Goal: Task Accomplishment & Management: Complete application form

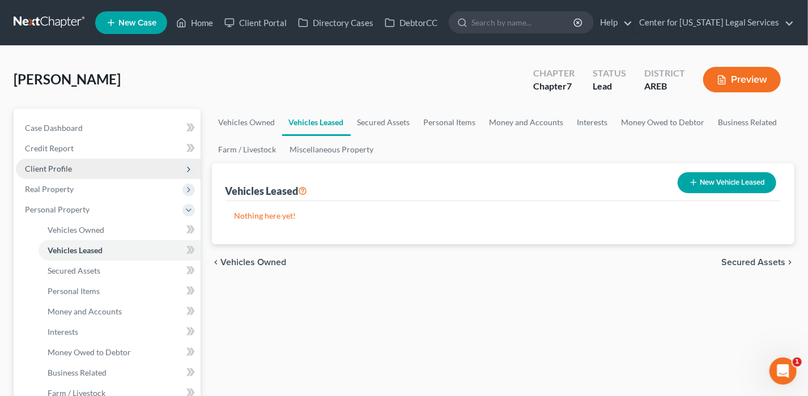
click at [68, 165] on span "Client Profile" at bounding box center [48, 169] width 47 height 10
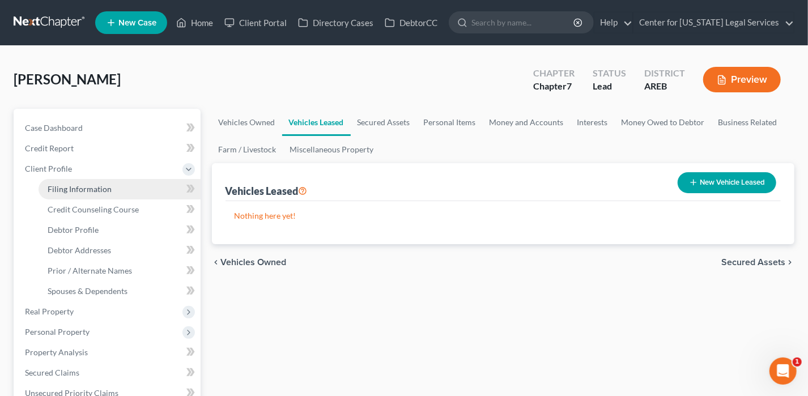
click at [108, 192] on span "Filing Information" at bounding box center [80, 189] width 64 height 10
select select "1"
select select "0"
select select "2"
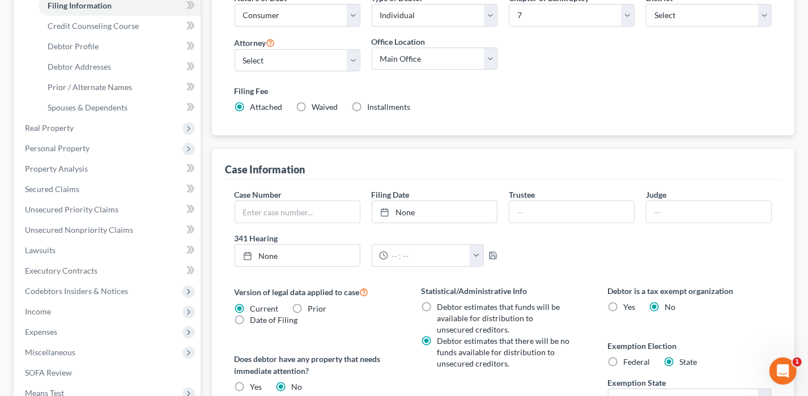
scroll to position [283, 0]
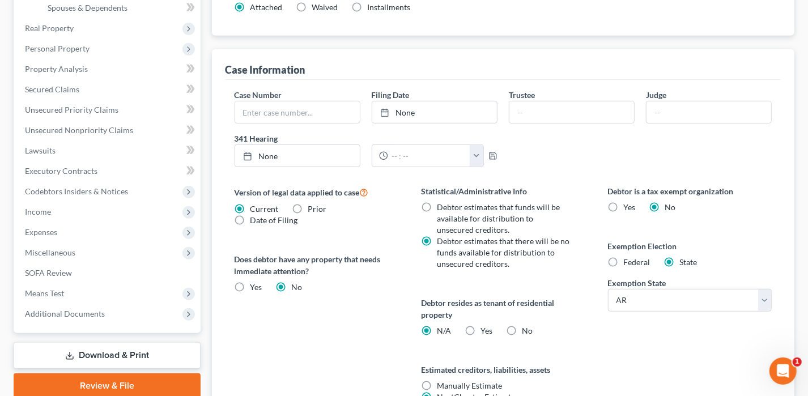
click at [624, 258] on label "Federal" at bounding box center [637, 262] width 27 height 11
click at [628, 258] on input "Federal" at bounding box center [631, 260] width 7 height 7
radio input "true"
radio input "false"
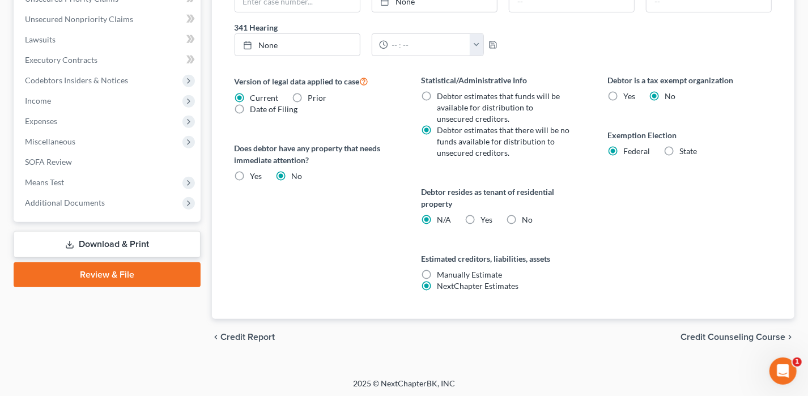
click at [480, 215] on label "Yes Yes" at bounding box center [486, 219] width 12 height 11
click at [485, 215] on input "Yes Yes" at bounding box center [488, 217] width 7 height 7
radio input "true"
radio input "false"
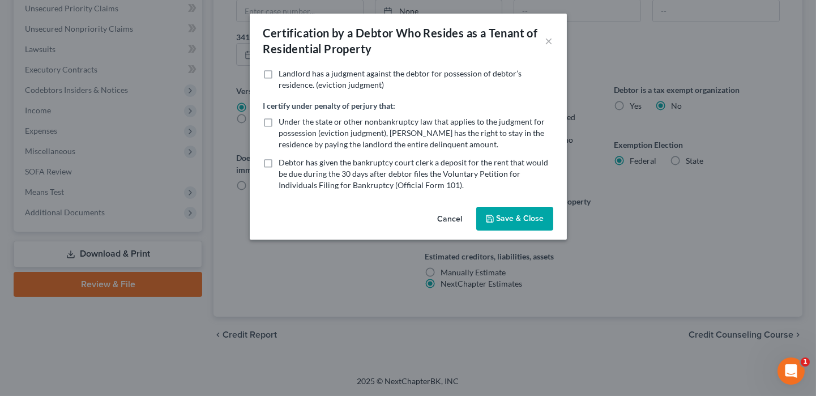
click at [522, 227] on button "Save & Close" at bounding box center [515, 219] width 77 height 24
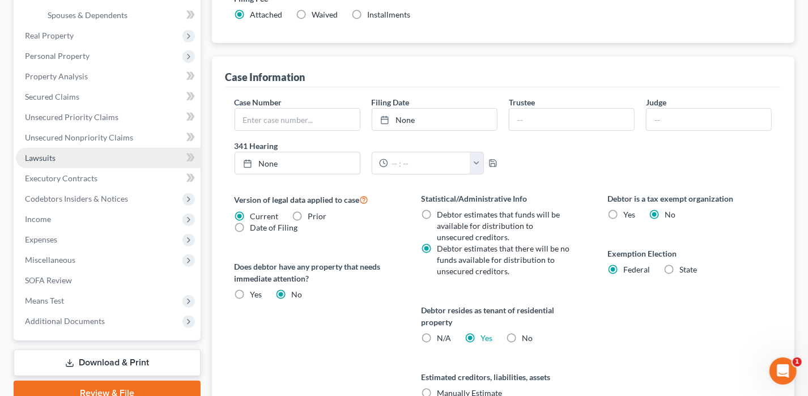
scroll to position [281, 0]
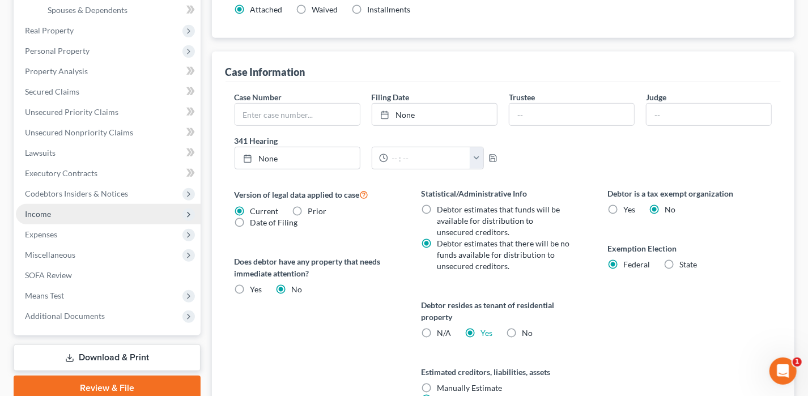
click at [52, 218] on span "Income" at bounding box center [108, 214] width 185 height 20
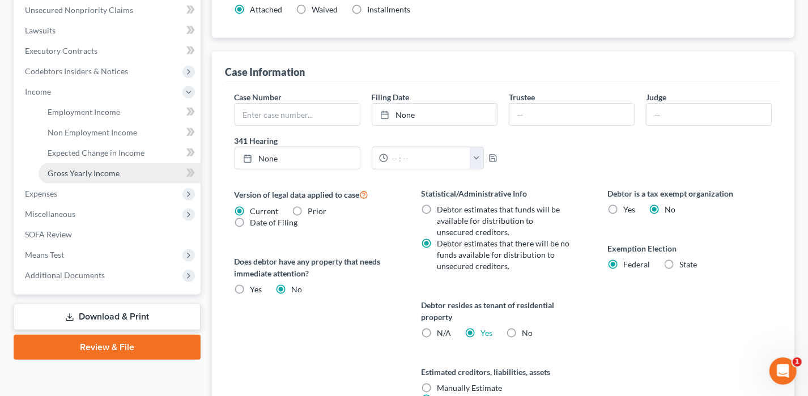
click at [100, 168] on span "Gross Yearly Income" at bounding box center [84, 173] width 72 height 10
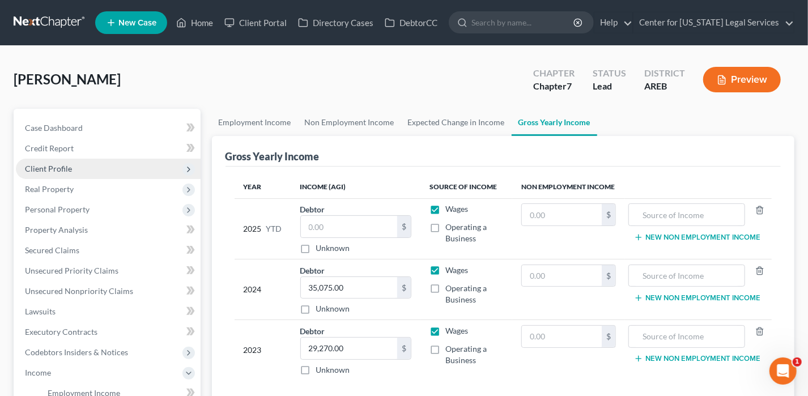
scroll to position [113, 0]
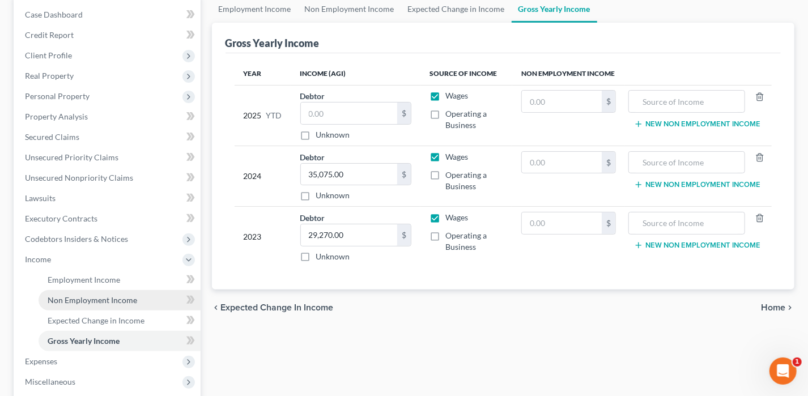
click at [82, 302] on span "Non Employment Income" at bounding box center [93, 300] width 90 height 10
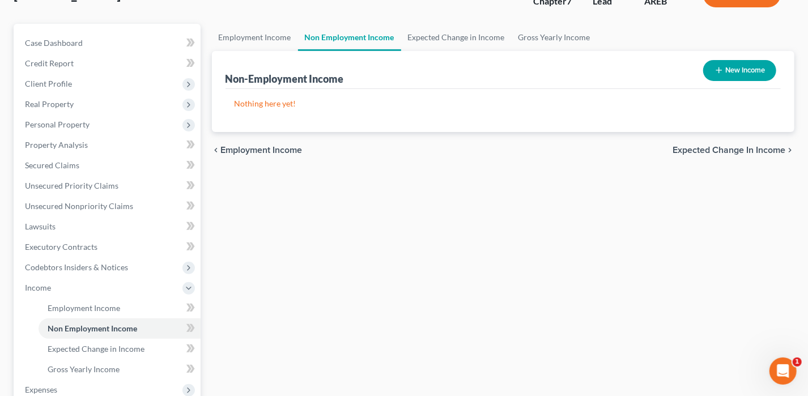
scroll to position [227, 0]
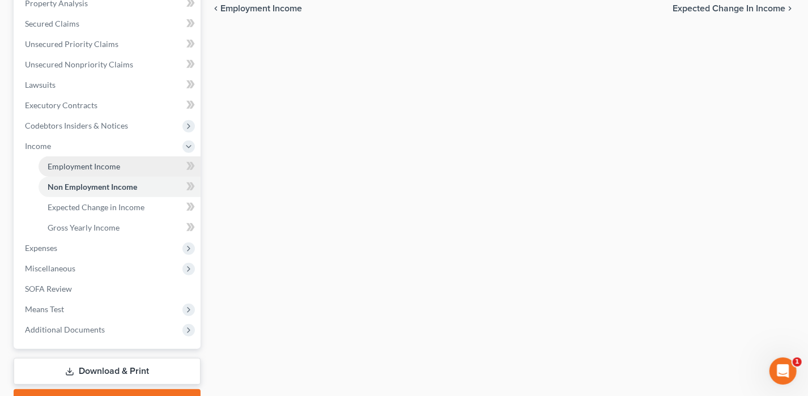
click at [88, 159] on link "Employment Income" at bounding box center [120, 166] width 162 height 20
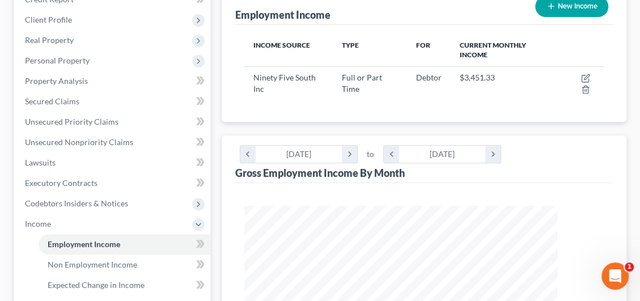
scroll to position [179, 381]
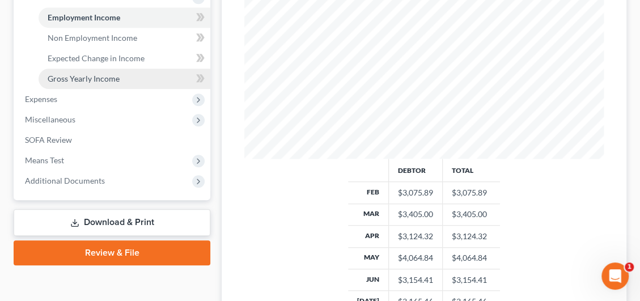
click at [100, 82] on link "Gross Yearly Income" at bounding box center [125, 79] width 172 height 20
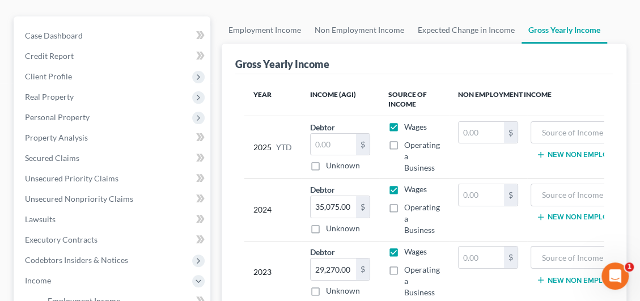
scroll to position [113, 0]
click at [314, 141] on input "text" at bounding box center [332, 144] width 45 height 22
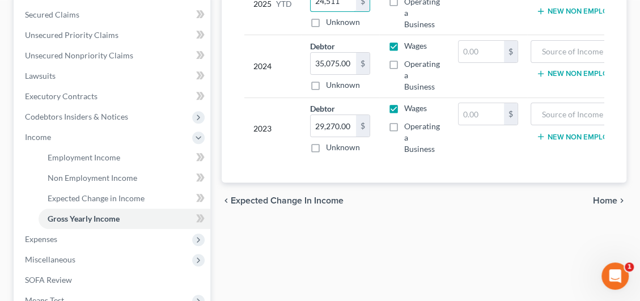
scroll to position [340, 0]
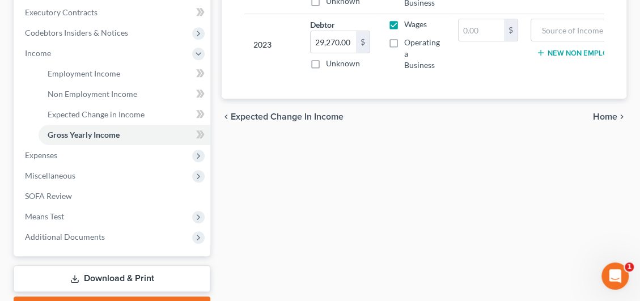
type input "24,511"
click at [606, 121] on span "Home" at bounding box center [605, 116] width 24 height 9
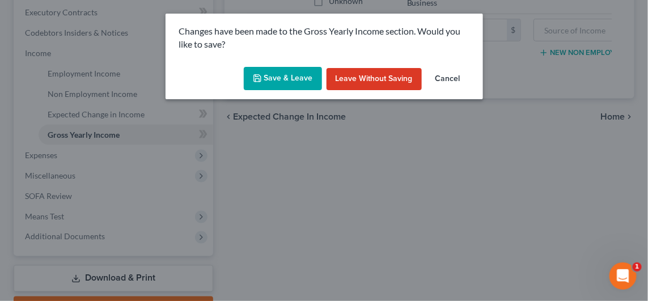
click at [280, 80] on button "Save & Leave" at bounding box center [283, 79] width 78 height 24
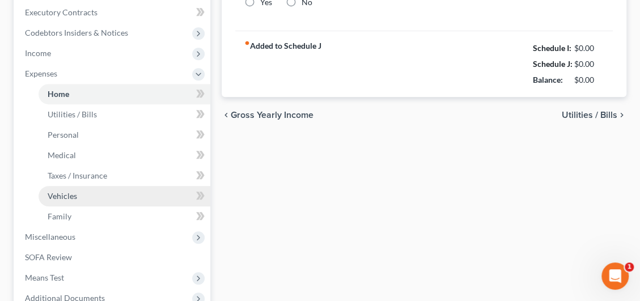
type input "650.00"
type input "0.00"
radio input "true"
type input "0.00"
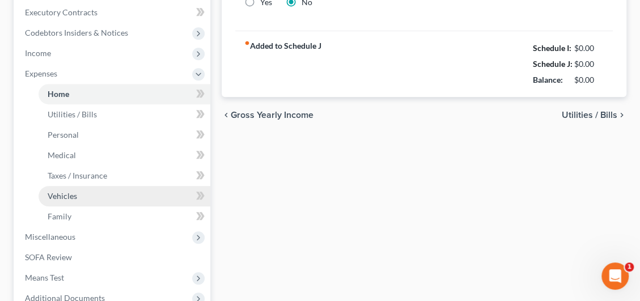
type input "0.00"
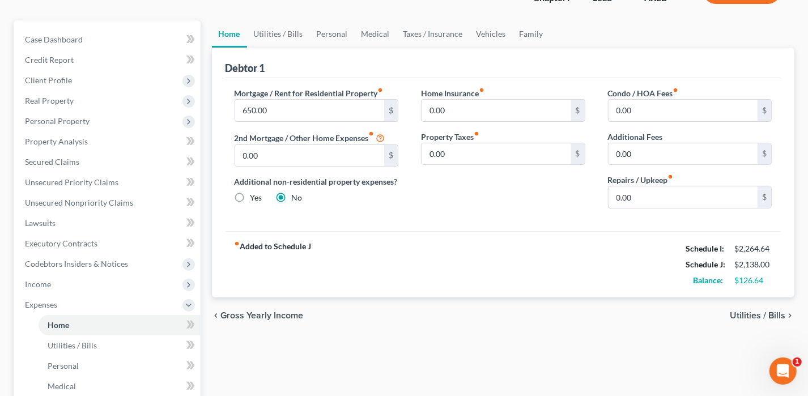
scroll to position [113, 0]
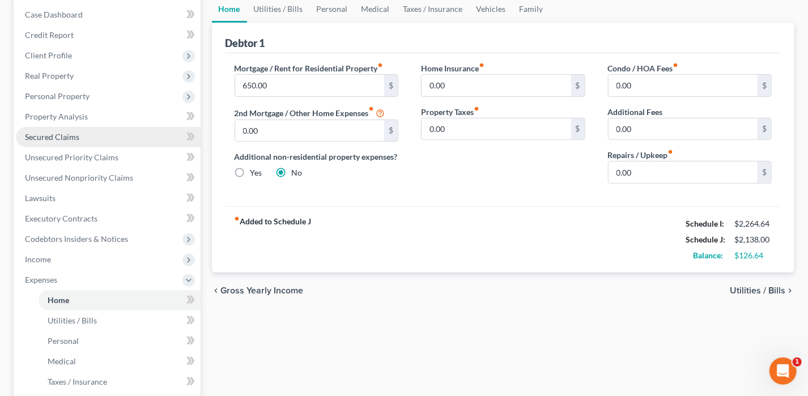
click at [50, 141] on link "Secured Claims" at bounding box center [108, 137] width 185 height 20
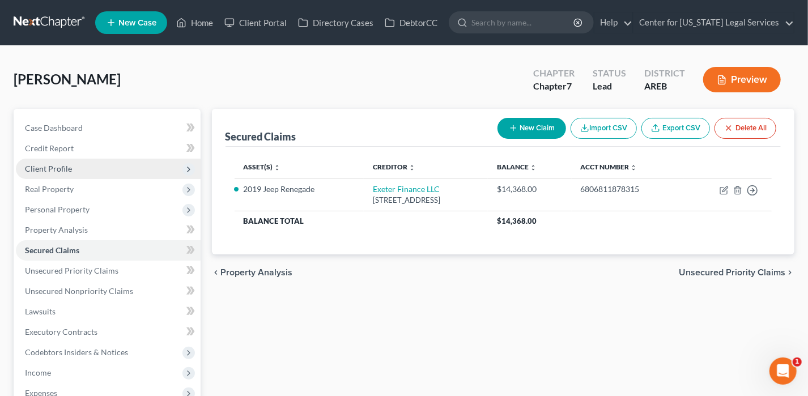
click at [59, 171] on span "Client Profile" at bounding box center [48, 169] width 47 height 10
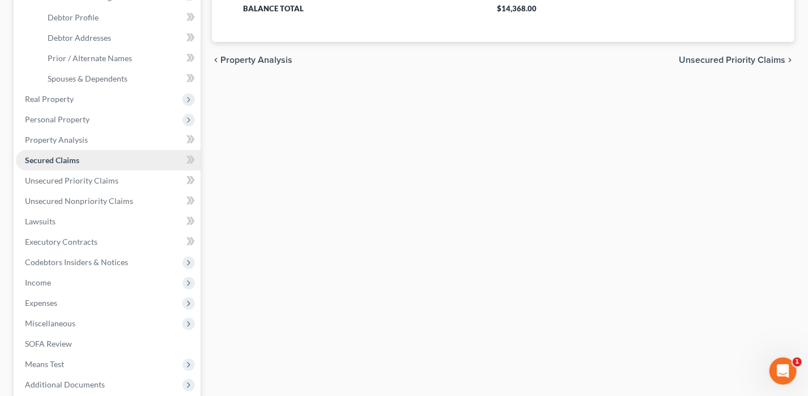
scroll to position [227, 0]
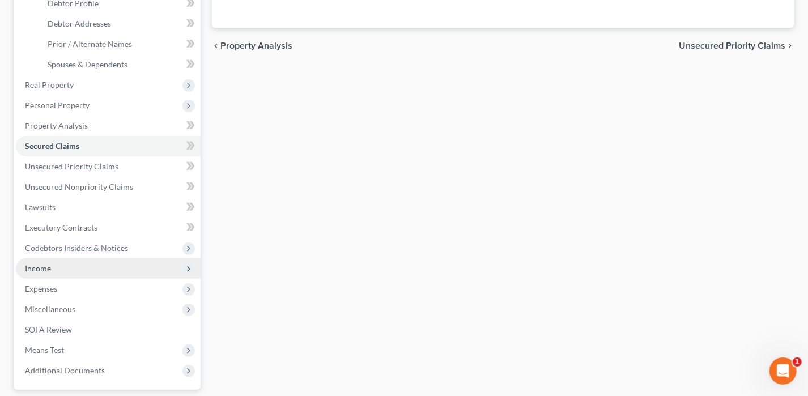
click at [52, 269] on span "Income" at bounding box center [108, 268] width 185 height 20
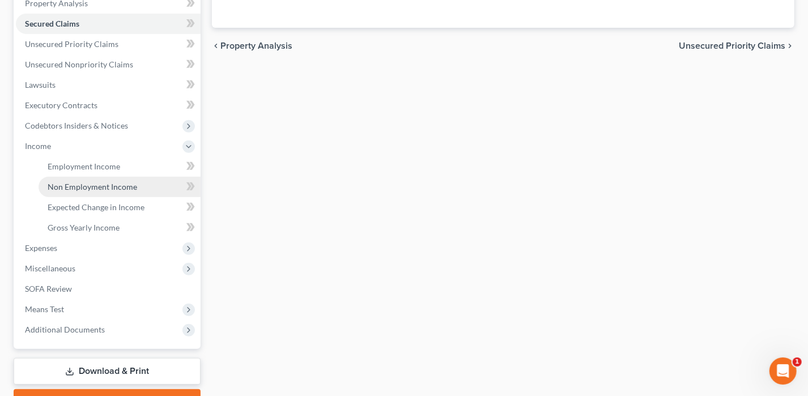
click at [99, 184] on span "Non Employment Income" at bounding box center [93, 187] width 90 height 10
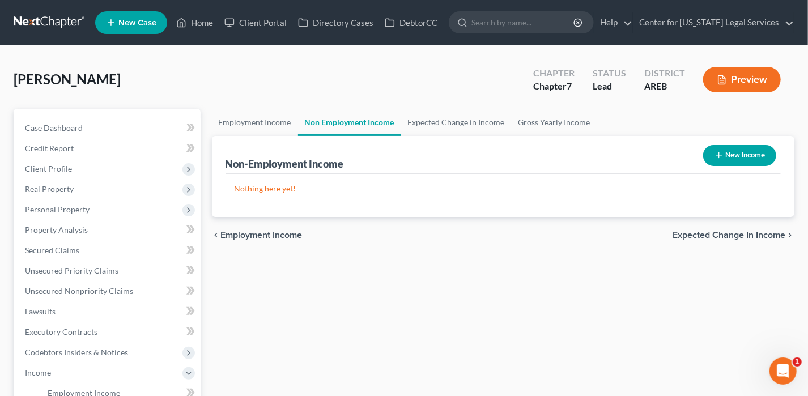
click at [746, 70] on button "Preview" at bounding box center [742, 79] width 78 height 25
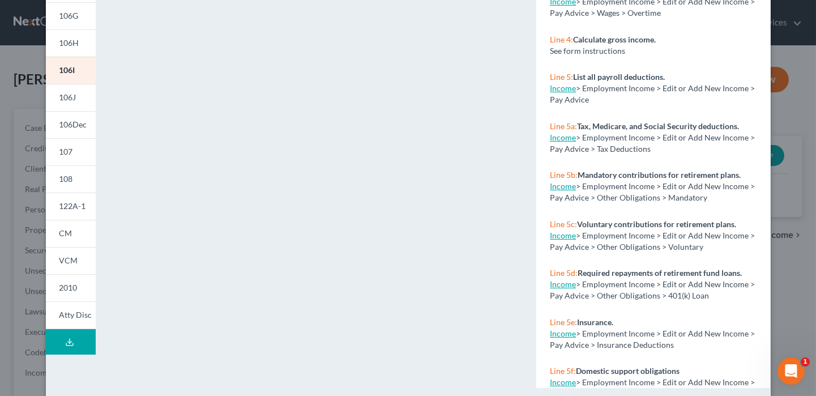
scroll to position [243, 0]
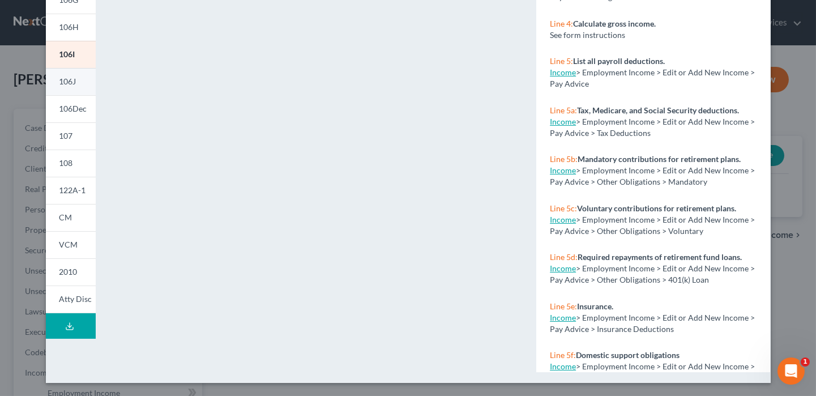
click at [60, 83] on span "106J" at bounding box center [67, 81] width 17 height 10
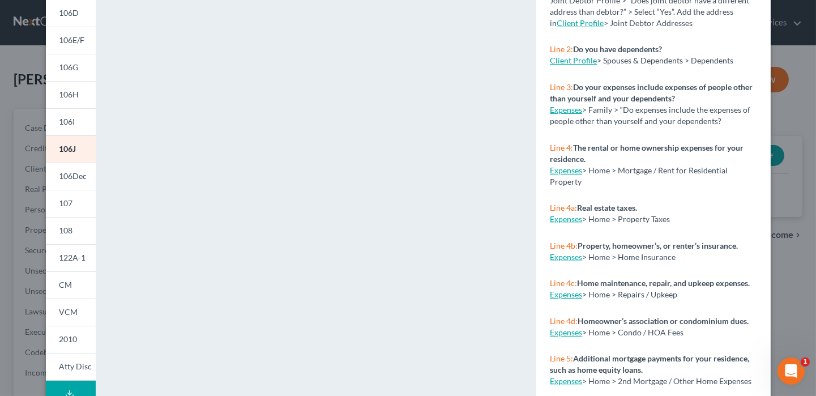
scroll to position [186, 0]
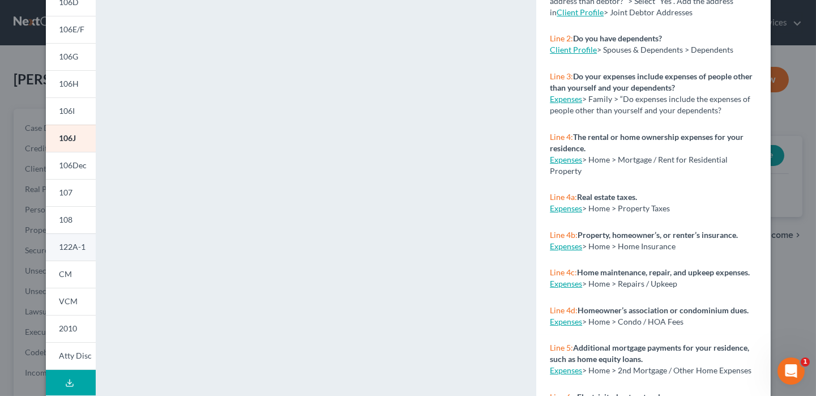
click at [65, 251] on span "122A-1" at bounding box center [72, 247] width 27 height 10
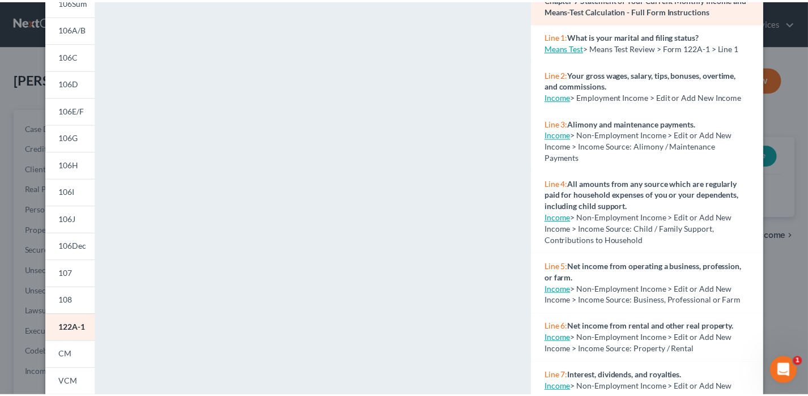
scroll to position [0, 0]
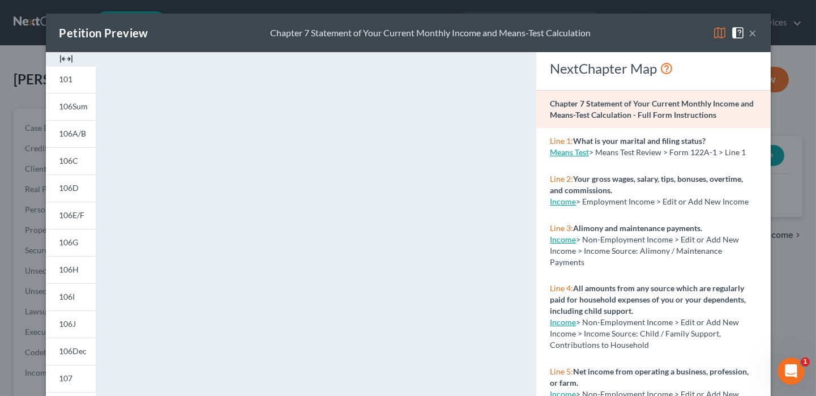
click at [750, 32] on button "×" at bounding box center [754, 33] width 8 height 14
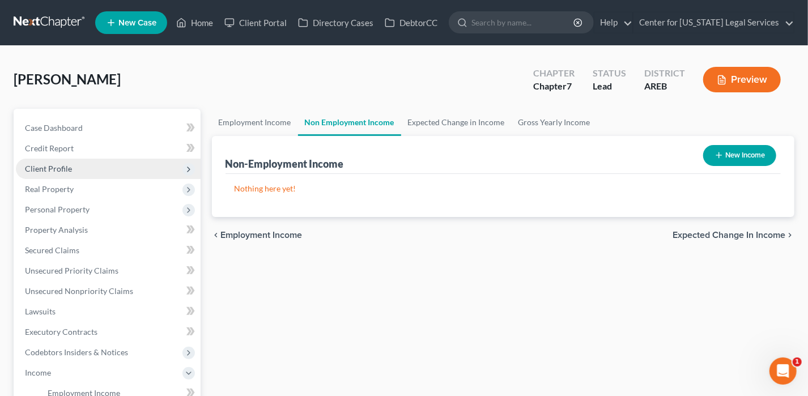
click at [71, 168] on span "Client Profile" at bounding box center [108, 169] width 185 height 20
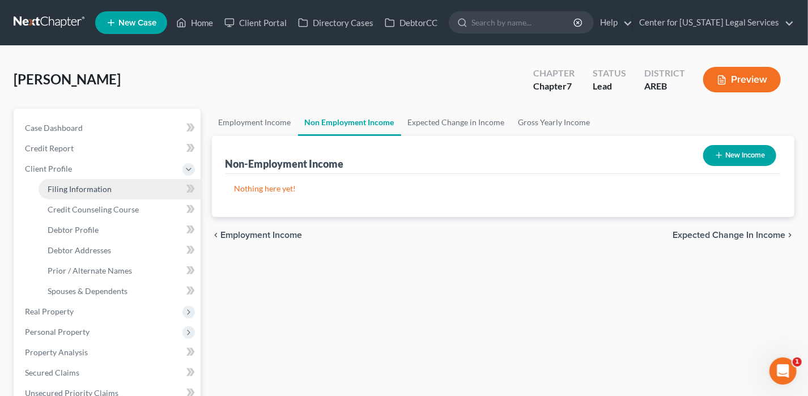
click at [72, 193] on link "Filing Information" at bounding box center [120, 189] width 162 height 20
select select "1"
select select "0"
select select "5"
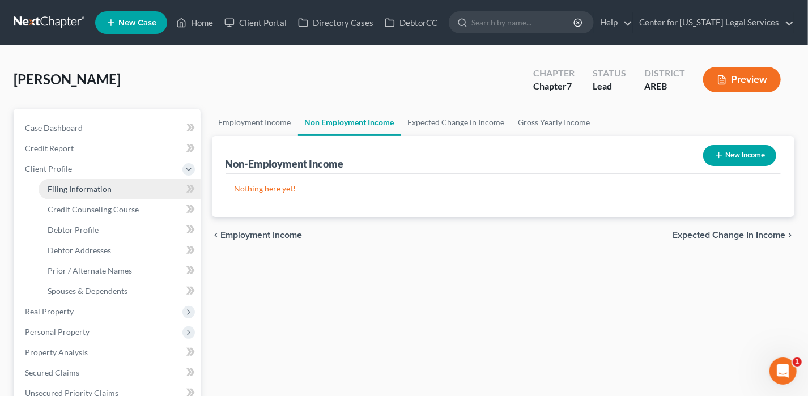
select select "5"
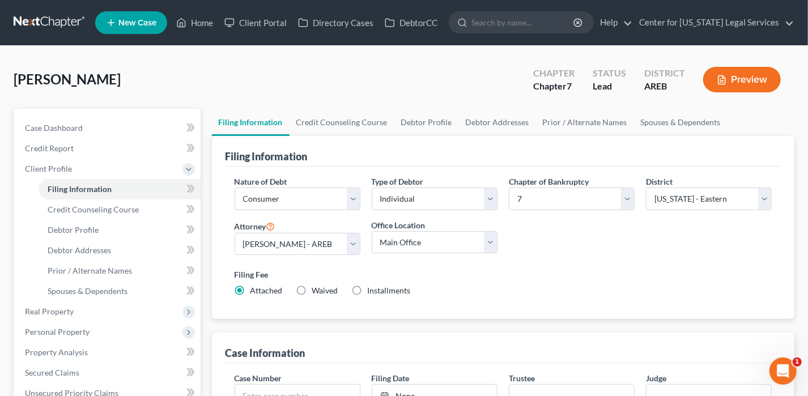
click at [368, 289] on label "Installments Installments" at bounding box center [389, 290] width 43 height 11
click at [372, 289] on input "Installments Installments" at bounding box center [375, 288] width 7 height 7
radio input "true"
radio input "false"
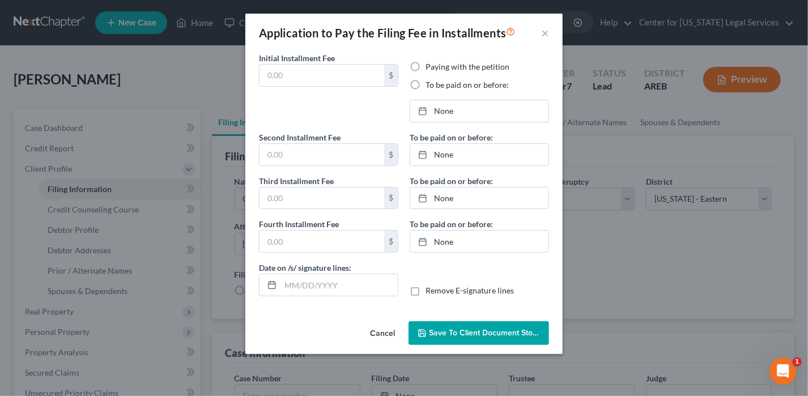
type input "0.00"
radio input "true"
type input "0.00"
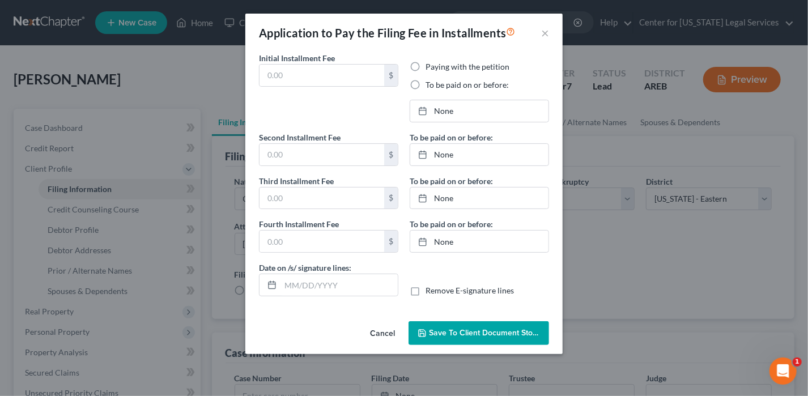
type input "[DATE]"
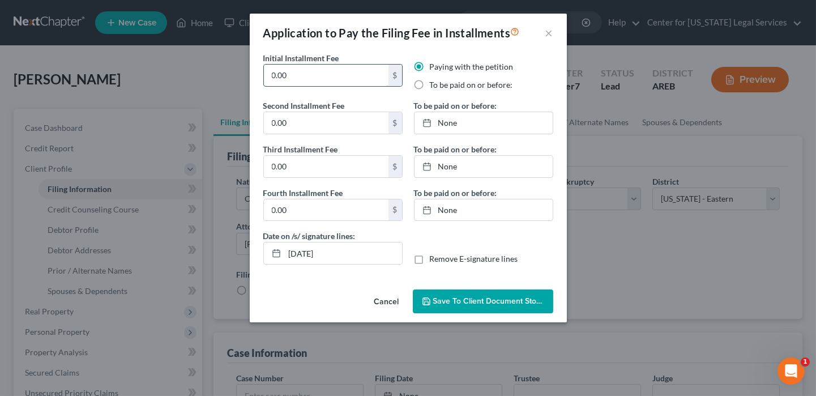
click at [307, 77] on input "0.00" at bounding box center [326, 76] width 125 height 22
type input "0"
type input "84.50"
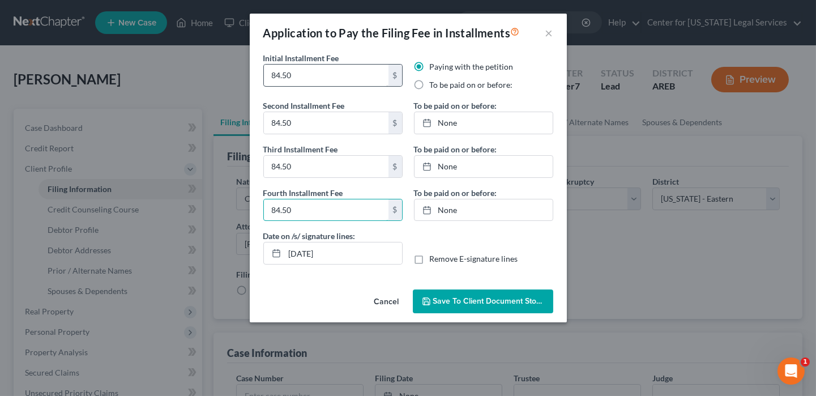
type input "84.50"
click at [470, 91] on div "Paying with the petition To be paid on or before:" at bounding box center [484, 80] width 151 height 39
click at [470, 87] on label "To be paid on or before:" at bounding box center [471, 84] width 83 height 11
click at [442, 87] on input "To be paid on or before:" at bounding box center [438, 82] width 7 height 7
radio input "true"
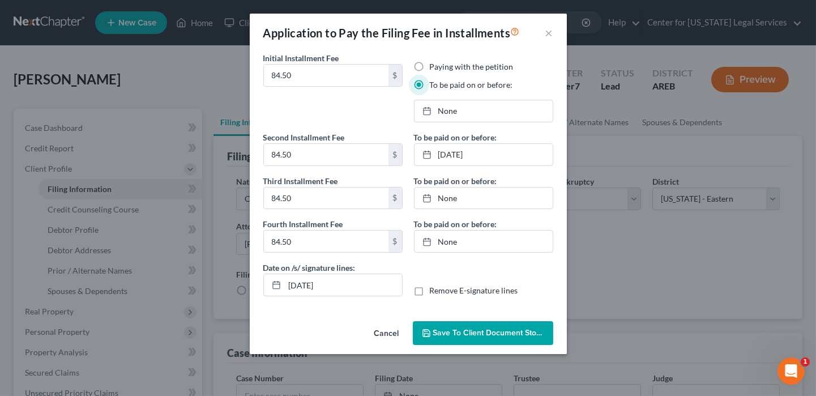
click at [470, 85] on label "To be paid on or before:" at bounding box center [471, 84] width 83 height 11
click at [442, 85] on input "To be paid on or before:" at bounding box center [438, 82] width 7 height 7
type input "[DATE]"
click at [441, 114] on link "[DATE]" at bounding box center [484, 111] width 138 height 22
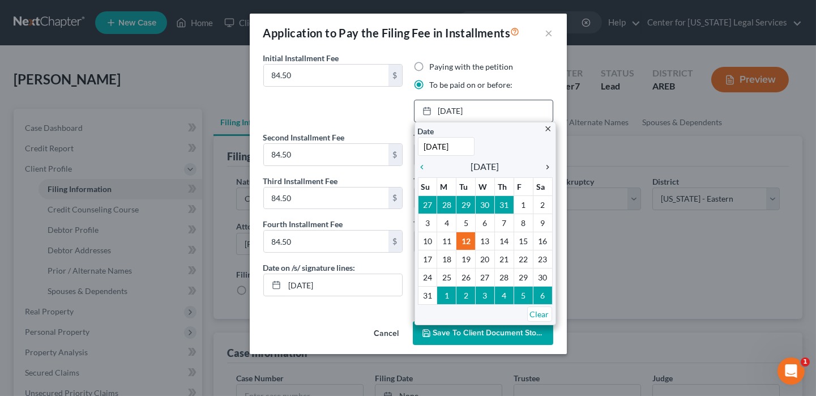
click at [548, 168] on icon "chevron_right" at bounding box center [545, 167] width 15 height 9
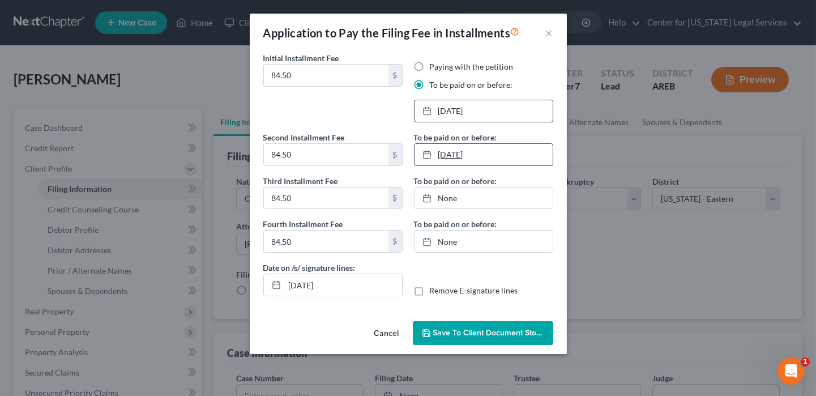
click at [465, 159] on link "[DATE]" at bounding box center [484, 155] width 138 height 22
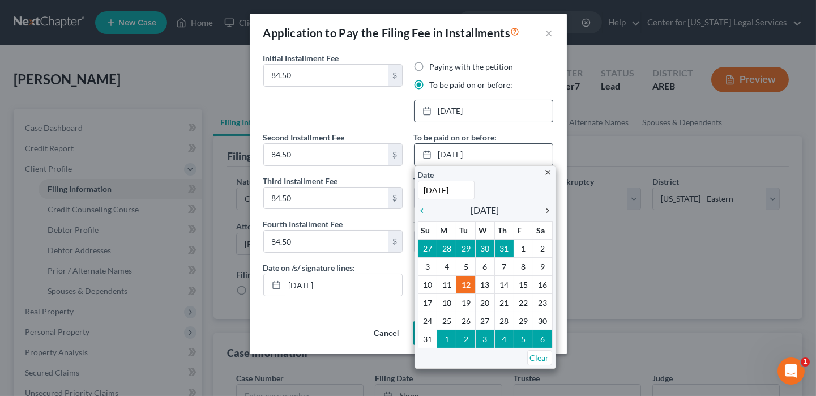
click at [546, 207] on icon "chevron_right" at bounding box center [545, 210] width 15 height 9
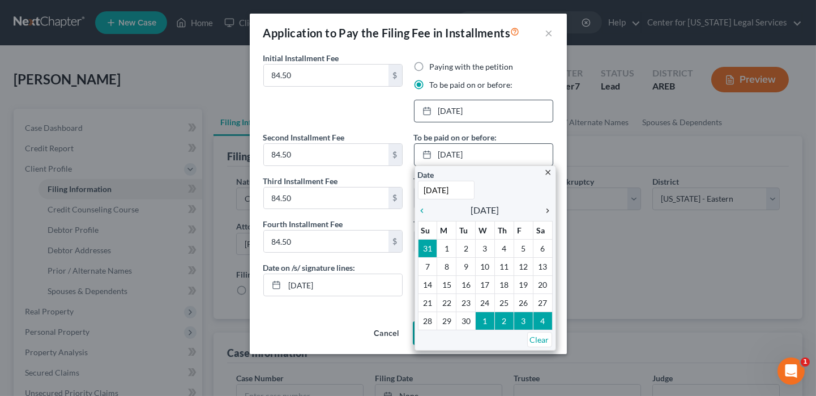
click at [546, 207] on icon "chevron_right" at bounding box center [545, 210] width 15 height 9
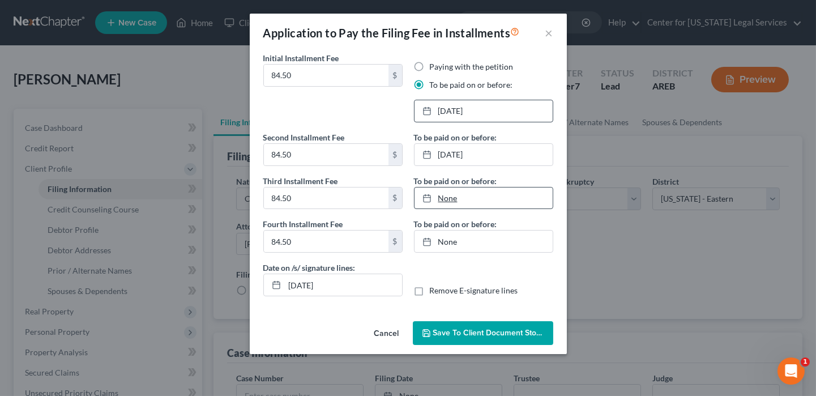
type input "[DATE]"
click at [445, 194] on link "None" at bounding box center [484, 199] width 138 height 22
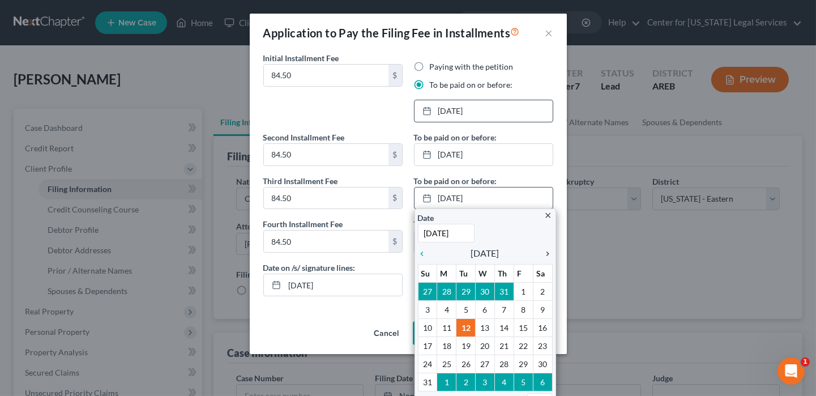
click at [540, 252] on icon "chevron_right" at bounding box center [545, 253] width 15 height 9
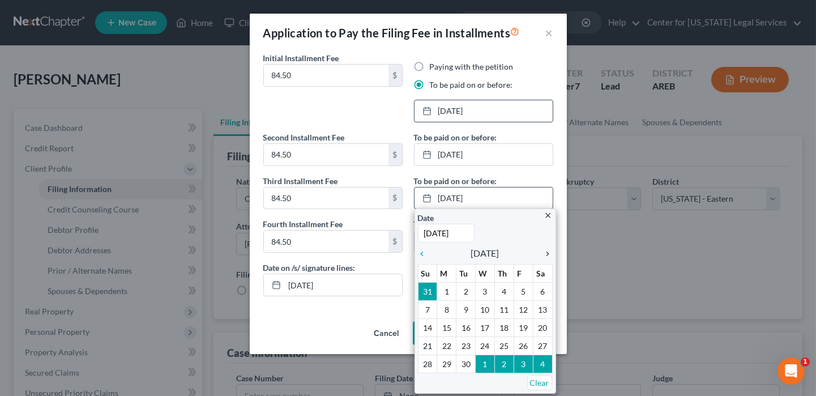
click at [540, 252] on icon "chevron_right" at bounding box center [545, 253] width 15 height 9
click at [546, 256] on icon "chevron_right" at bounding box center [545, 253] width 15 height 9
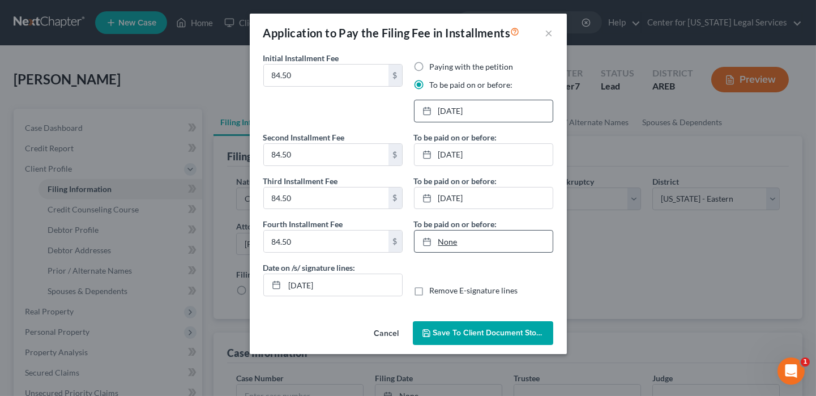
click at [447, 242] on link "None" at bounding box center [484, 242] width 138 height 22
type input "[DATE]"
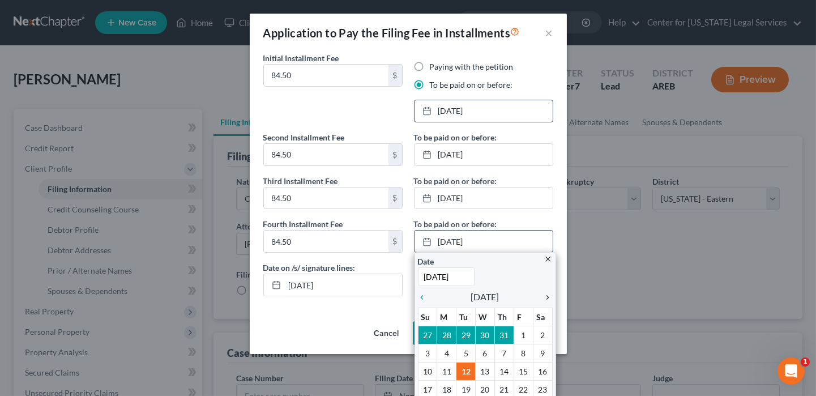
click at [544, 296] on icon "chevron_right" at bounding box center [545, 297] width 15 height 9
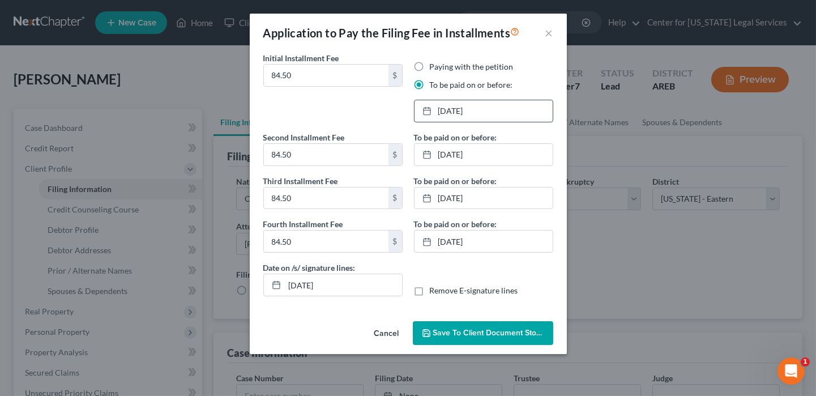
click at [474, 325] on button "Save to Client Document Storage" at bounding box center [483, 333] width 141 height 24
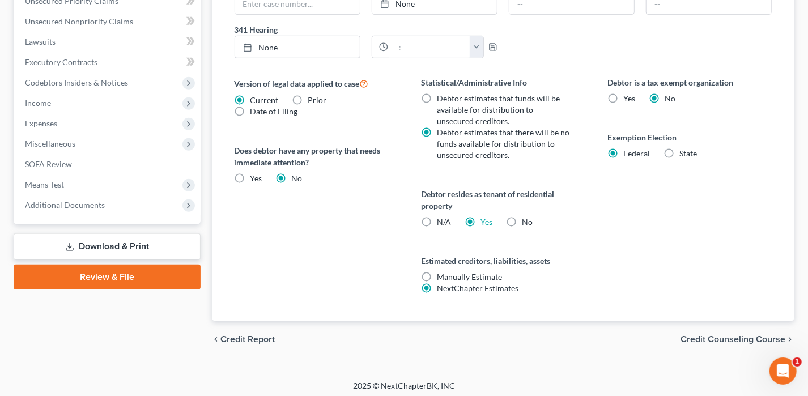
scroll to position [394, 0]
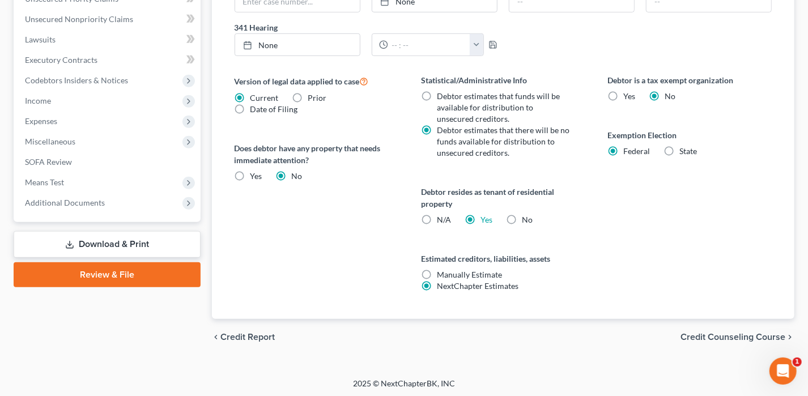
click at [715, 333] on span "Credit Counseling Course" at bounding box center [732, 337] width 105 height 9
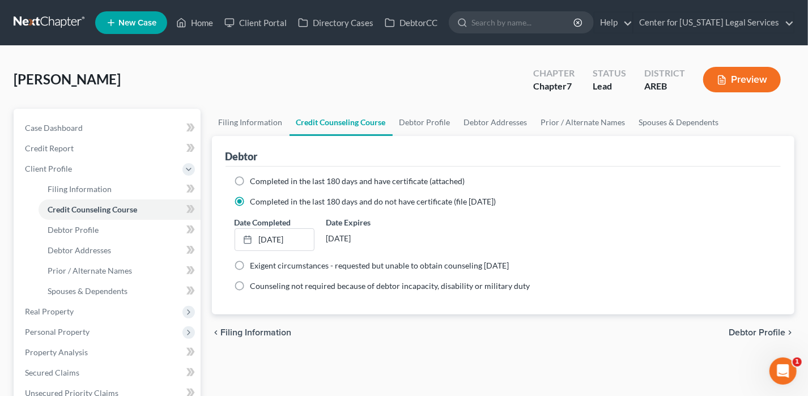
click at [250, 177] on label "Completed in the last 180 days and have certificate (attached)" at bounding box center [357, 181] width 215 height 11
click at [255, 177] on input "Completed in the last 180 days and have certificate (attached)" at bounding box center [258, 179] width 7 height 7
radio input "true"
radio input "false"
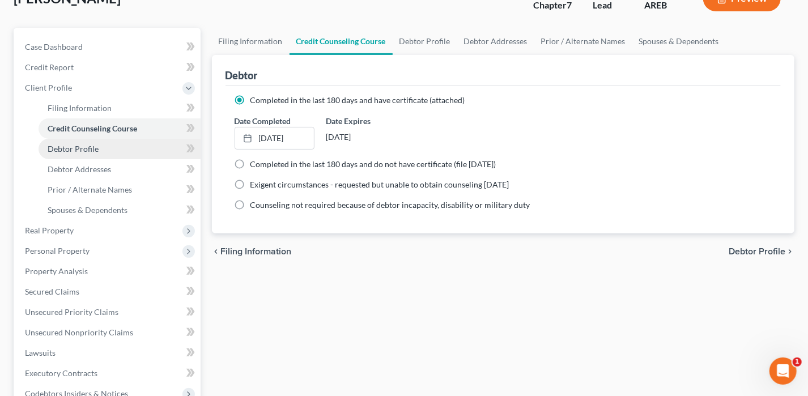
scroll to position [100, 0]
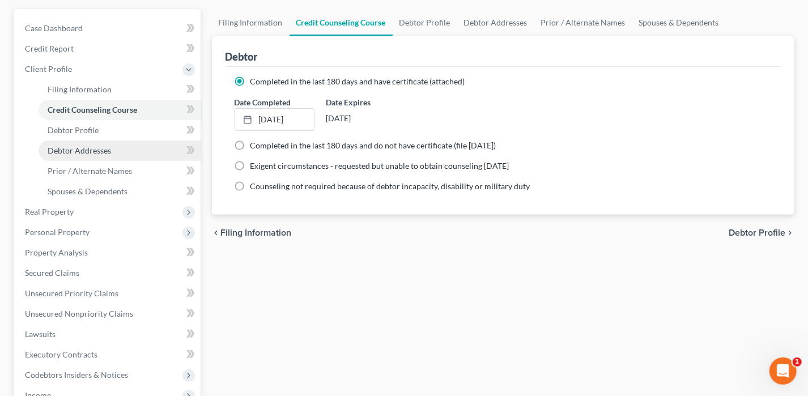
click at [101, 154] on span "Debtor Addresses" at bounding box center [79, 151] width 63 height 10
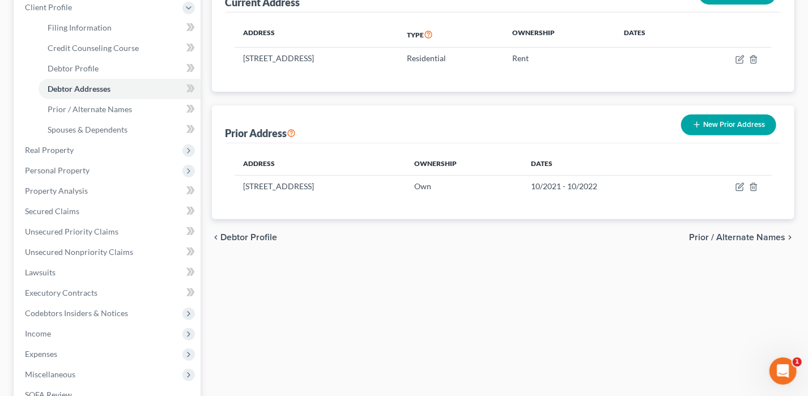
scroll to position [170, 0]
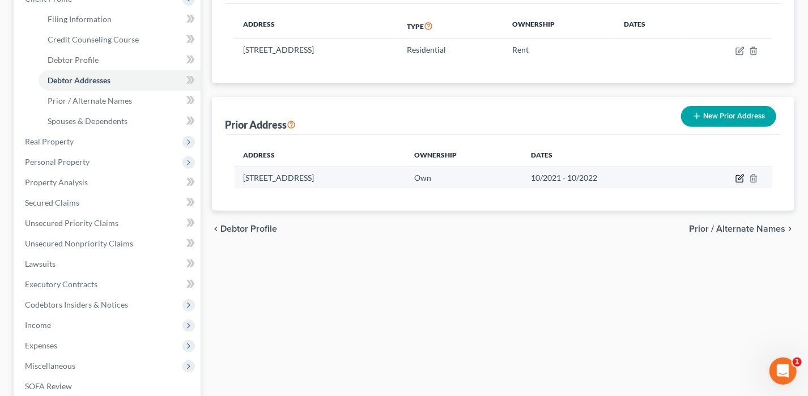
click at [742, 175] on icon "button" at bounding box center [739, 178] width 9 height 9
select select "2"
select select "59"
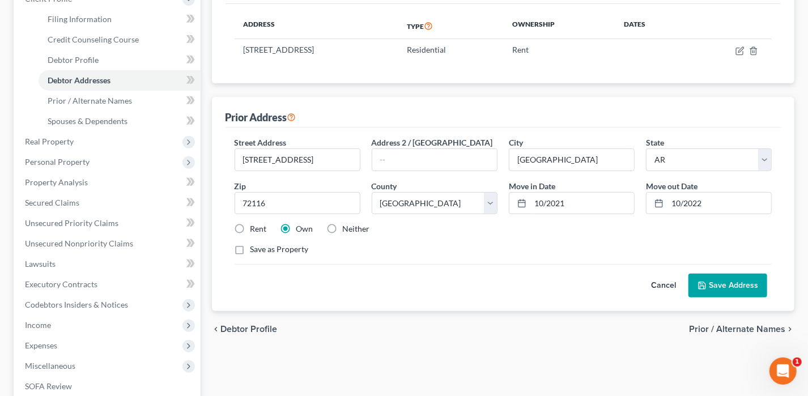
click at [248, 230] on div "Rent" at bounding box center [251, 228] width 32 height 11
click at [250, 226] on label "Rent" at bounding box center [258, 228] width 16 height 11
click at [255, 226] on input "Rent" at bounding box center [258, 226] width 7 height 7
radio input "true"
click at [754, 289] on button "Save Address" at bounding box center [727, 286] width 79 height 24
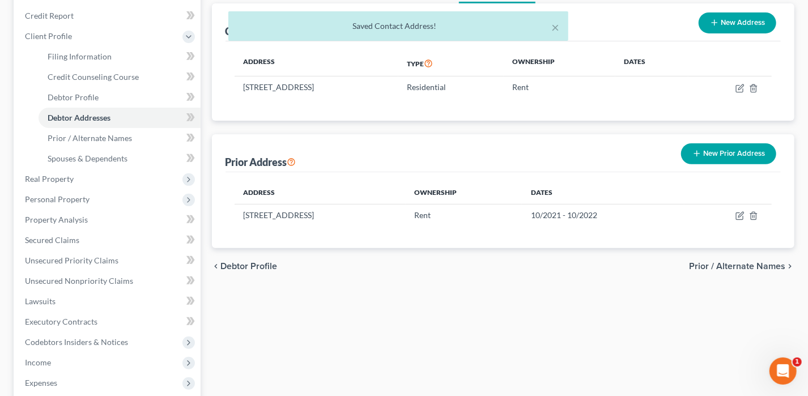
scroll to position [113, 0]
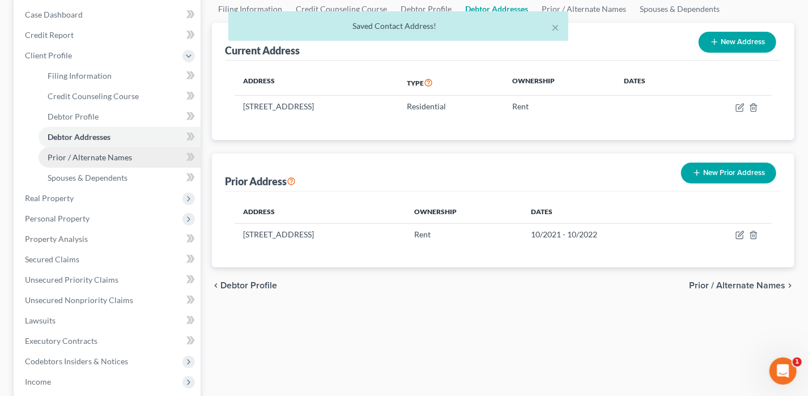
click at [113, 161] on link "Prior / Alternate Names" at bounding box center [120, 157] width 162 height 20
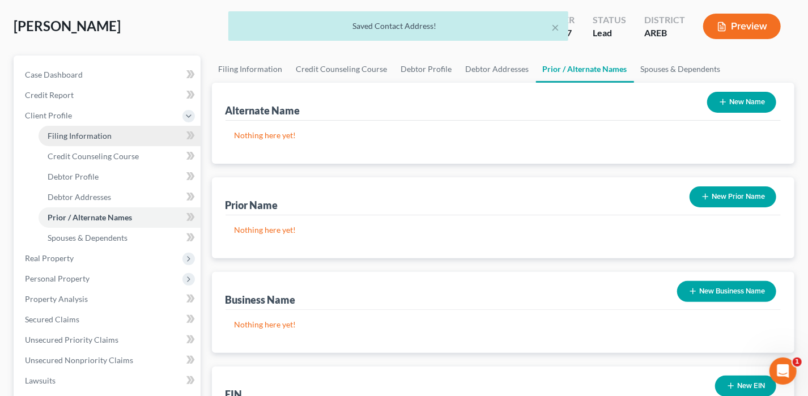
scroll to position [113, 0]
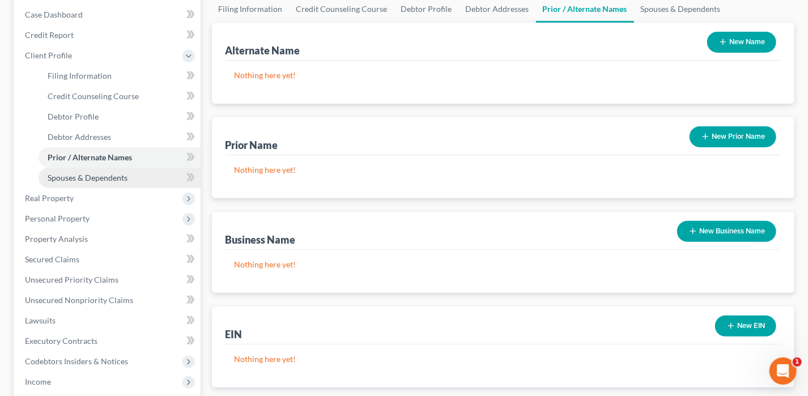
click at [107, 176] on span "Spouses & Dependents" at bounding box center [88, 178] width 80 height 10
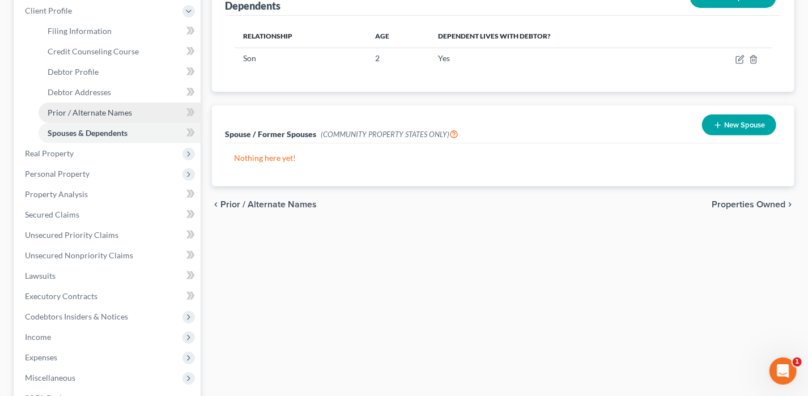
scroll to position [170, 0]
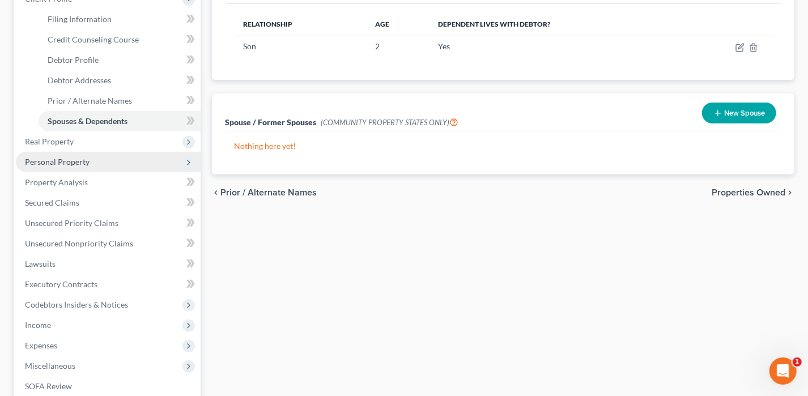
click at [71, 161] on span "Personal Property" at bounding box center [57, 162] width 65 height 10
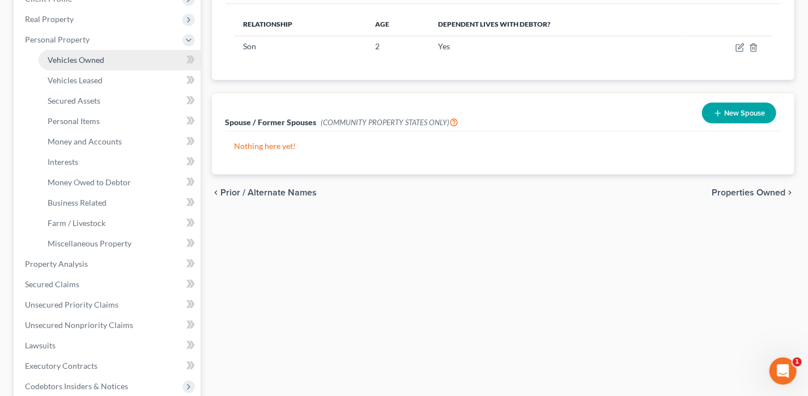
click at [102, 56] on span "Vehicles Owned" at bounding box center [76, 60] width 57 height 10
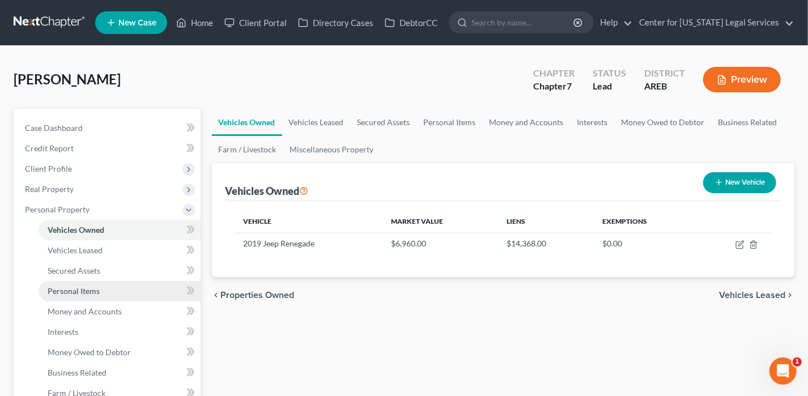
click at [76, 293] on span "Personal Items" at bounding box center [74, 291] width 52 height 10
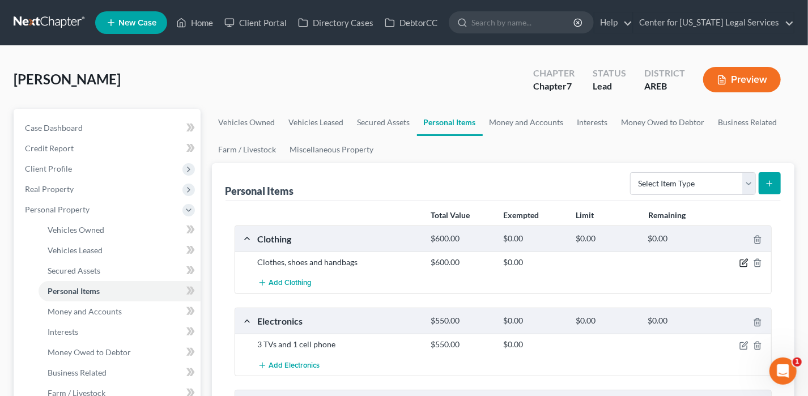
click at [742, 264] on icon "button" at bounding box center [743, 262] width 9 height 9
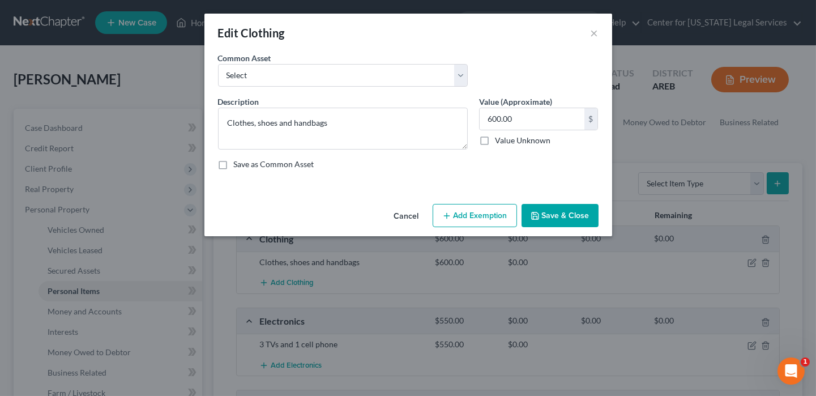
click at [461, 219] on button "Add Exemption" at bounding box center [475, 216] width 84 height 24
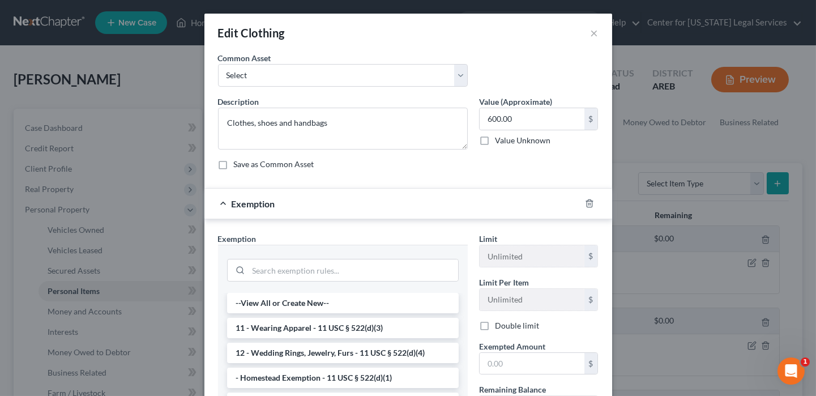
drag, startPoint x: 299, startPoint y: 334, endPoint x: 304, endPoint y: 328, distance: 8.1
click at [299, 333] on li "11 - Wearing Apparel - 11 USC § 522(d)(3)" at bounding box center [343, 328] width 232 height 20
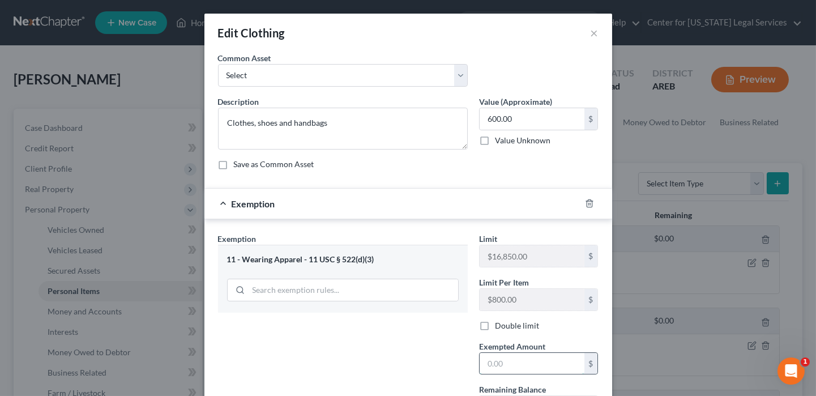
click at [530, 366] on input "text" at bounding box center [532, 364] width 105 height 22
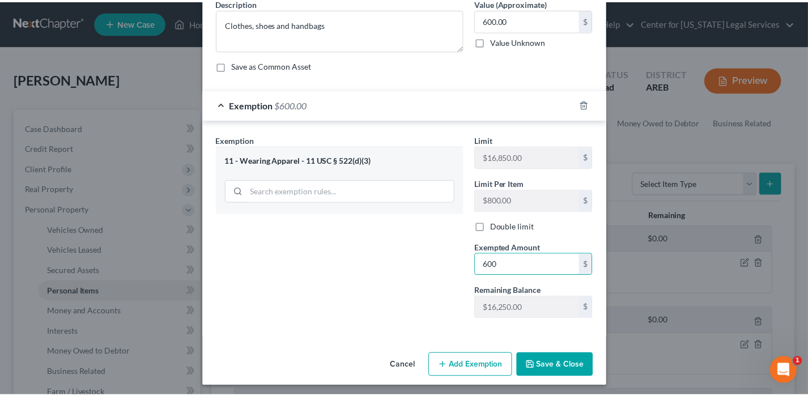
scroll to position [101, 0]
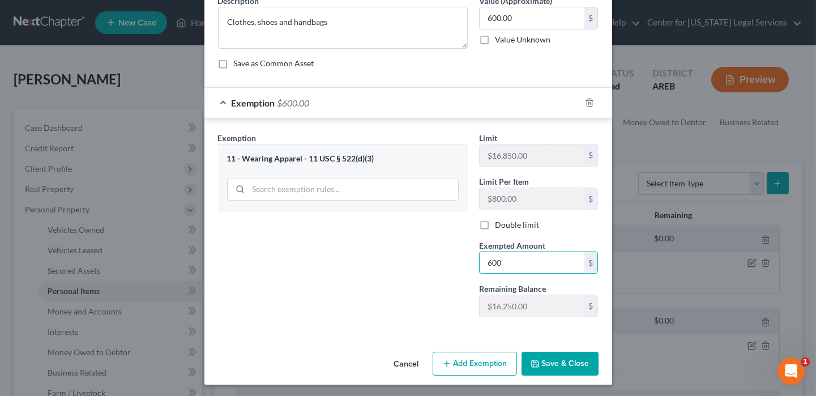
type input "600"
click at [552, 364] on button "Save & Close" at bounding box center [560, 364] width 77 height 24
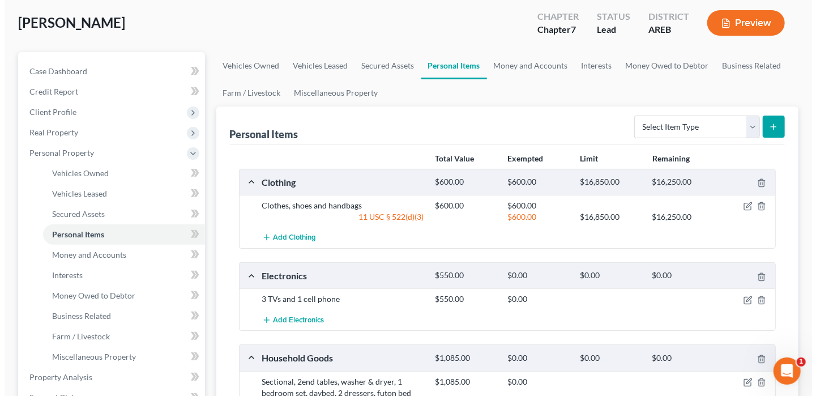
scroll to position [113, 0]
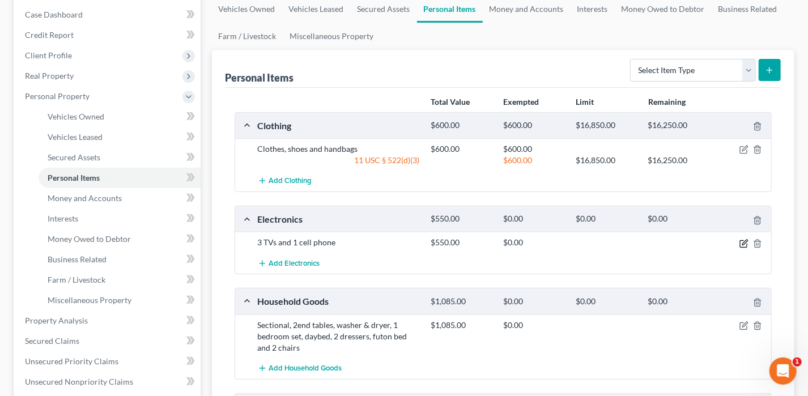
click at [743, 241] on icon "button" at bounding box center [744, 242] width 5 height 5
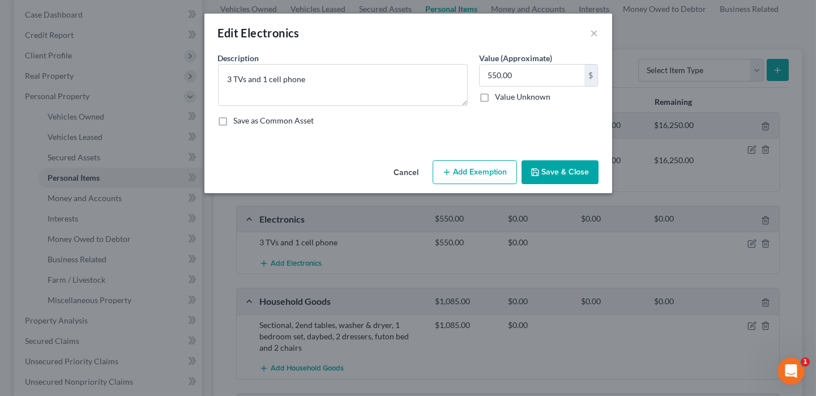
click at [490, 169] on button "Add Exemption" at bounding box center [475, 172] width 84 height 24
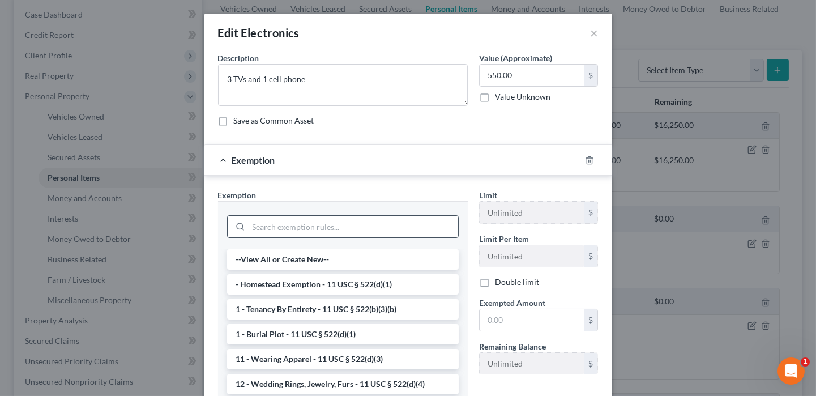
click at [347, 226] on input "search" at bounding box center [354, 227] width 210 height 22
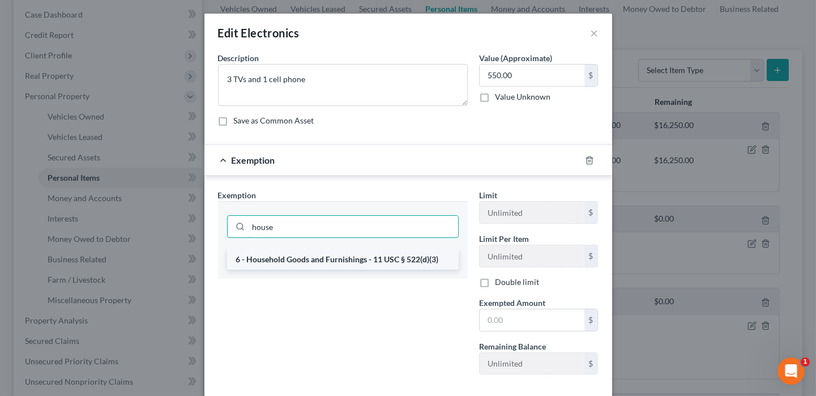
type input "house"
click at [354, 257] on li "6 - Household Goods and Furnishings - 11 USC § 522(d)(3)" at bounding box center [343, 259] width 232 height 20
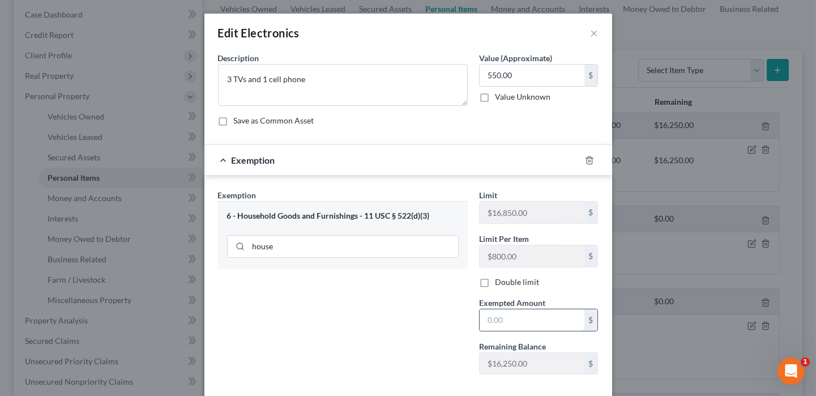
click at [536, 314] on input "text" at bounding box center [532, 320] width 105 height 22
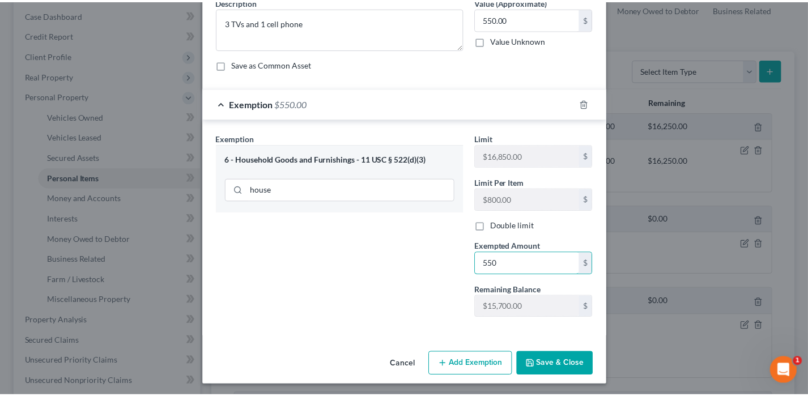
scroll to position [57, 0]
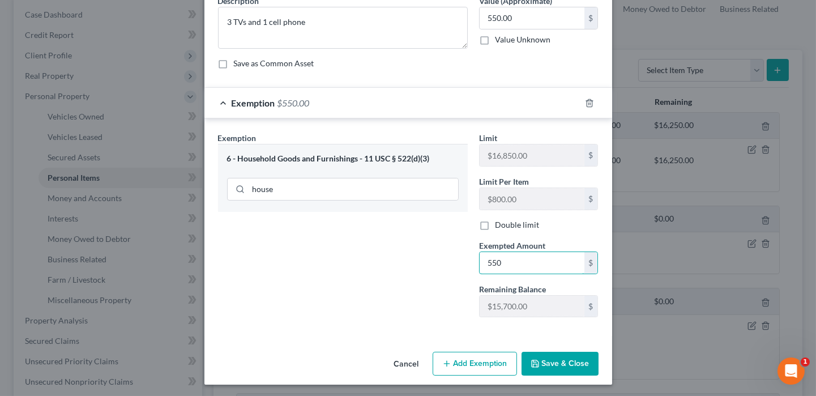
type input "550"
click at [562, 357] on button "Save & Close" at bounding box center [560, 364] width 77 height 24
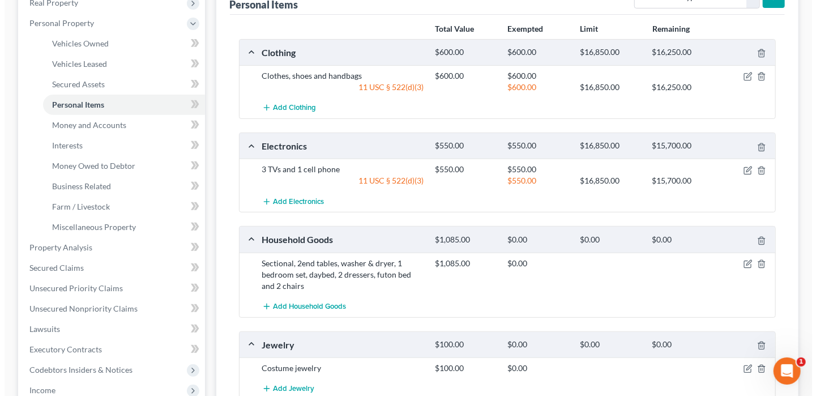
scroll to position [227, 0]
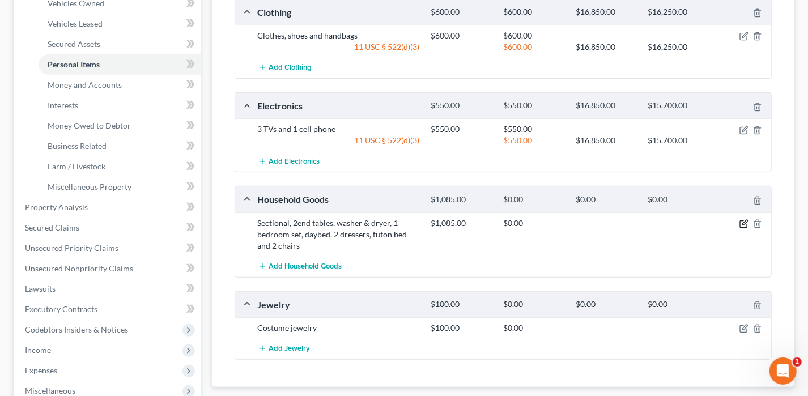
click at [744, 222] on icon "button" at bounding box center [743, 223] width 9 height 9
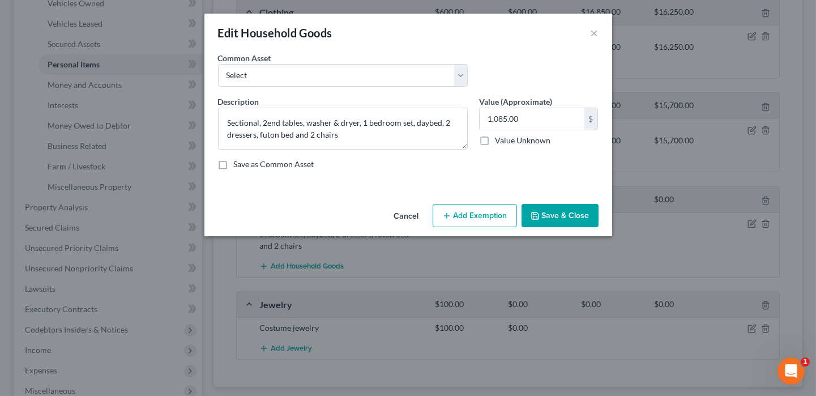
click at [494, 212] on button "Add Exemption" at bounding box center [475, 216] width 84 height 24
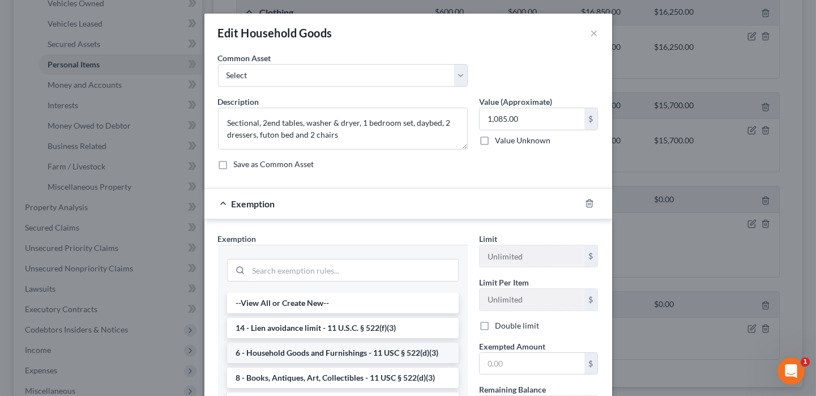
click at [319, 351] on li "6 - Household Goods and Furnishings - 11 USC § 522(d)(3)" at bounding box center [343, 353] width 232 height 20
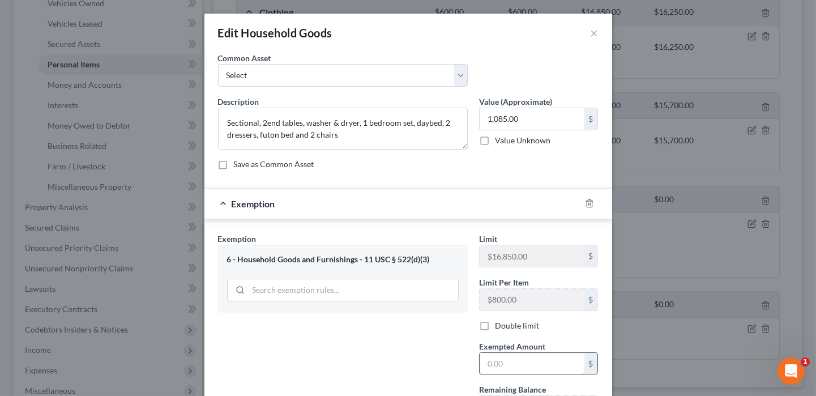
click at [500, 365] on input "text" at bounding box center [532, 364] width 105 height 22
type input "1,085"
click at [429, 351] on div "Exemption Set must be selected for CA. Exemption * 6 - Household Goods and Furn…" at bounding box center [342, 330] width 261 height 194
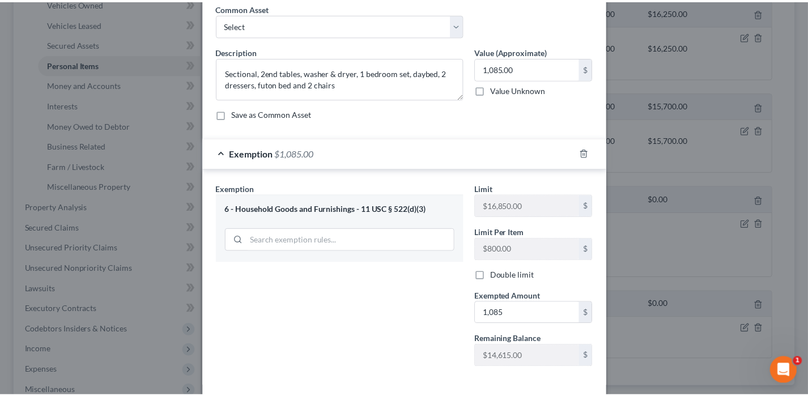
scroll to position [101, 0]
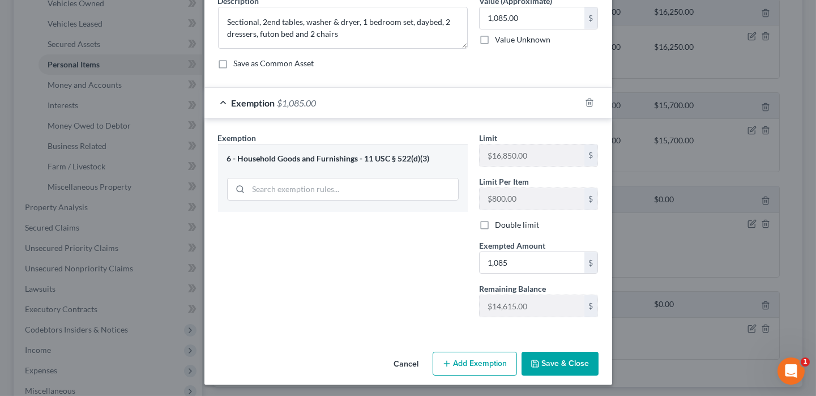
click at [564, 366] on button "Save & Close" at bounding box center [560, 364] width 77 height 24
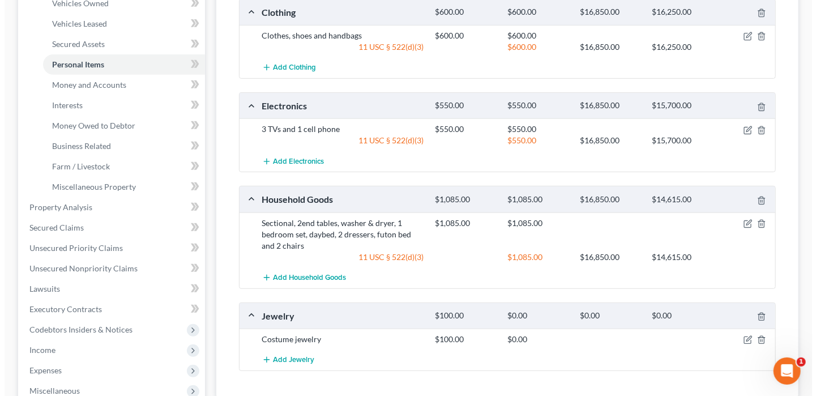
scroll to position [283, 0]
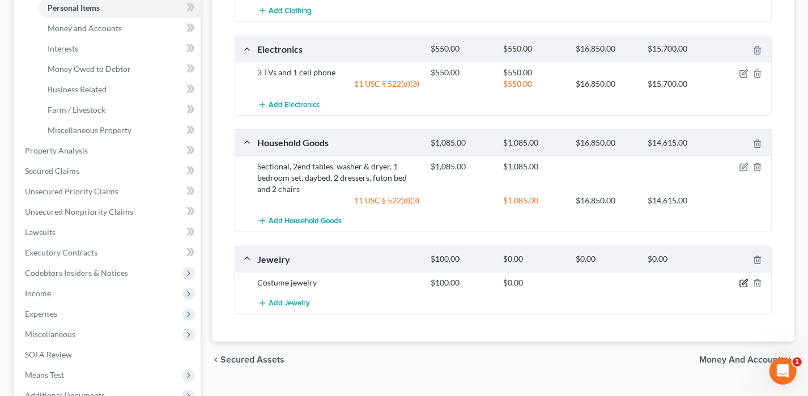
click at [745, 280] on icon "button" at bounding box center [743, 283] width 9 height 9
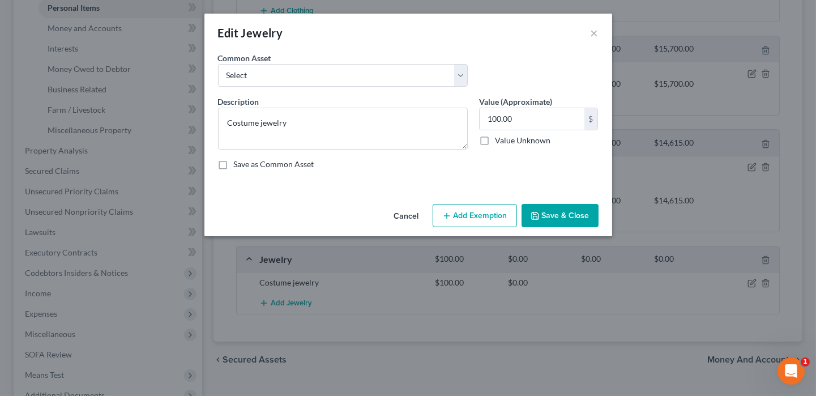
click at [496, 219] on button "Add Exemption" at bounding box center [475, 216] width 84 height 24
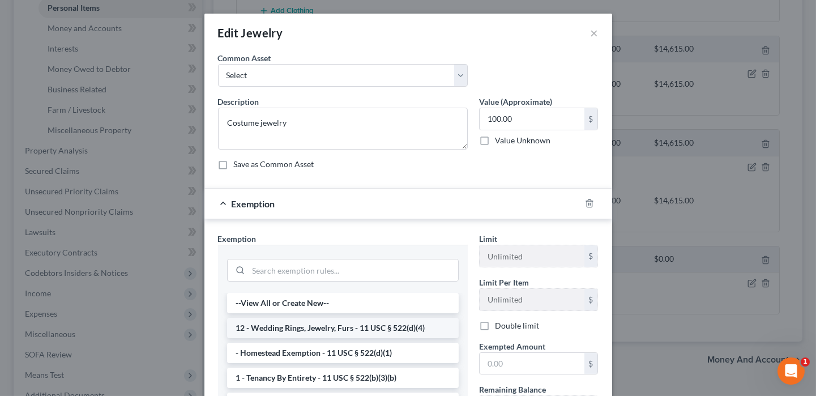
click at [352, 330] on li "12 - Wedding Rings, Jewelry, Furs - 11 USC § 522(d)(4)" at bounding box center [343, 328] width 232 height 20
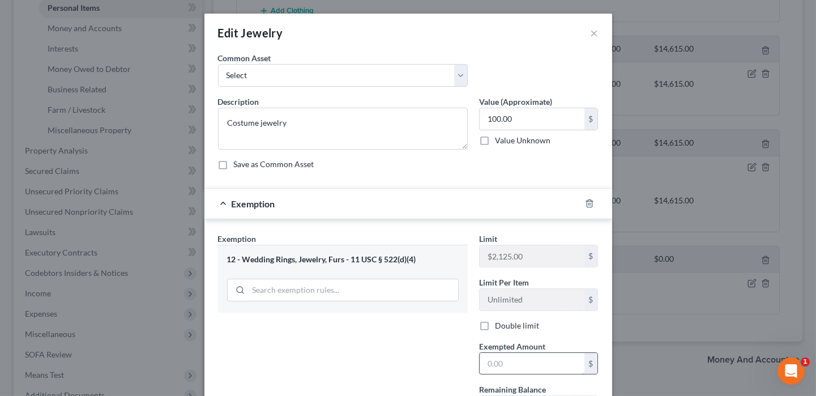
click at [483, 364] on input "text" at bounding box center [532, 364] width 105 height 22
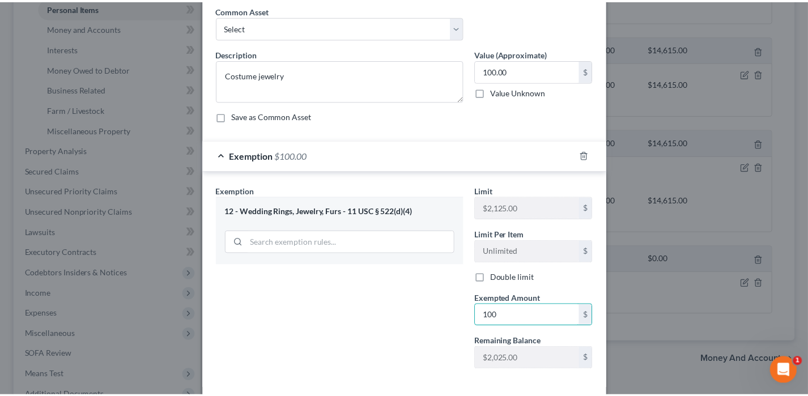
scroll to position [101, 0]
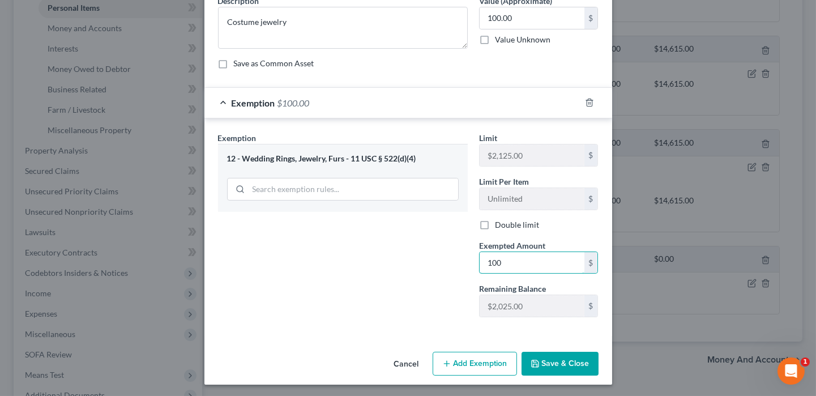
type input "100"
click at [560, 360] on button "Save & Close" at bounding box center [560, 364] width 77 height 24
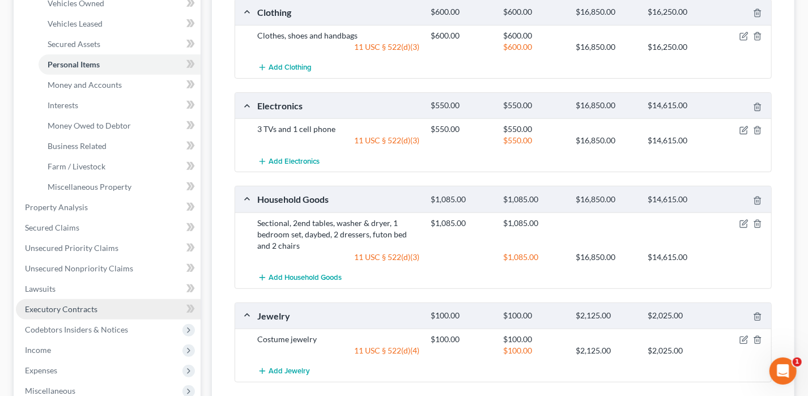
scroll to position [170, 0]
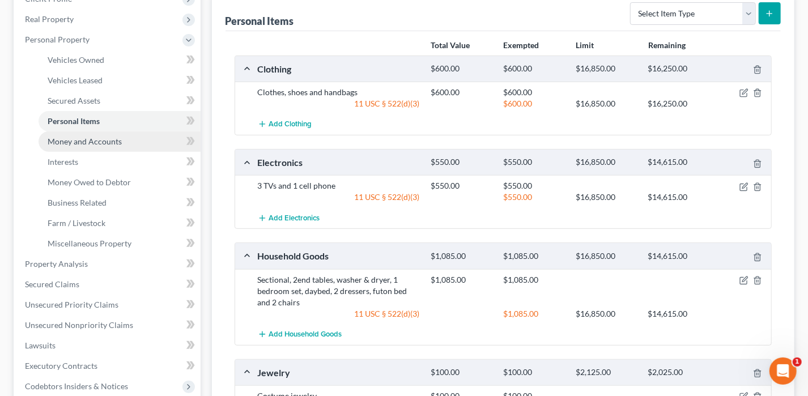
click at [99, 145] on link "Money and Accounts" at bounding box center [120, 141] width 162 height 20
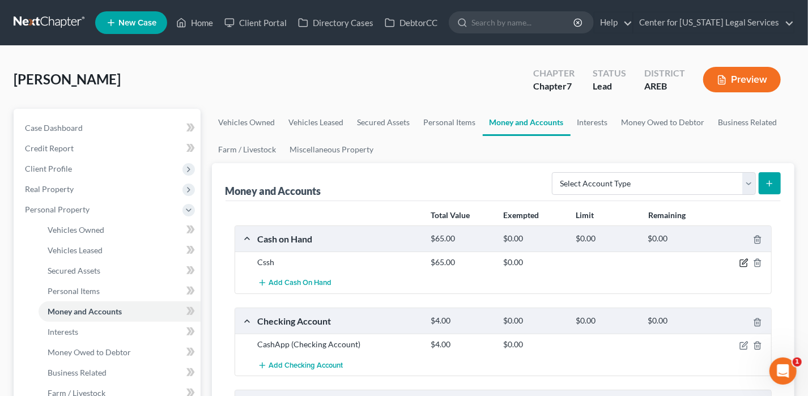
click at [744, 264] on icon "button" at bounding box center [743, 262] width 9 height 9
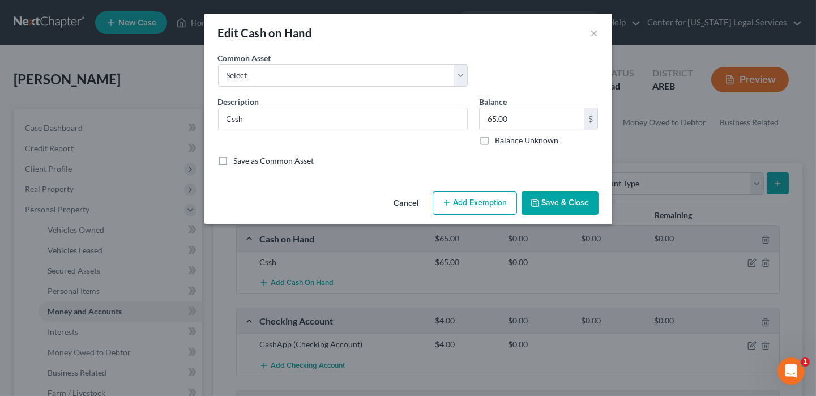
click at [460, 203] on button "Add Exemption" at bounding box center [475, 204] width 84 height 24
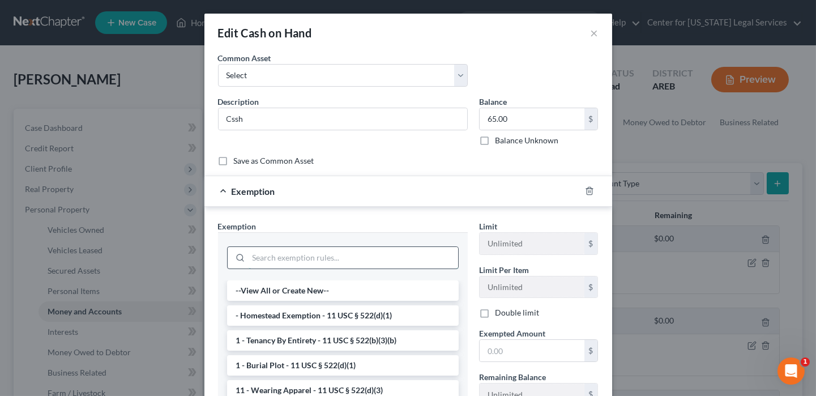
click at [306, 263] on input "search" at bounding box center [354, 258] width 210 height 22
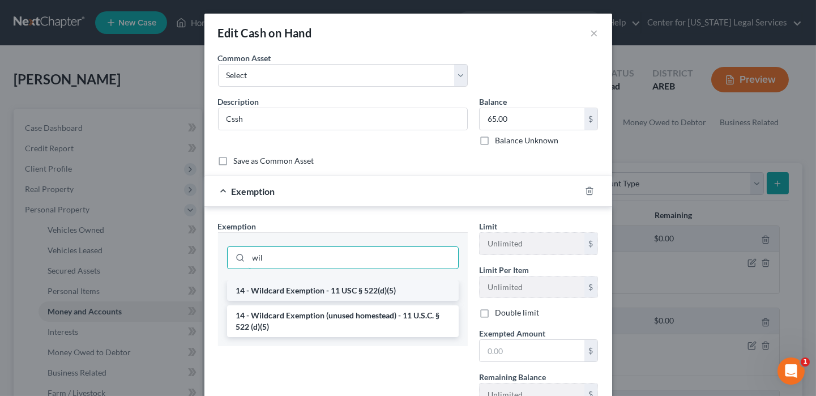
type input "wil"
click at [310, 296] on li "14 - Wildcard Exemption - 11 USC § 522(d)(5)" at bounding box center [343, 290] width 232 height 20
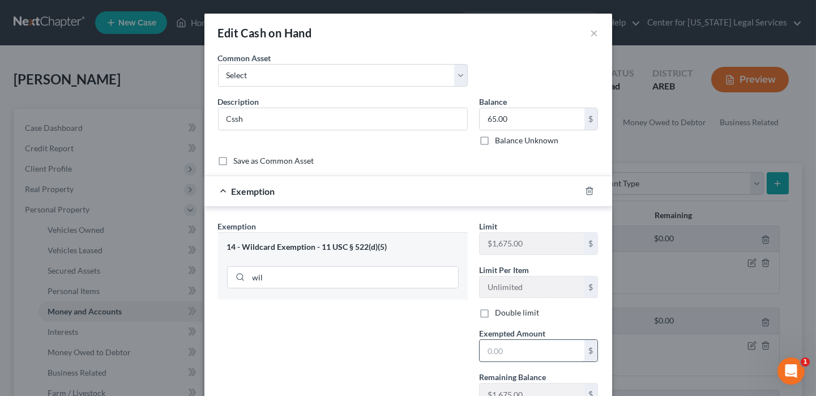
click at [506, 352] on input "text" at bounding box center [532, 351] width 105 height 22
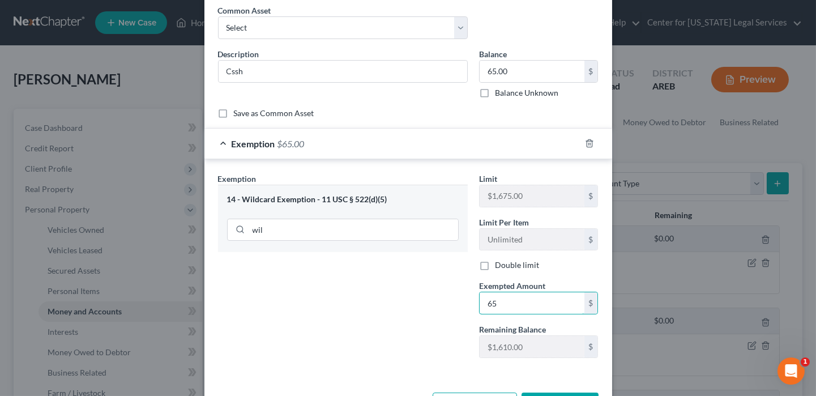
scroll to position [88, 0]
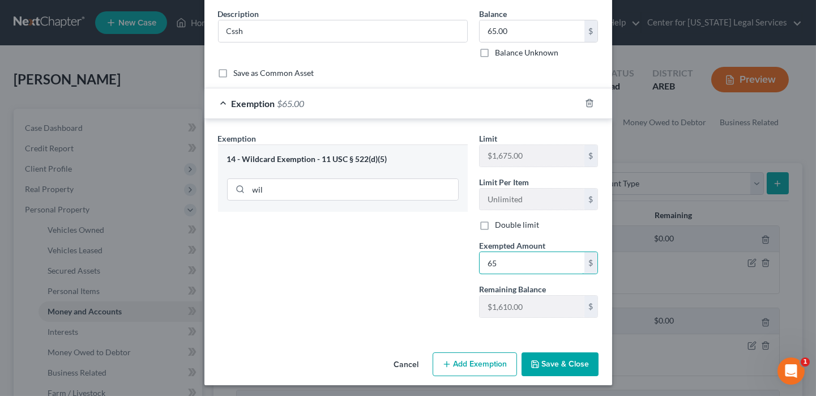
type input "65"
click at [531, 363] on icon "button" at bounding box center [535, 364] width 9 height 9
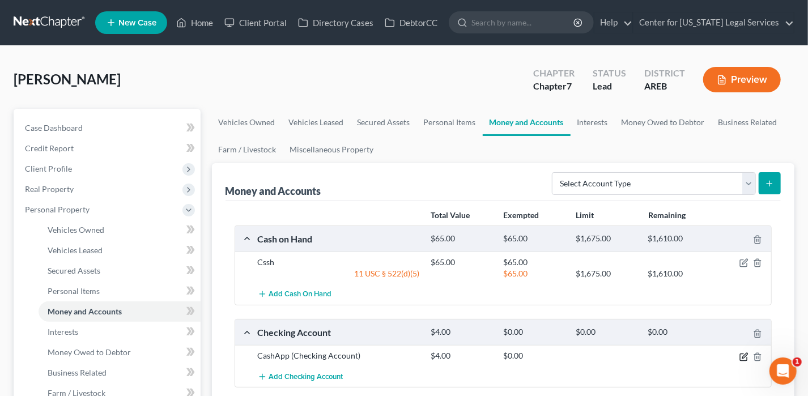
click at [748, 353] on icon "button" at bounding box center [743, 356] width 9 height 9
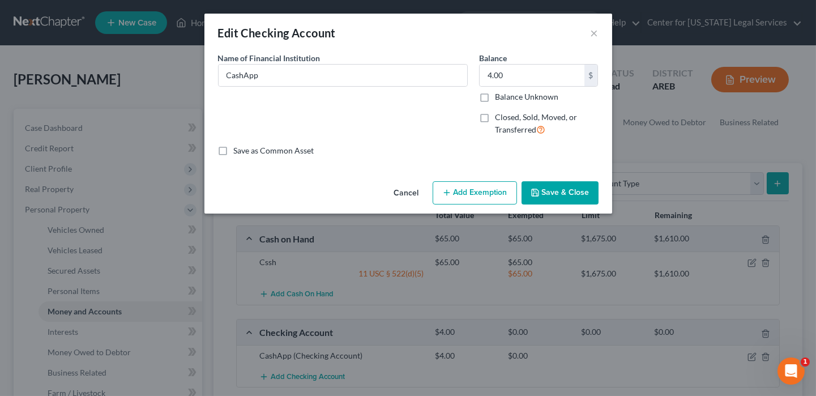
click at [449, 186] on button "Add Exemption" at bounding box center [475, 193] width 84 height 24
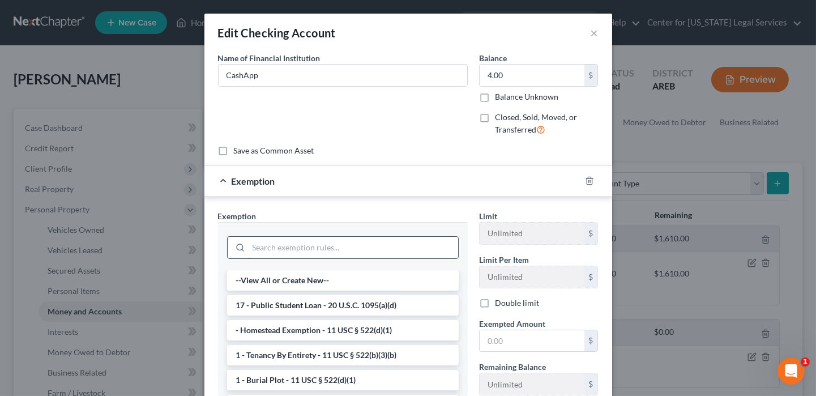
click at [380, 248] on input "search" at bounding box center [354, 248] width 210 height 22
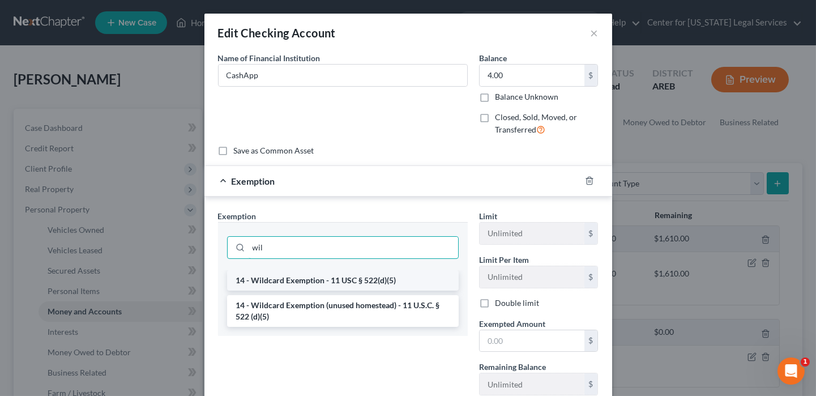
type input "wil"
click at [382, 275] on li "14 - Wildcard Exemption - 11 USC § 522(d)(5)" at bounding box center [343, 280] width 232 height 20
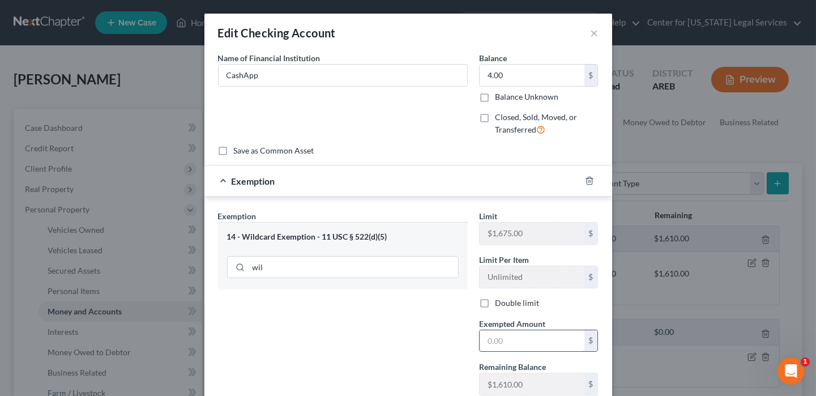
click at [511, 335] on input "text" at bounding box center [532, 341] width 105 height 22
type input "4"
click at [400, 341] on div "Exemption Set must be selected for CA. Exemption * 14 - Wildcard Exemption - 11…" at bounding box center [342, 307] width 261 height 194
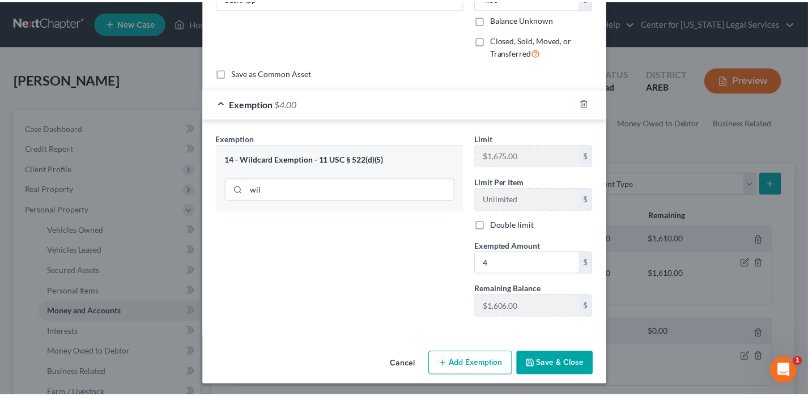
scroll to position [78, 0]
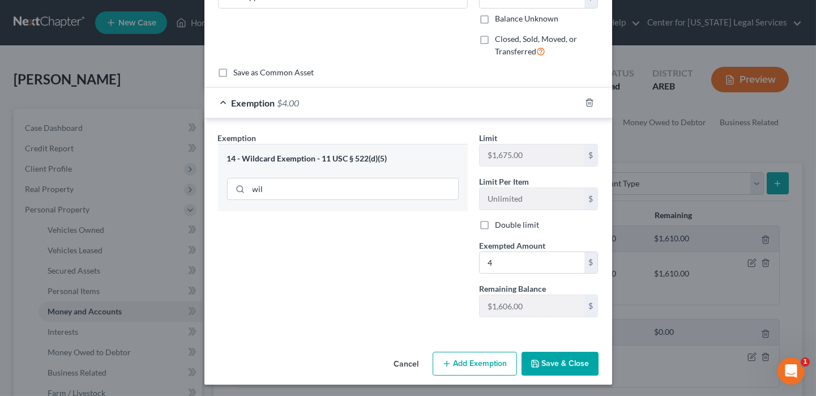
click at [556, 354] on button "Save & Close" at bounding box center [560, 364] width 77 height 24
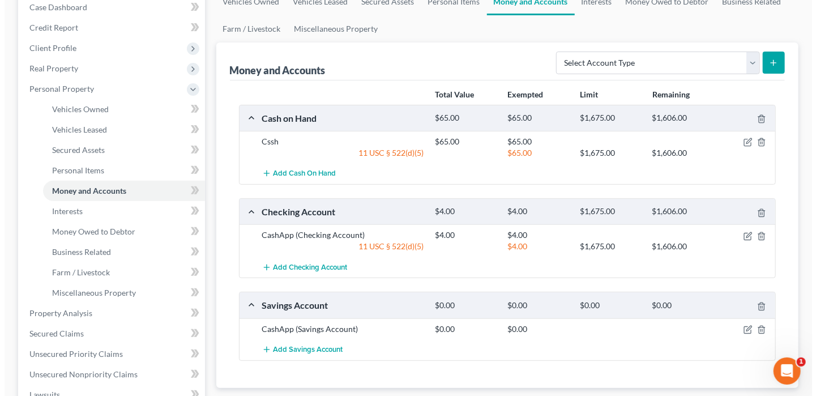
scroll to position [227, 0]
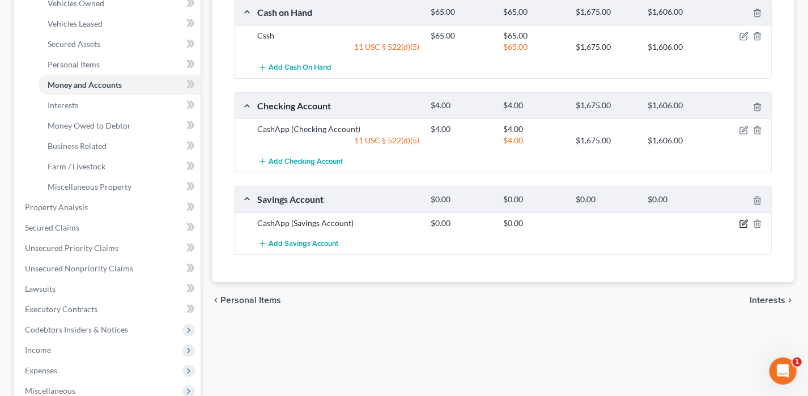
click at [740, 220] on icon "button" at bounding box center [743, 223] width 9 height 9
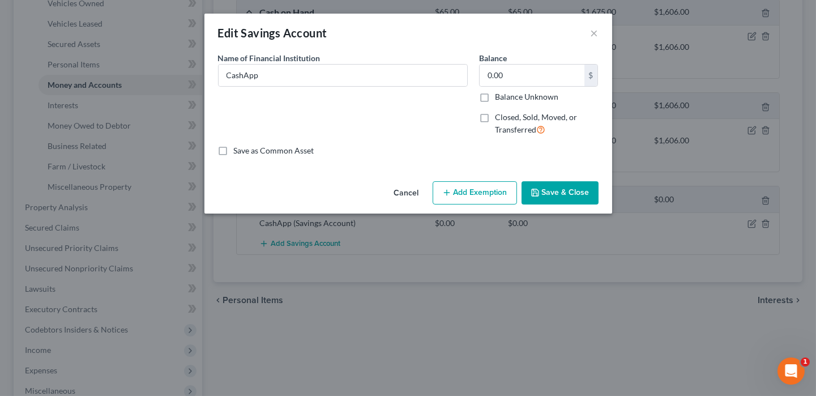
click at [465, 195] on button "Add Exemption" at bounding box center [475, 193] width 84 height 24
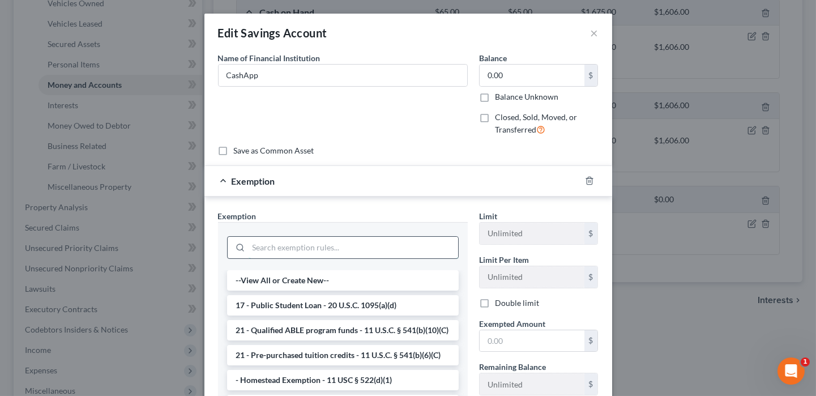
click at [409, 240] on input "search" at bounding box center [354, 248] width 210 height 22
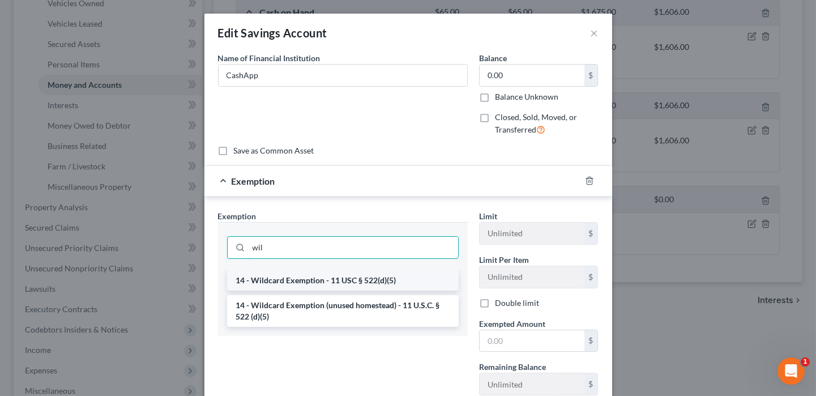
type input "wil"
click at [382, 276] on li "14 - Wildcard Exemption - 11 USC § 522(d)(5)" at bounding box center [343, 280] width 232 height 20
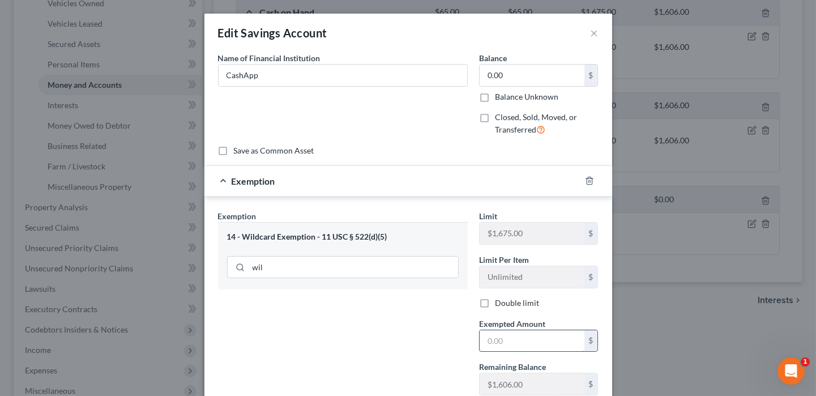
click at [550, 341] on input "text" at bounding box center [532, 341] width 105 height 22
type input "0"
click at [408, 351] on div "Exemption Set must be selected for CA. Exemption * 14 - Wildcard Exemption - 11…" at bounding box center [342, 307] width 261 height 194
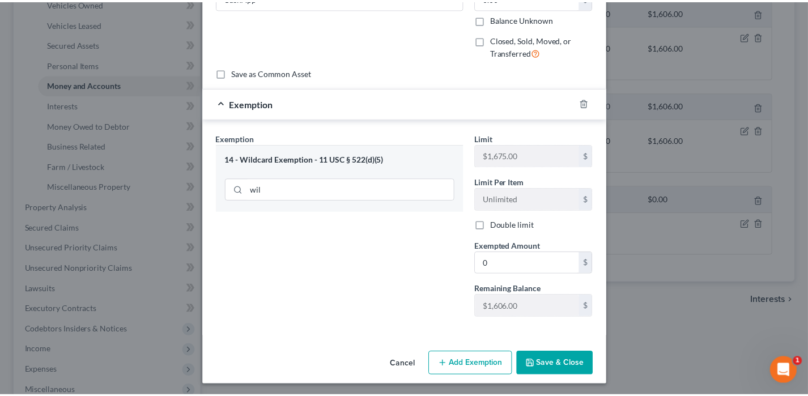
scroll to position [78, 0]
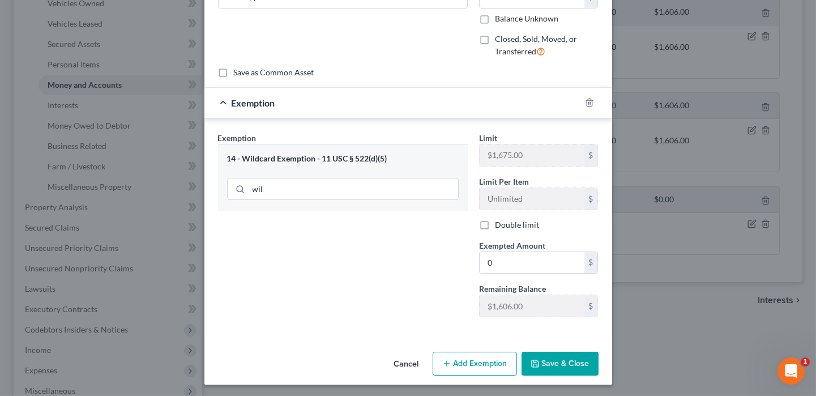
click at [575, 358] on button "Save & Close" at bounding box center [560, 364] width 77 height 24
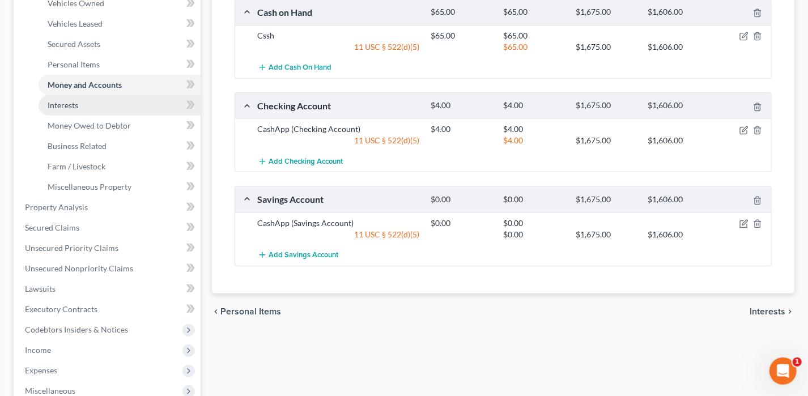
click at [82, 108] on link "Interests" at bounding box center [120, 105] width 162 height 20
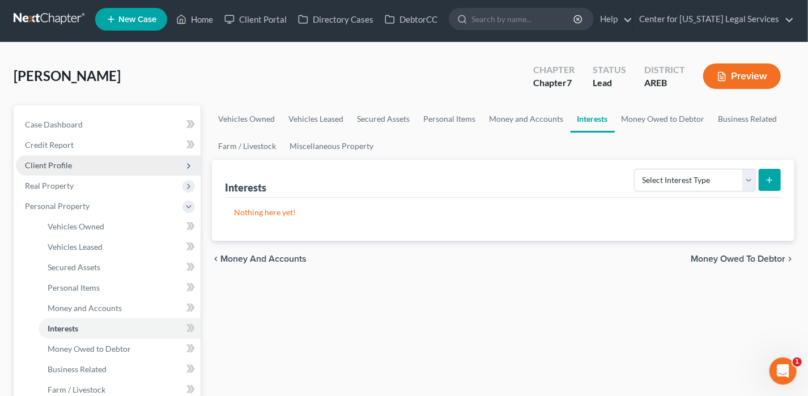
scroll to position [170, 0]
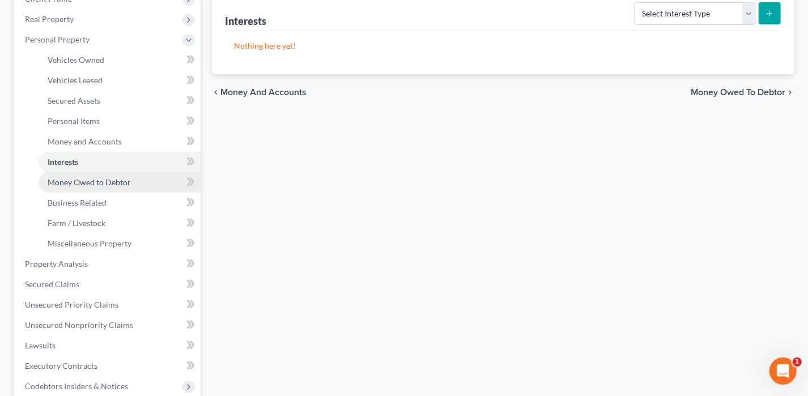
click at [105, 182] on span "Money Owed to Debtor" at bounding box center [89, 182] width 83 height 10
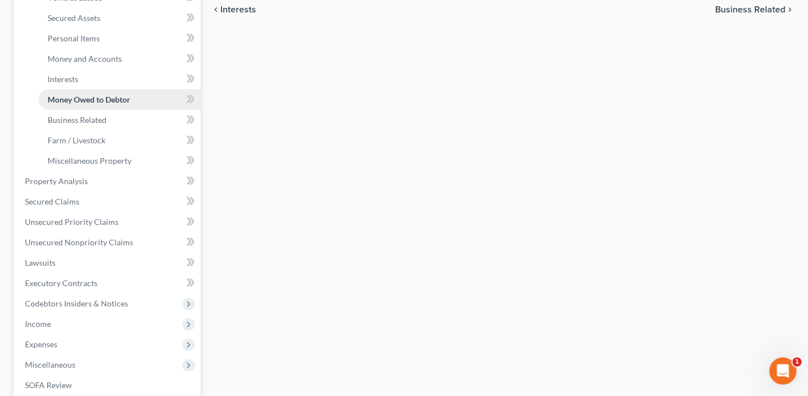
scroll to position [283, 0]
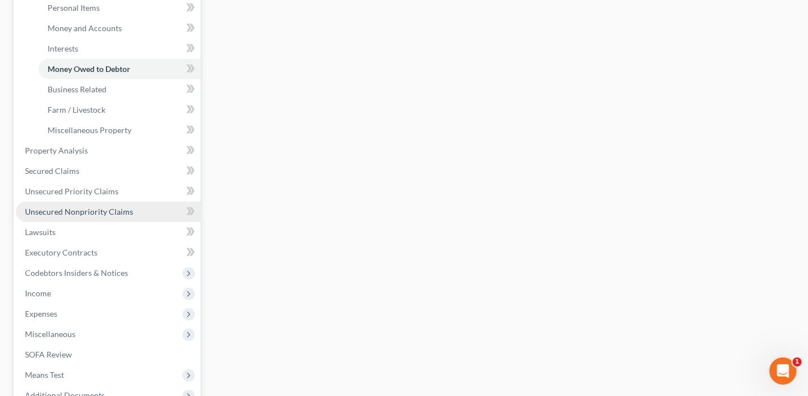
click at [93, 211] on span "Unsecured Nonpriority Claims" at bounding box center [79, 212] width 108 height 10
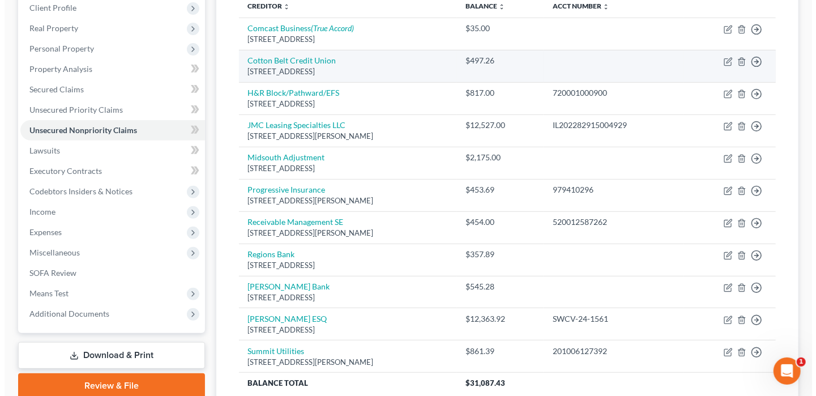
scroll to position [227, 0]
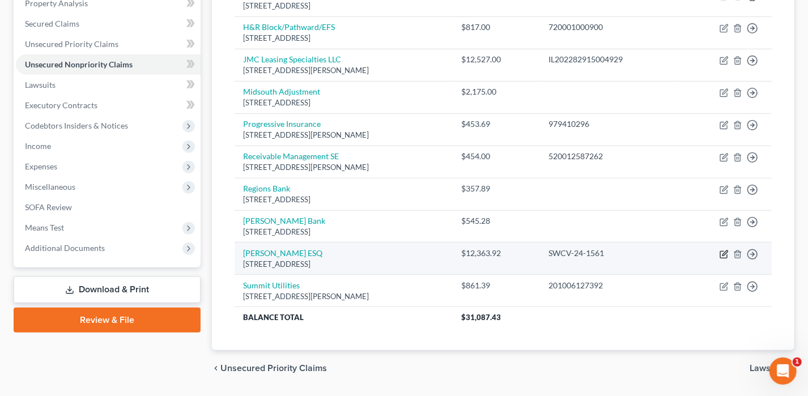
click at [722, 251] on icon "button" at bounding box center [724, 254] width 9 height 9
select select "2"
select select "1"
select select "0"
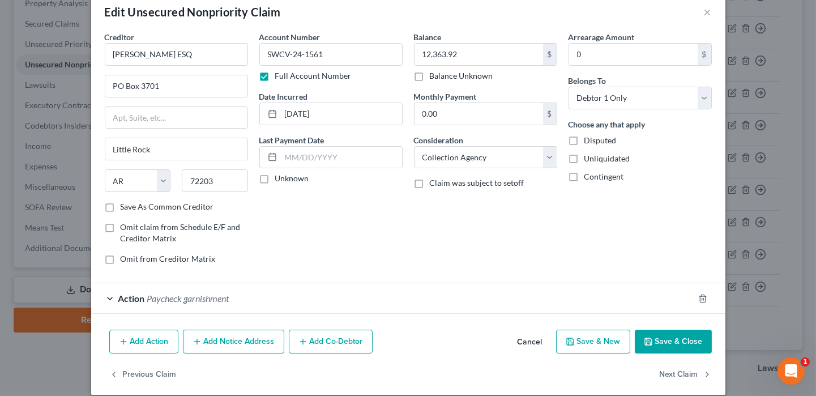
scroll to position [32, 0]
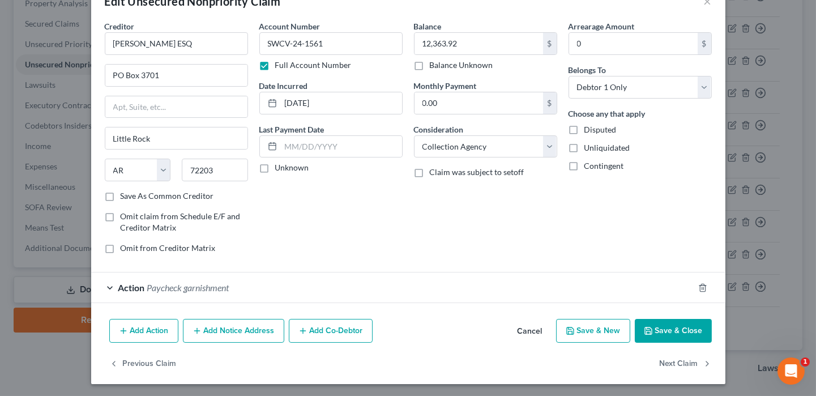
click at [121, 288] on span "Action" at bounding box center [131, 287] width 27 height 11
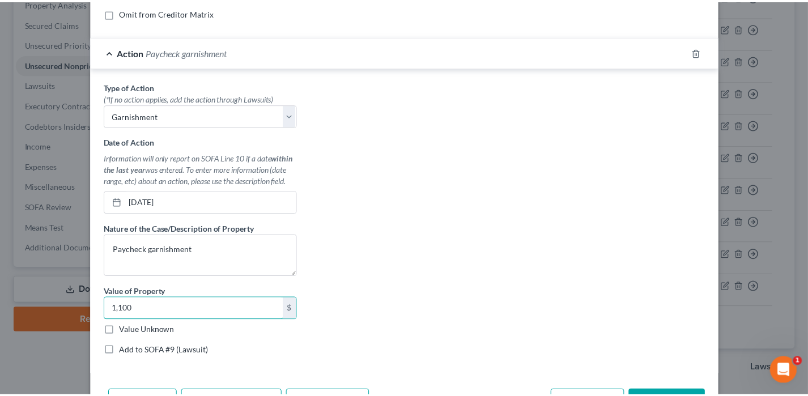
scroll to position [337, 0]
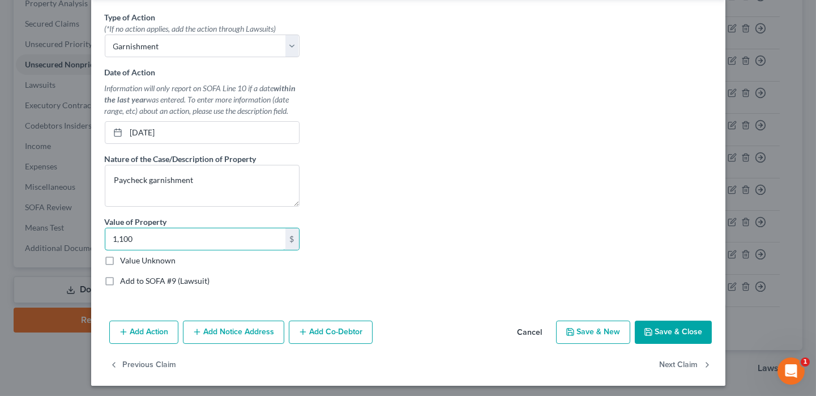
type input "1,100"
click at [652, 328] on button "Save & Close" at bounding box center [673, 333] width 77 height 24
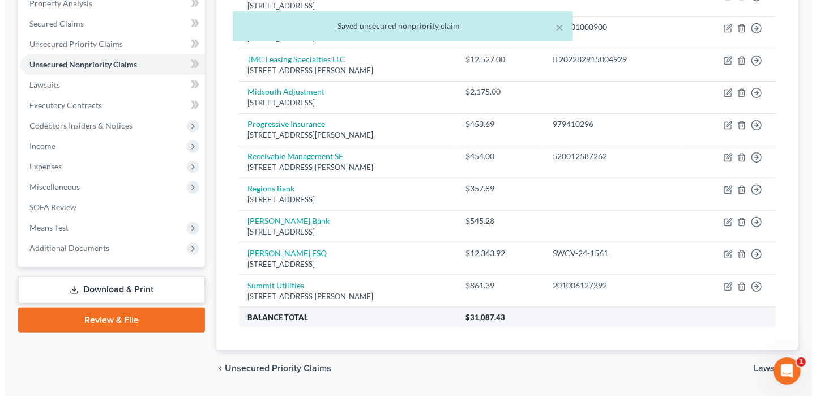
scroll to position [170, 0]
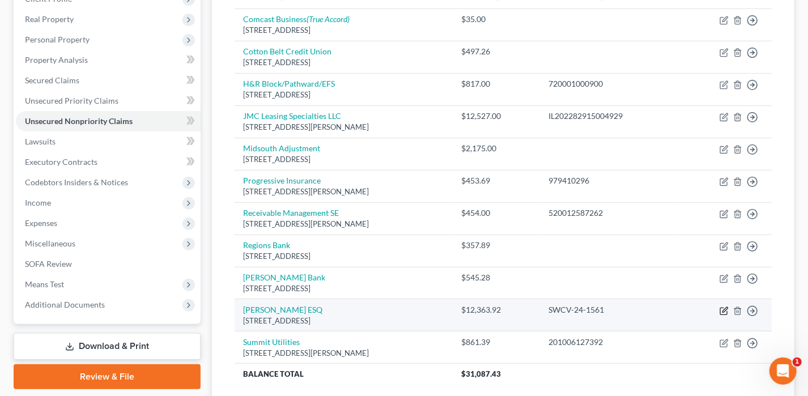
click at [724, 307] on icon "button" at bounding box center [724, 309] width 5 height 5
select select "2"
select select "1"
select select "0"
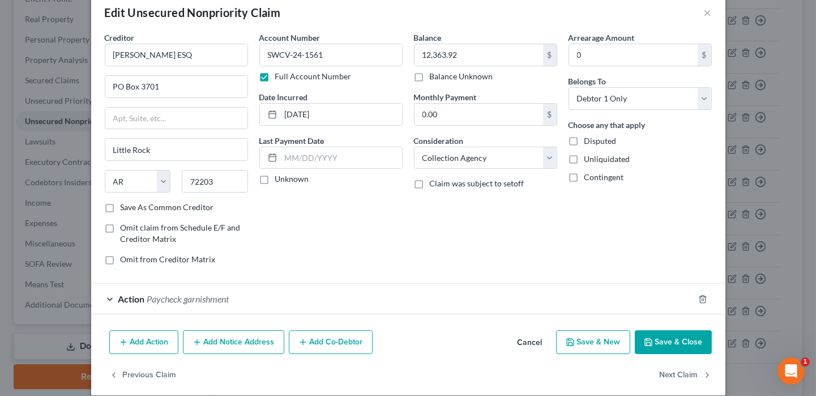
scroll to position [32, 0]
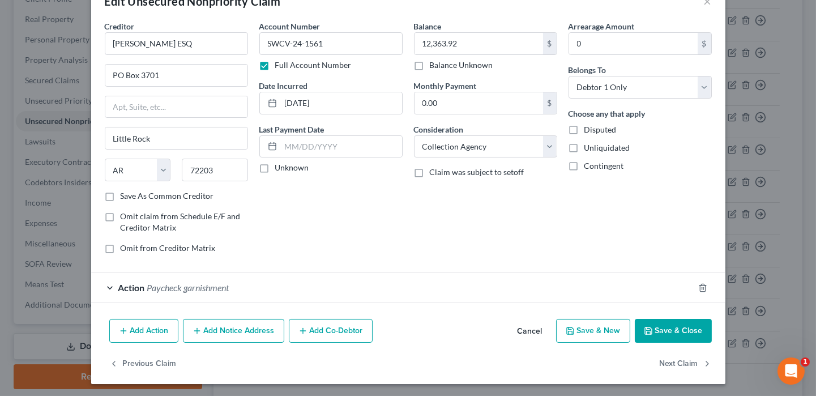
click at [216, 330] on button "Add Notice Address" at bounding box center [233, 331] width 101 height 24
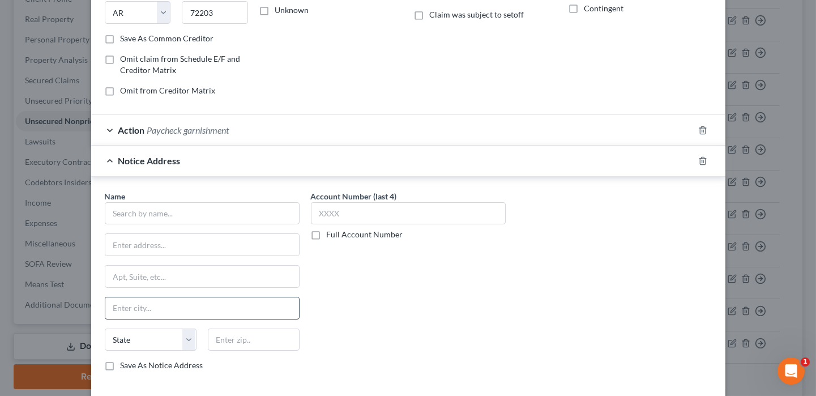
scroll to position [202, 0]
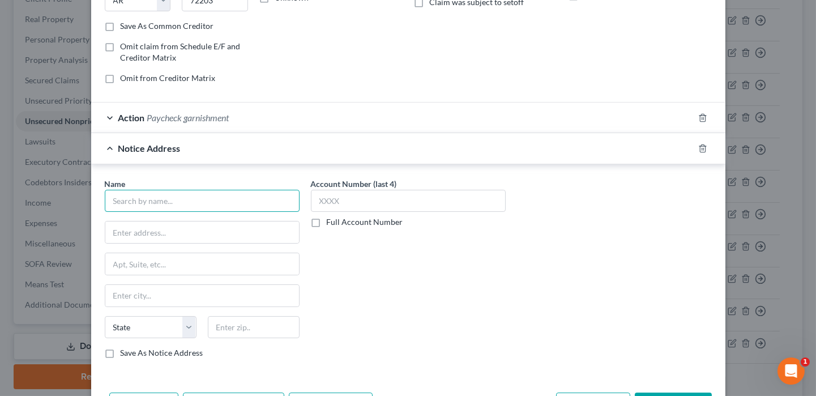
click at [175, 202] on input "text" at bounding box center [202, 201] width 195 height 23
drag, startPoint x: 190, startPoint y: 197, endPoint x: 93, endPoint y: 195, distance: 97.5
click at [99, 207] on div "Name * afford State [US_STATE] AK AR AZ CA CO CT DE DC [GEOGRAPHIC_DATA] [GEOGR…" at bounding box center [202, 273] width 206 height 190
type input "Affordable Leasing"
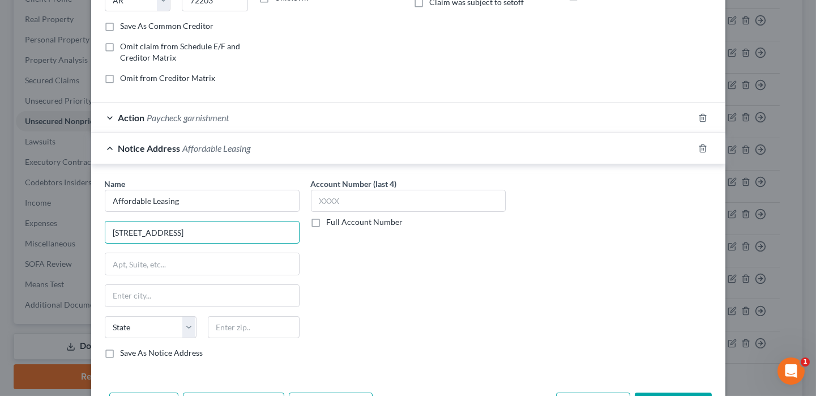
type input "[STREET_ADDRESS]"
type input "72120"
type input "Sherwood"
select select "2"
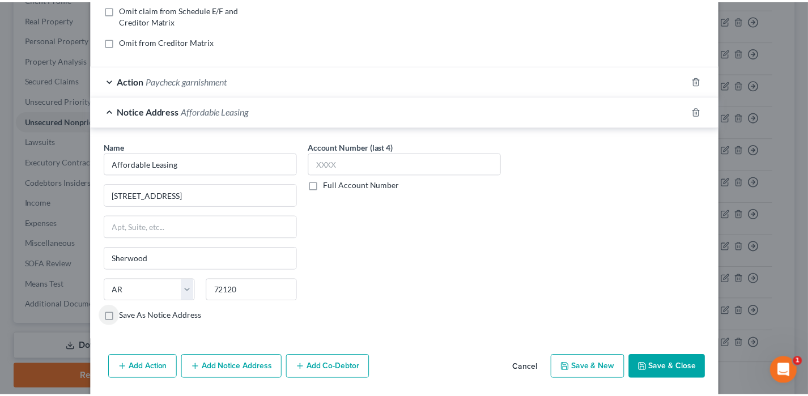
scroll to position [274, 0]
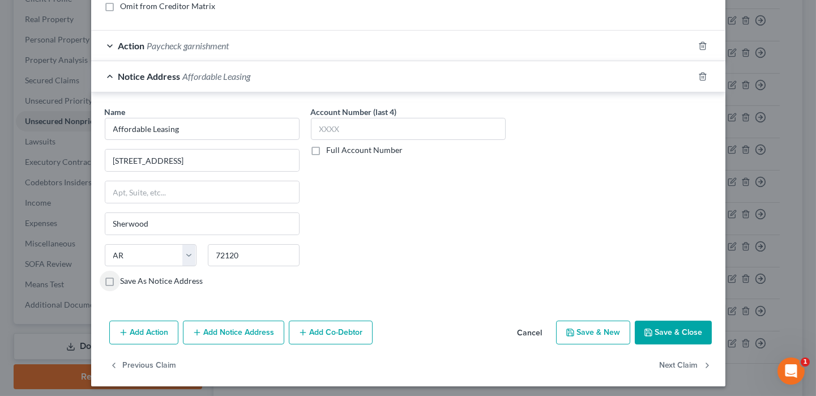
click at [674, 325] on button "Save & Close" at bounding box center [673, 333] width 77 height 24
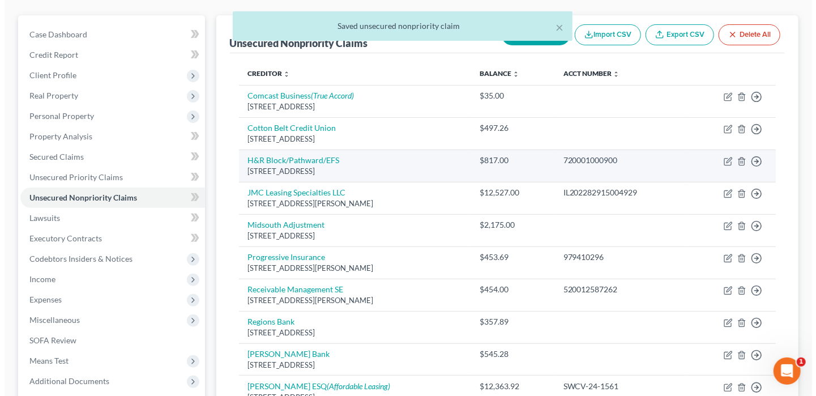
scroll to position [0, 0]
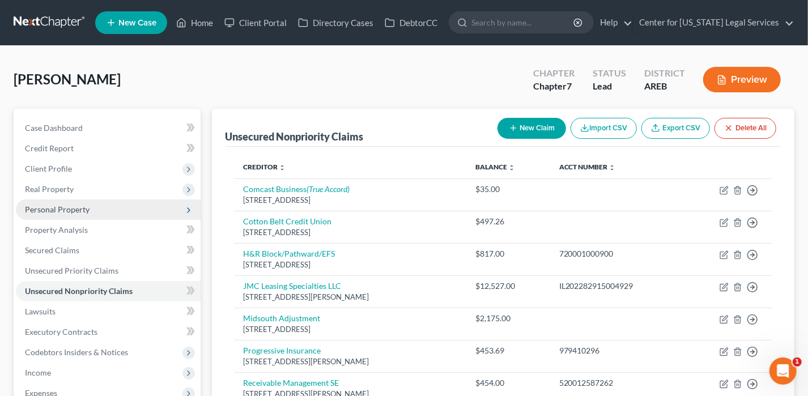
click at [62, 211] on span "Personal Property" at bounding box center [57, 210] width 65 height 10
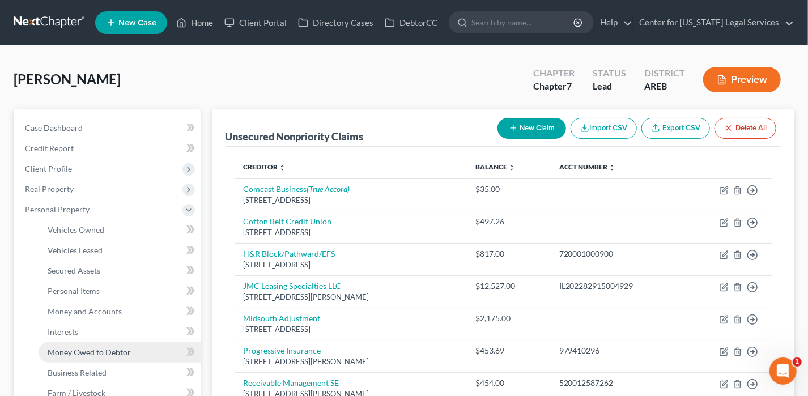
click at [85, 347] on span "Money Owed to Debtor" at bounding box center [89, 352] width 83 height 10
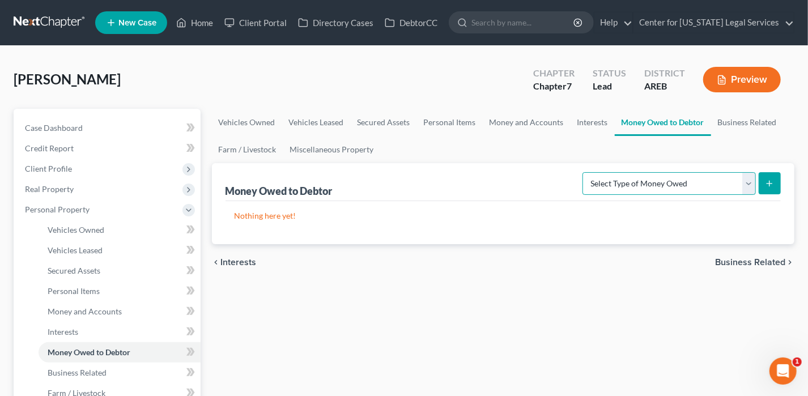
click at [653, 187] on select "Select Type of Money Owed Accounts Receivable Alimony Child Support Claims Agai…" at bounding box center [668, 183] width 173 height 23
click at [644, 178] on select "Select Type of Money Owed Accounts Receivable Alimony Child Support Claims Agai…" at bounding box center [668, 183] width 173 height 23
select select "other_contingent_and_unliquidated_claims"
click at [585, 172] on select "Select Type of Money Owed Accounts Receivable Alimony Child Support Claims Agai…" at bounding box center [668, 183] width 173 height 23
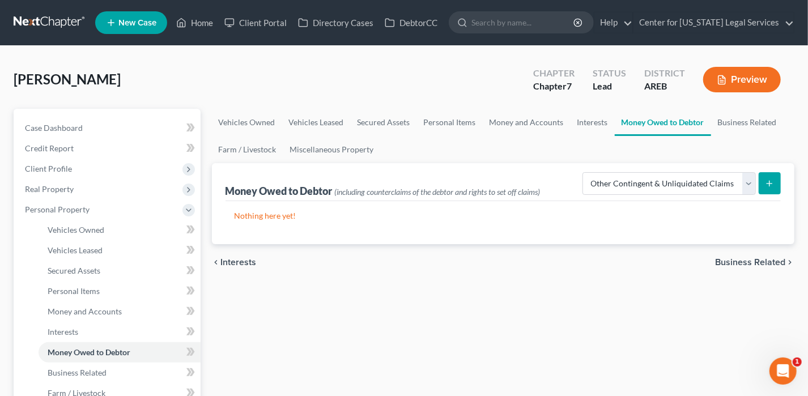
click at [774, 186] on icon "submit" at bounding box center [769, 183] width 9 height 9
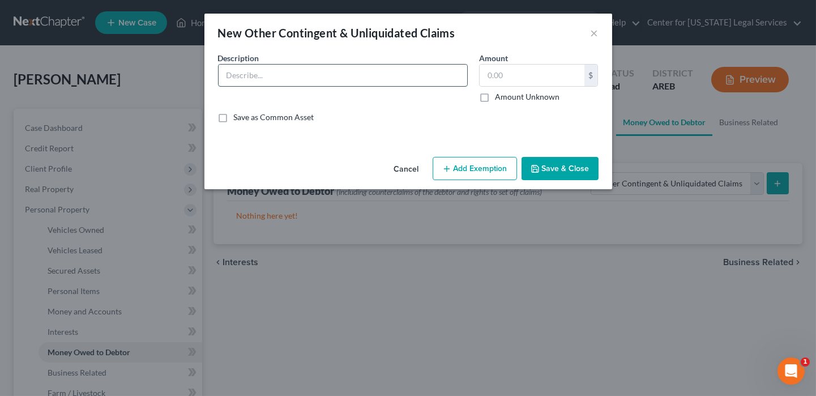
click at [287, 79] on input "text" at bounding box center [343, 76] width 249 height 22
type input "Garnished wages (Affordable Leasing)"
type input "1,100"
click at [458, 174] on button "Add Exemption" at bounding box center [475, 169] width 84 height 24
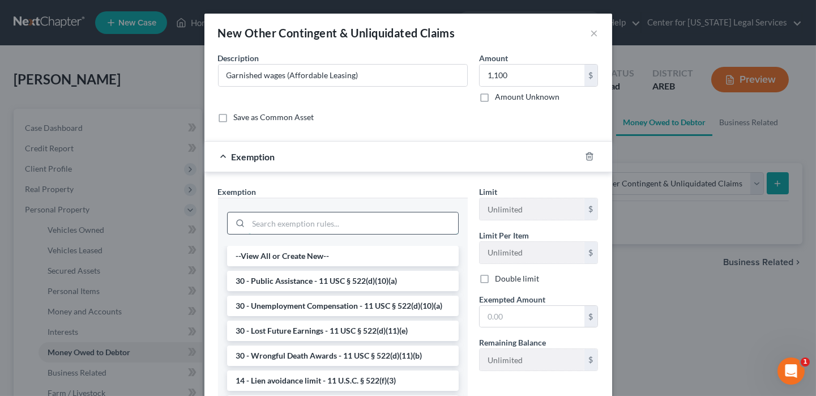
click at [320, 230] on input "search" at bounding box center [354, 223] width 210 height 22
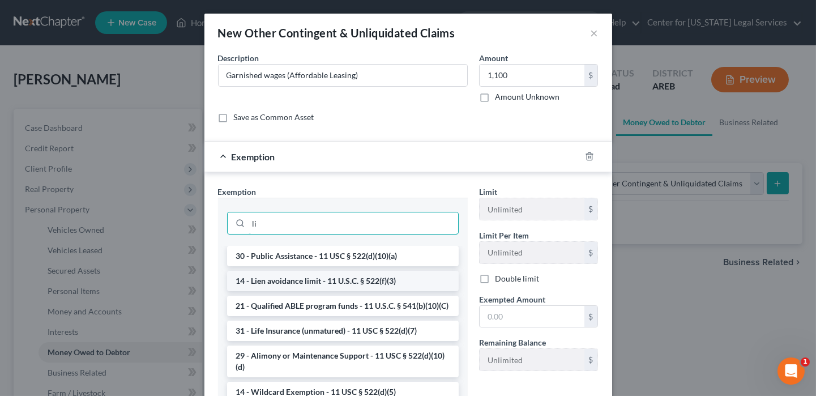
type input "li"
click at [337, 283] on li "14 - Lien avoidance limit - 11 U.S.C. § 522(f)(3)" at bounding box center [343, 281] width 232 height 20
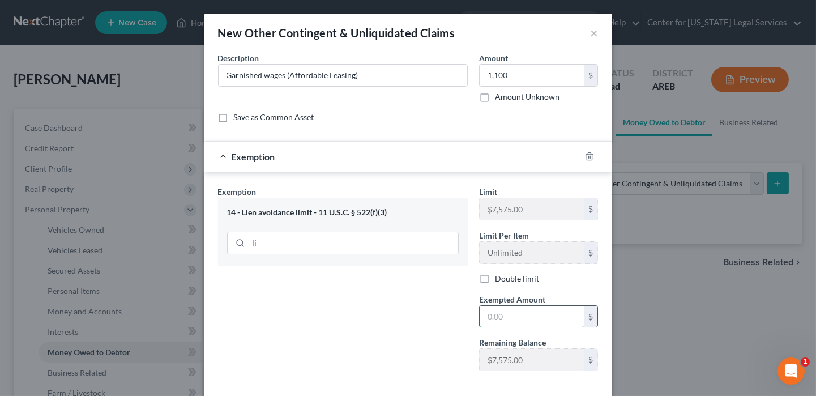
click at [481, 311] on input "text" at bounding box center [532, 317] width 105 height 22
click at [480, 313] on input "10" at bounding box center [532, 317] width 105 height 22
click at [503, 314] on input "110" at bounding box center [532, 317] width 105 height 22
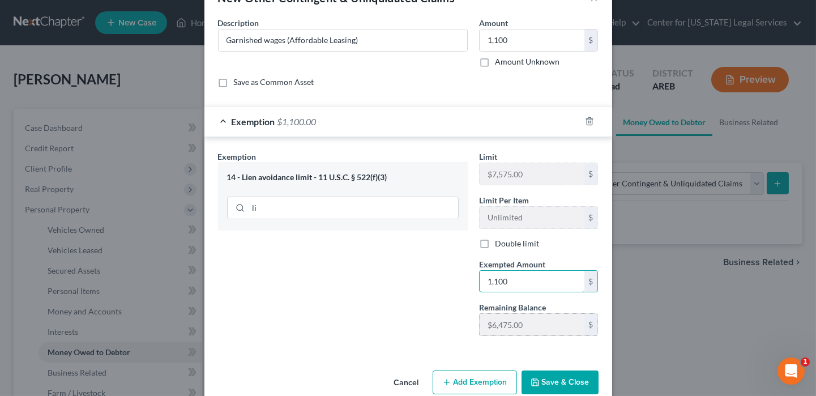
scroll to position [54, 0]
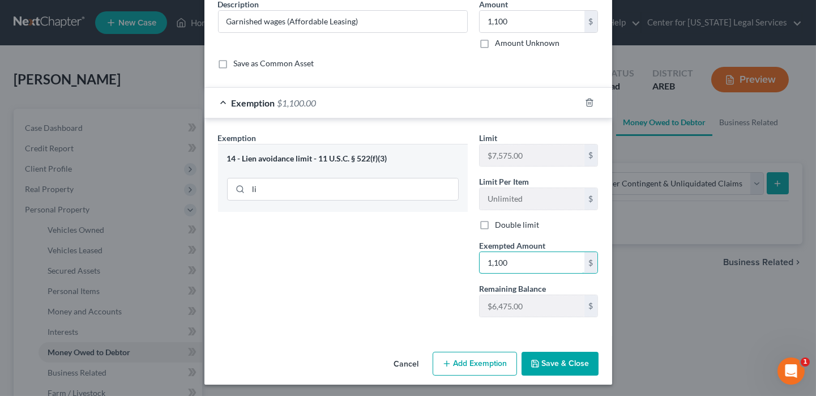
type input "1,100"
click at [475, 360] on button "Add Exemption" at bounding box center [475, 364] width 84 height 24
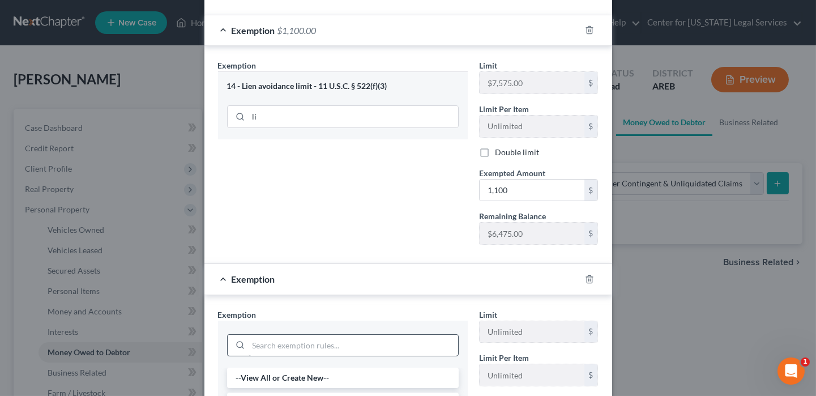
scroll to position [167, 0]
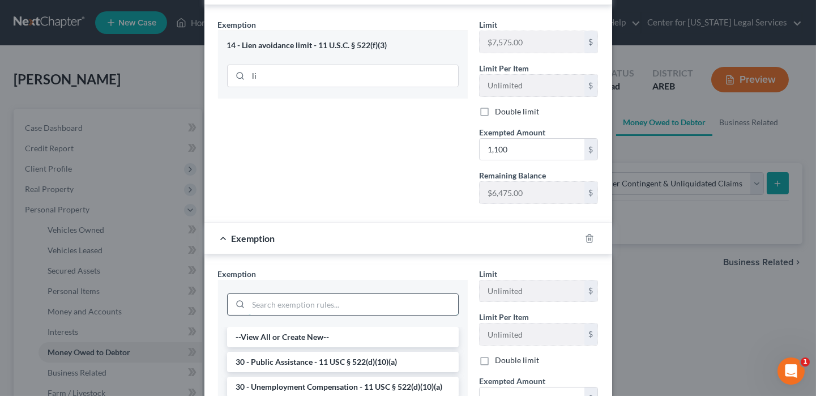
click at [311, 304] on input "search" at bounding box center [354, 305] width 210 height 22
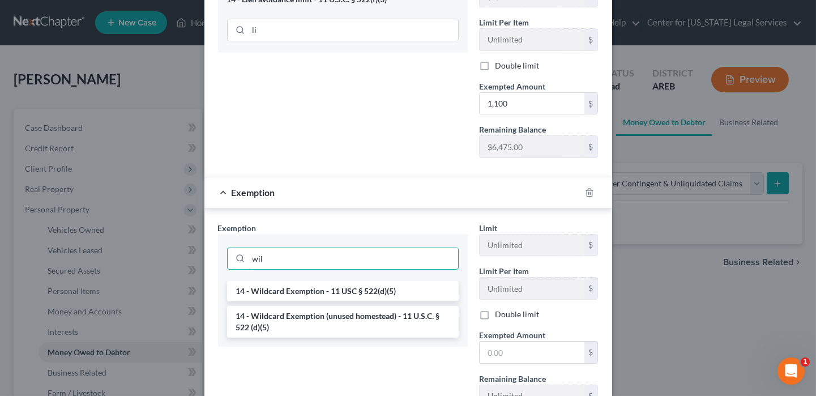
scroll to position [280, 0]
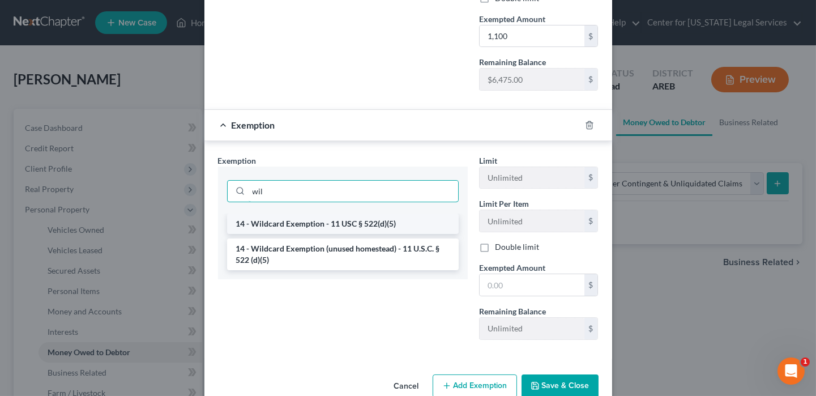
type input "wil"
click at [323, 229] on li "14 - Wildcard Exemption - 11 USC § 522(d)(5)" at bounding box center [343, 224] width 232 height 20
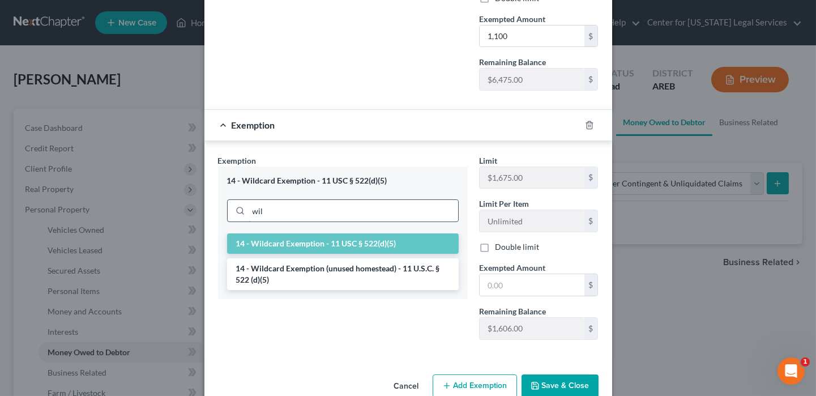
click at [317, 201] on input "wil" at bounding box center [354, 211] width 210 height 22
click at [323, 282] on li "14 - Wildcard Exemption (unused homestead) - 11 U.S.C. § 522 (d)(5)" at bounding box center [343, 274] width 232 height 32
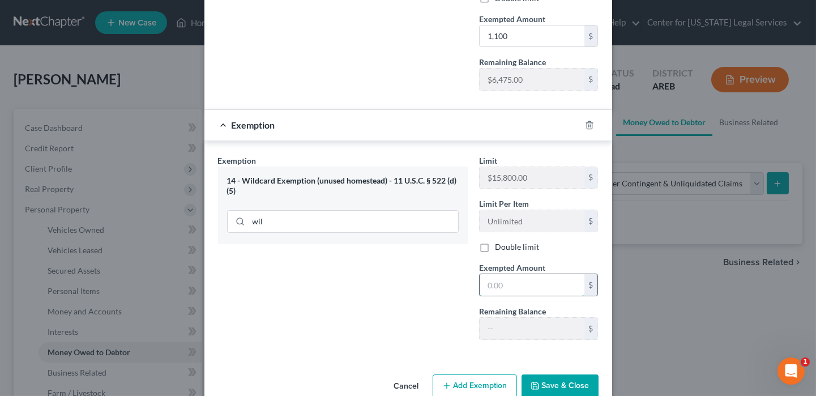
click at [520, 283] on input "text" at bounding box center [532, 285] width 105 height 22
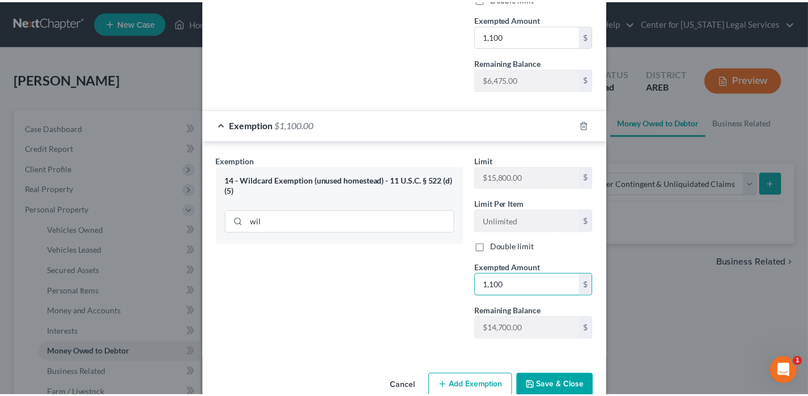
scroll to position [301, 0]
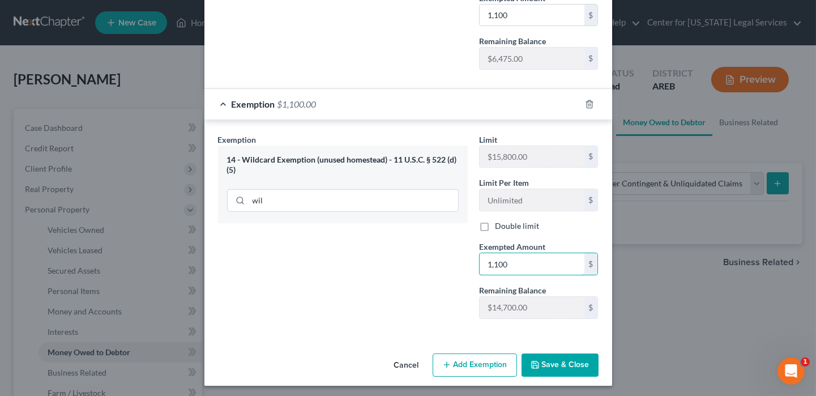
type input "1,100"
click at [576, 356] on button "Save & Close" at bounding box center [560, 366] width 77 height 24
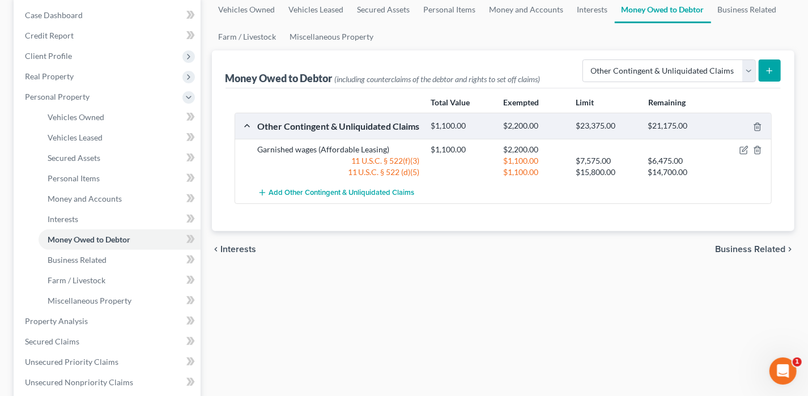
scroll to position [113, 0]
click at [101, 261] on span "Business Related" at bounding box center [77, 259] width 59 height 10
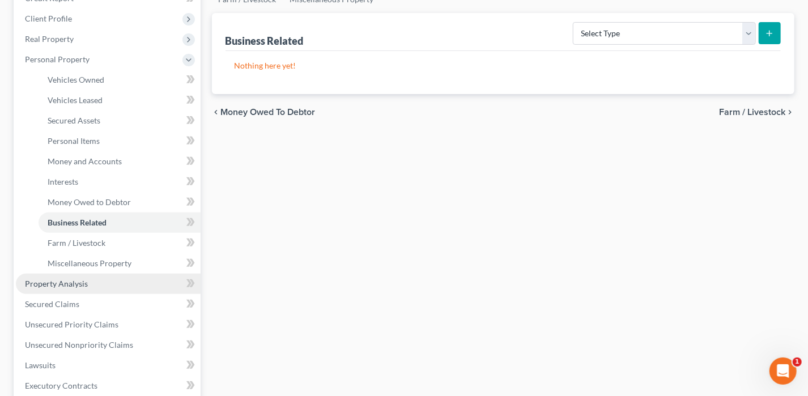
scroll to position [170, 0]
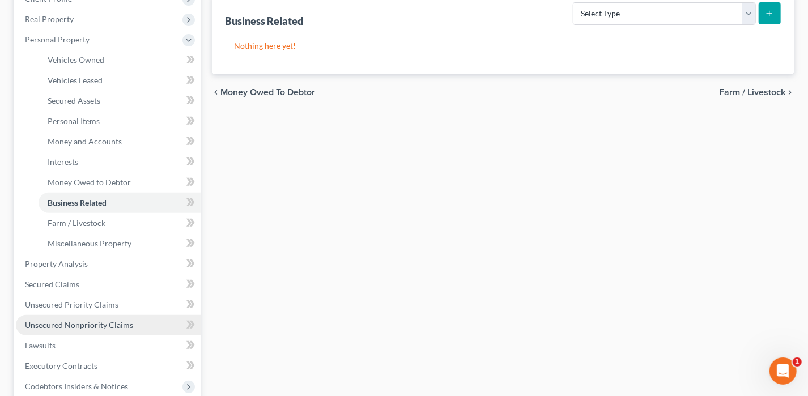
click at [82, 320] on span "Unsecured Nonpriority Claims" at bounding box center [79, 325] width 108 height 10
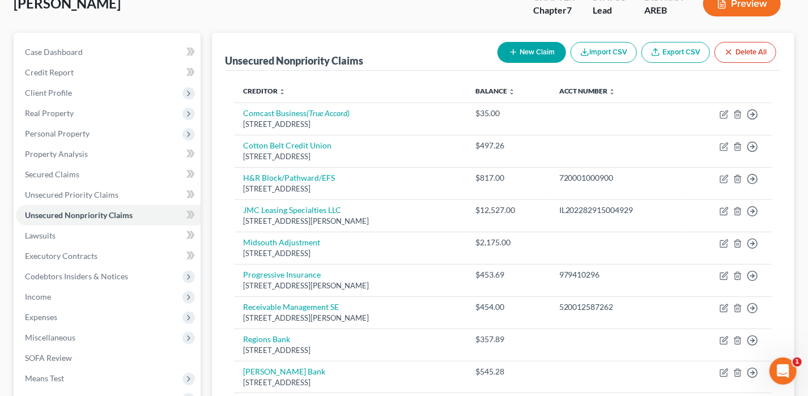
scroll to position [57, 0]
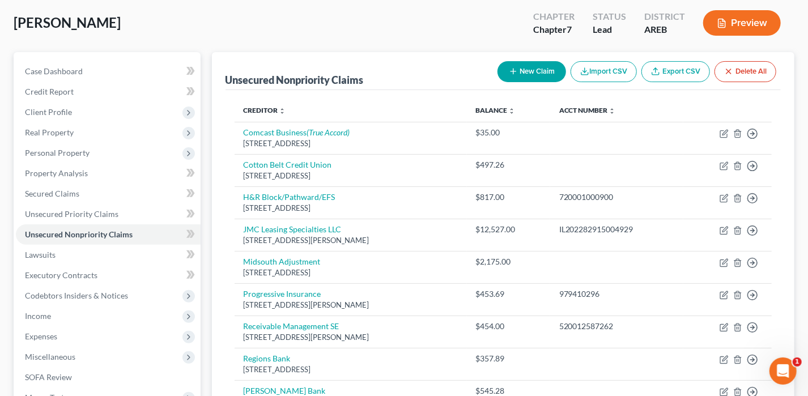
click at [531, 69] on button "New Claim" at bounding box center [531, 71] width 69 height 21
select select "0"
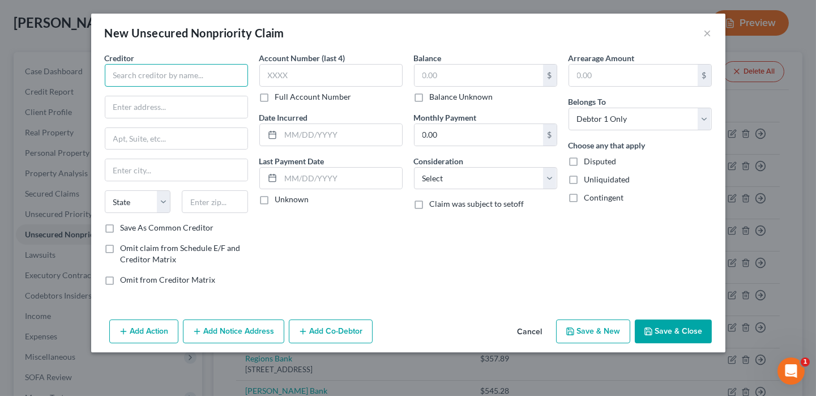
click at [143, 72] on input "text" at bounding box center [176, 75] width 143 height 23
type input "C"
click at [705, 33] on button "×" at bounding box center [708, 33] width 8 height 14
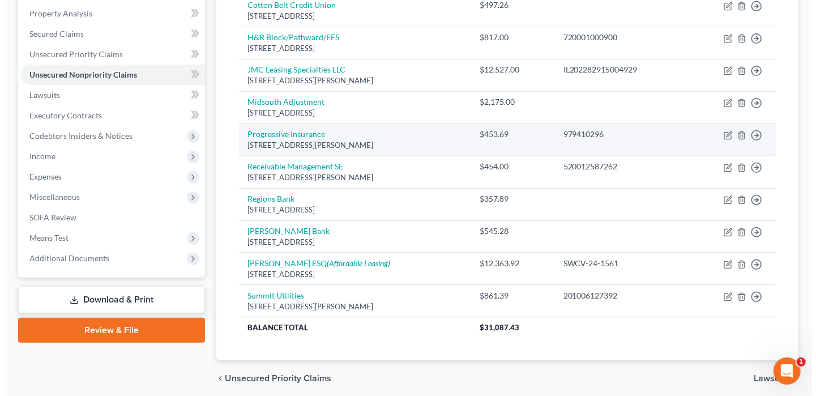
scroll to position [227, 0]
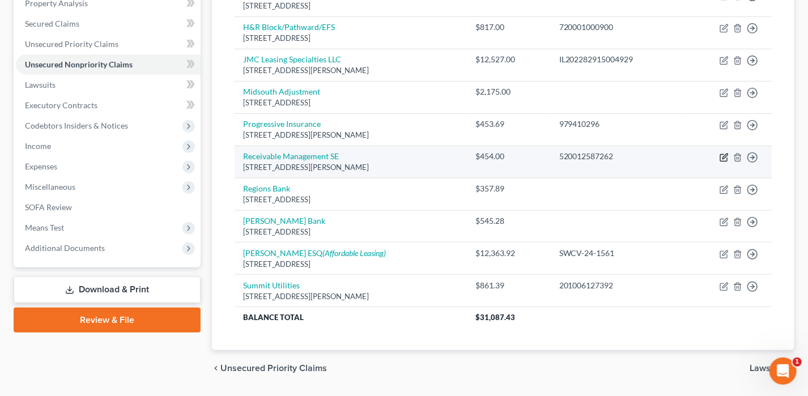
click at [725, 155] on icon "button" at bounding box center [724, 156] width 5 height 5
select select "39"
select select "1"
select select "0"
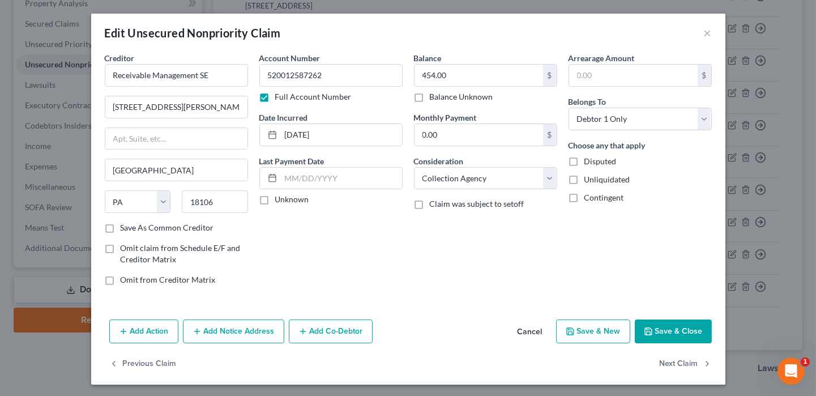
click at [218, 329] on button "Add Notice Address" at bounding box center [233, 332] width 101 height 24
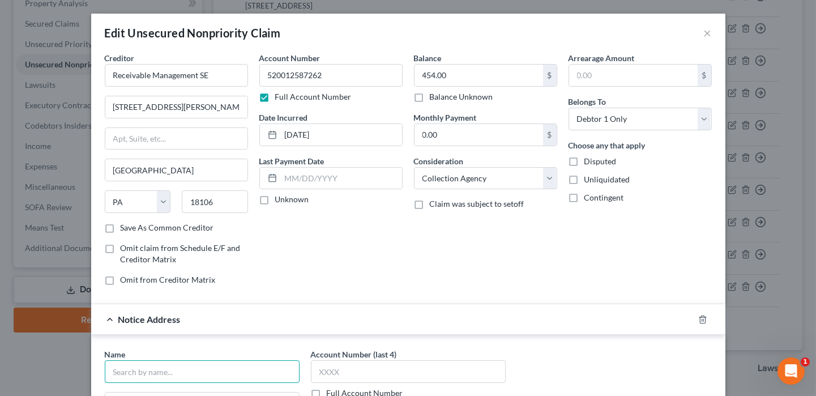
click at [144, 377] on input "text" at bounding box center [202, 371] width 195 height 23
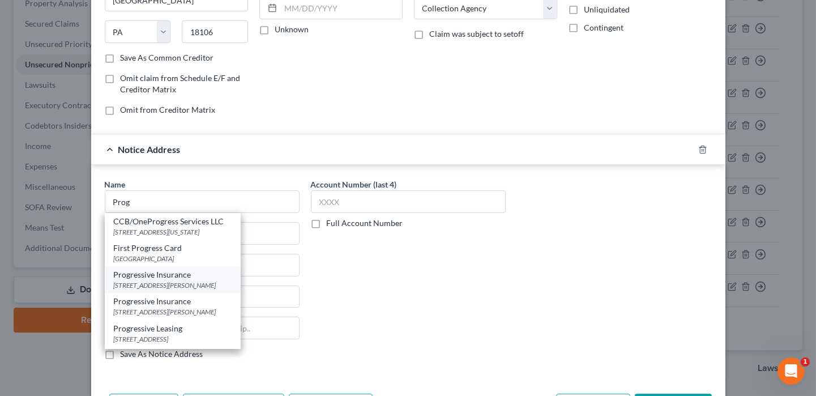
click at [138, 283] on div "[STREET_ADDRESS][PERSON_NAME]" at bounding box center [173, 285] width 118 height 10
type input "Progressive Insurance"
type input "[STREET_ADDRESS][PERSON_NAME]"
type input "[GEOGRAPHIC_DATA]"
select select "36"
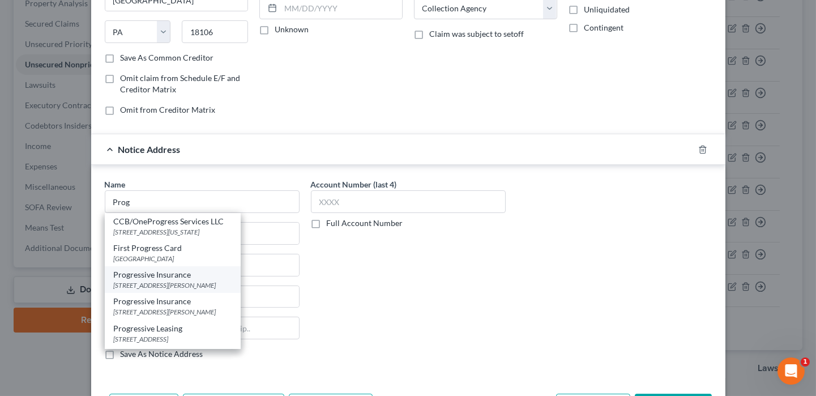
type input "44143"
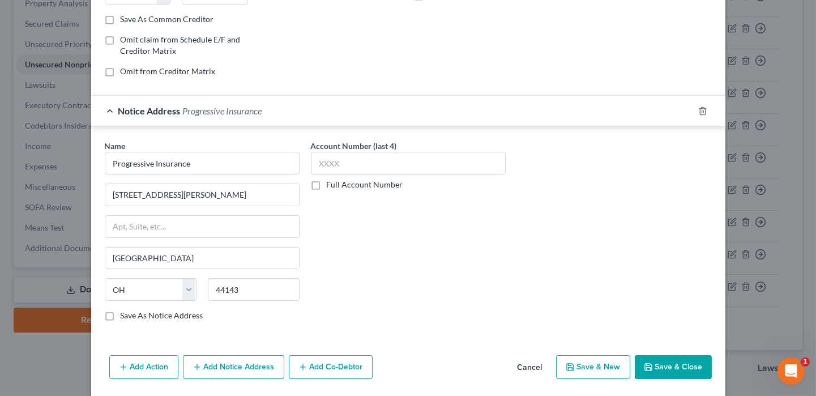
scroll to position [243, 0]
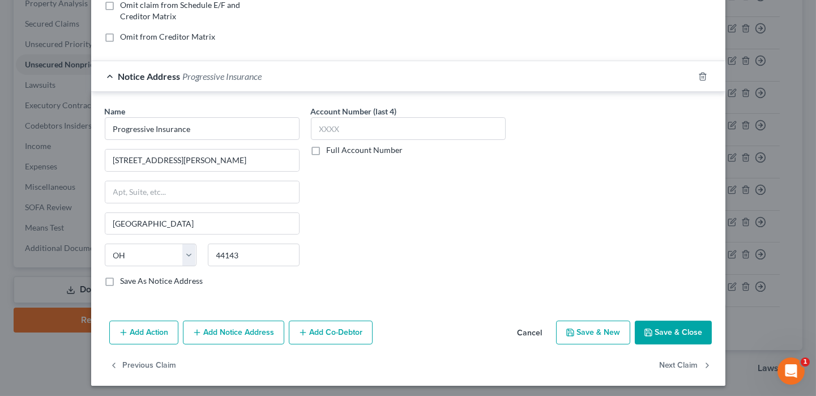
click at [689, 335] on button "Save & Close" at bounding box center [673, 333] width 77 height 24
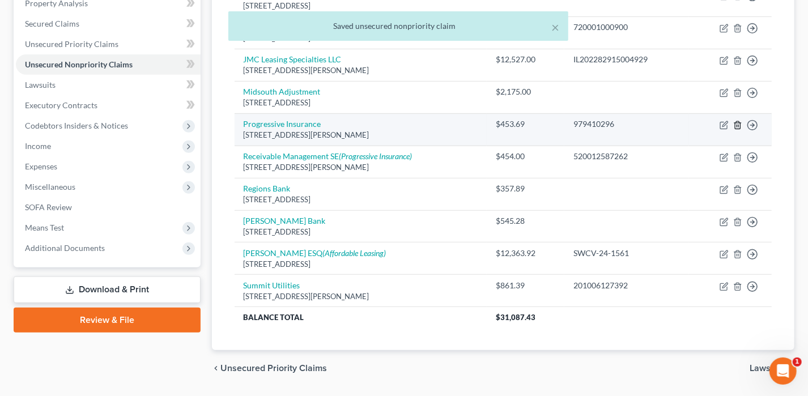
click at [739, 122] on icon "button" at bounding box center [737, 125] width 9 height 9
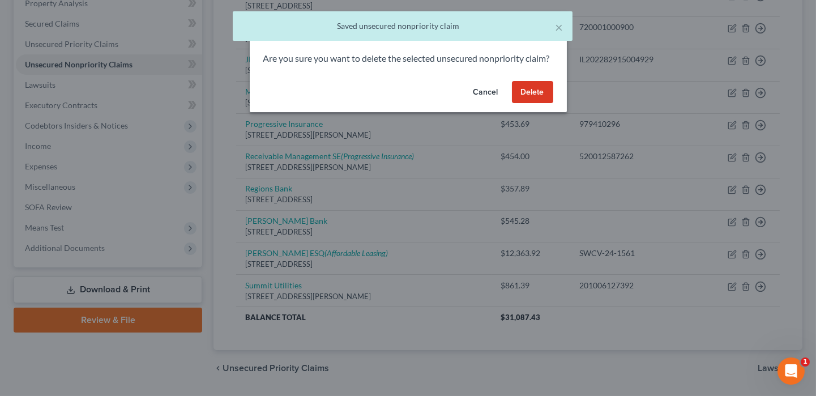
click at [543, 99] on button "Delete" at bounding box center [532, 92] width 41 height 23
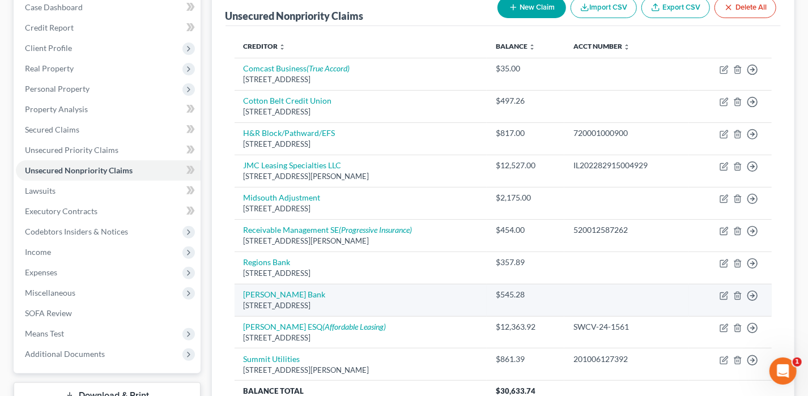
scroll to position [112, 0]
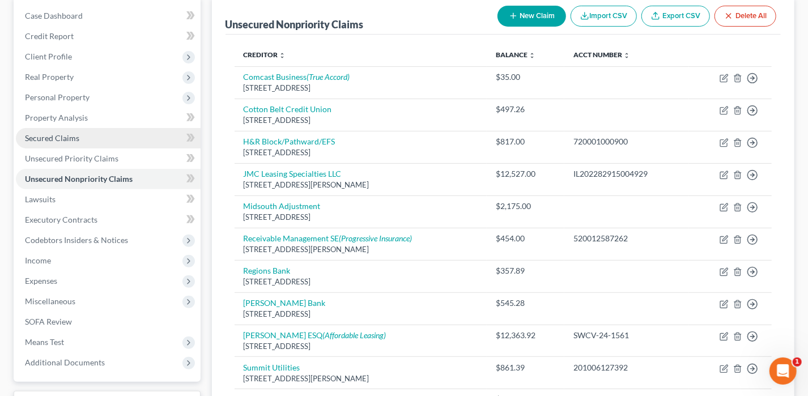
click at [74, 135] on span "Secured Claims" at bounding box center [52, 138] width 54 height 10
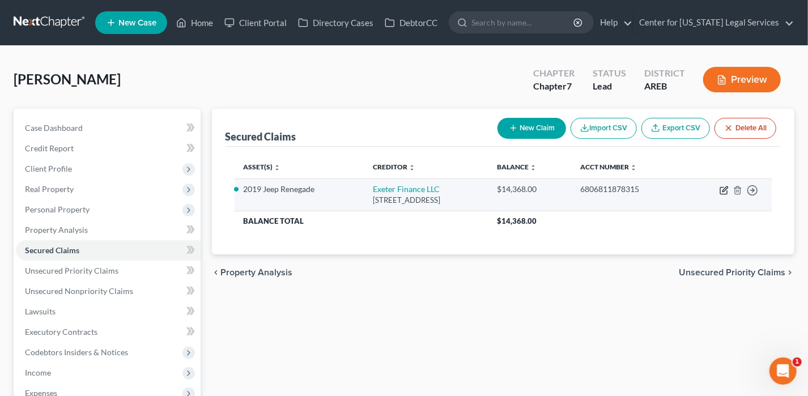
click at [721, 190] on icon "button" at bounding box center [724, 190] width 9 height 9
select select "45"
select select "0"
select select "2"
select select "0"
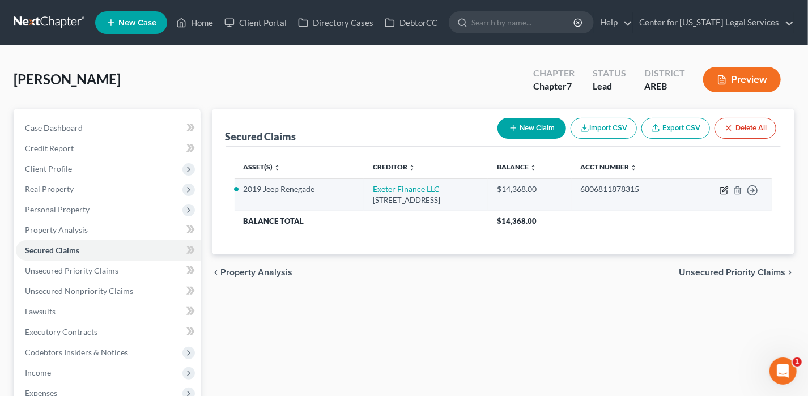
select select "0"
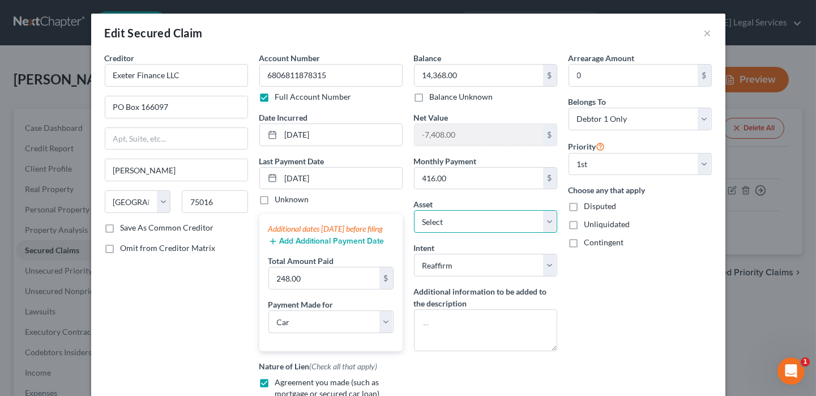
click at [448, 216] on select "Select Other Multiple Assets 2019 Jeep Renegade - $6960.0 Electronics - 3 TVs a…" at bounding box center [485, 221] width 143 height 23
click at [414, 210] on select "Select Other Multiple Assets 2019 Jeep Renegade - $6960.0 Electronics - 3 TVs a…" at bounding box center [485, 221] width 143 height 23
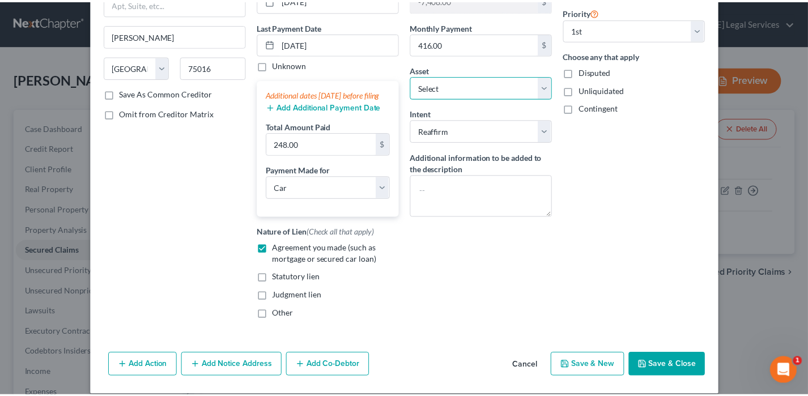
scroll to position [156, 0]
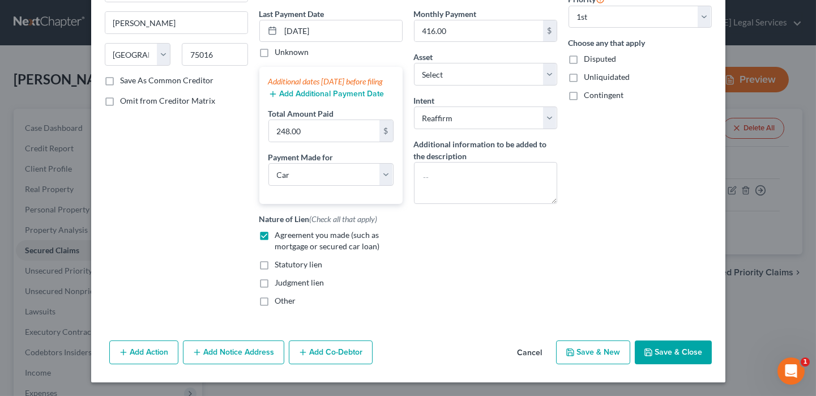
click at [652, 347] on button "Save & Close" at bounding box center [673, 353] width 77 height 24
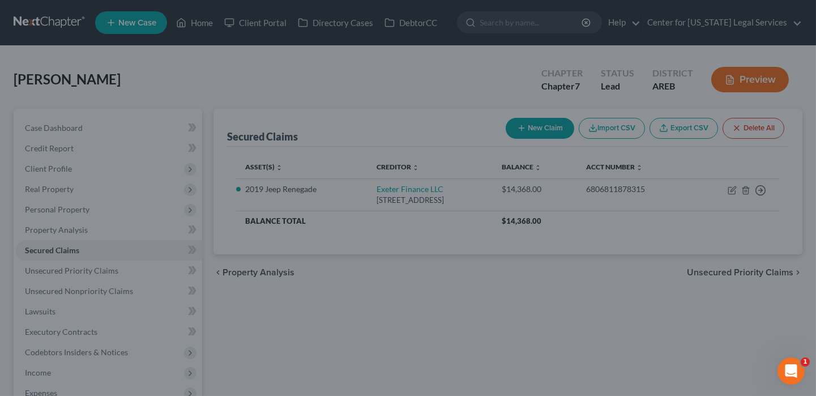
select select "2"
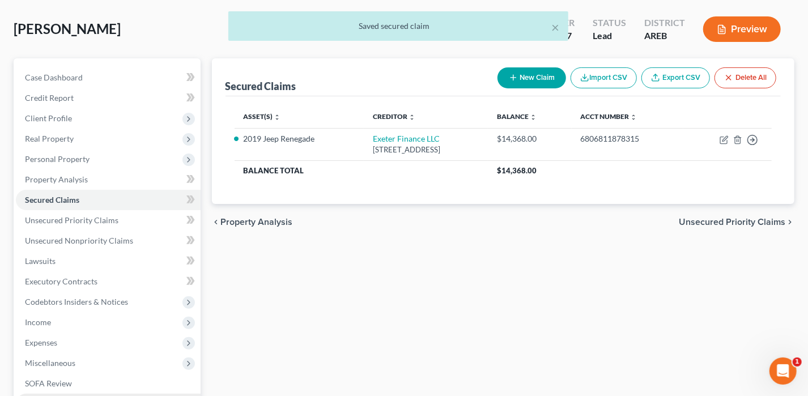
scroll to position [170, 0]
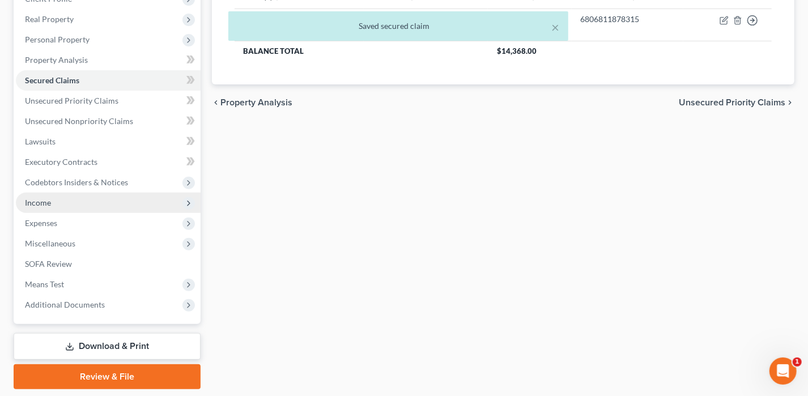
click at [40, 204] on span "Income" at bounding box center [38, 203] width 26 height 10
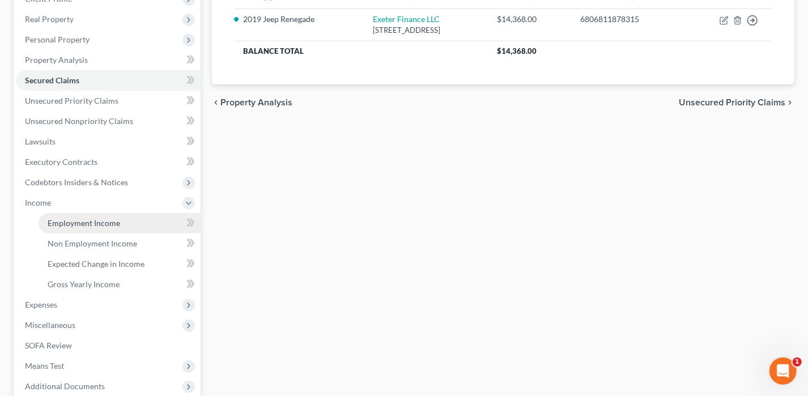
click at [78, 226] on span "Employment Income" at bounding box center [84, 223] width 73 height 10
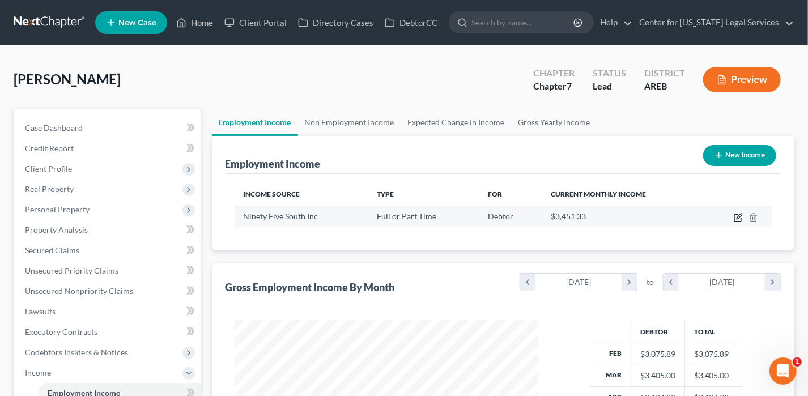
click at [734, 215] on icon "button" at bounding box center [737, 218] width 7 height 7
select select "0"
select select "35"
select select "3"
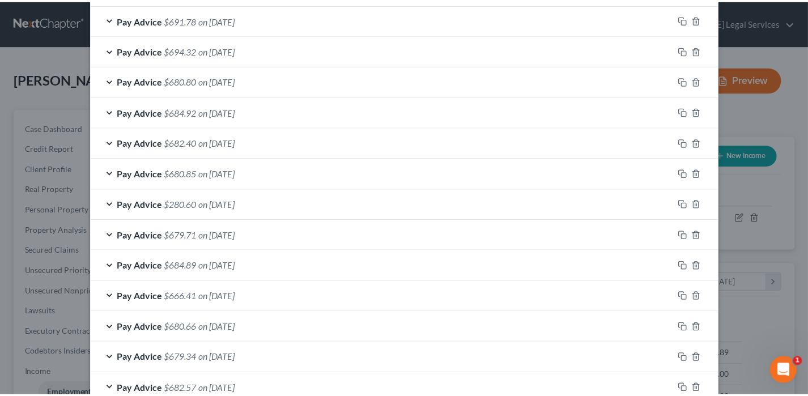
scroll to position [875, 0]
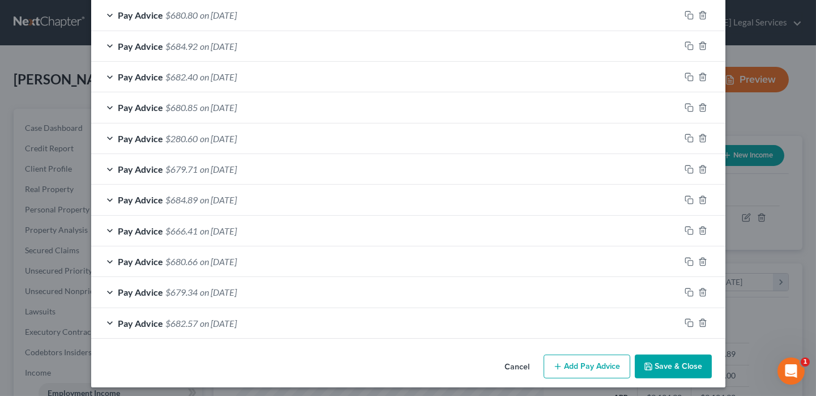
click at [679, 368] on button "Save & Close" at bounding box center [673, 367] width 77 height 24
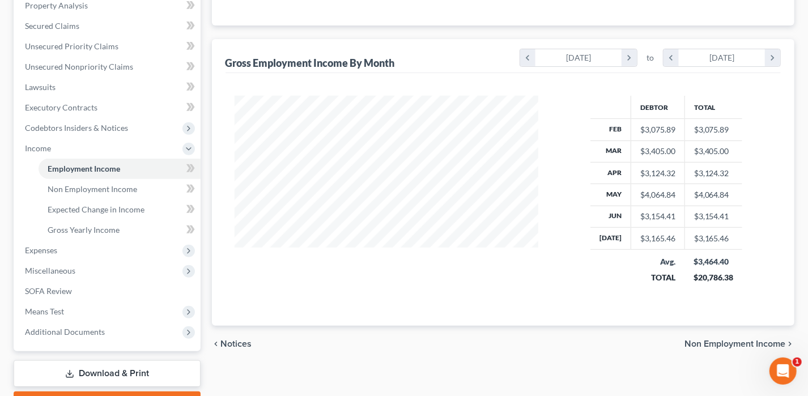
scroll to position [227, 0]
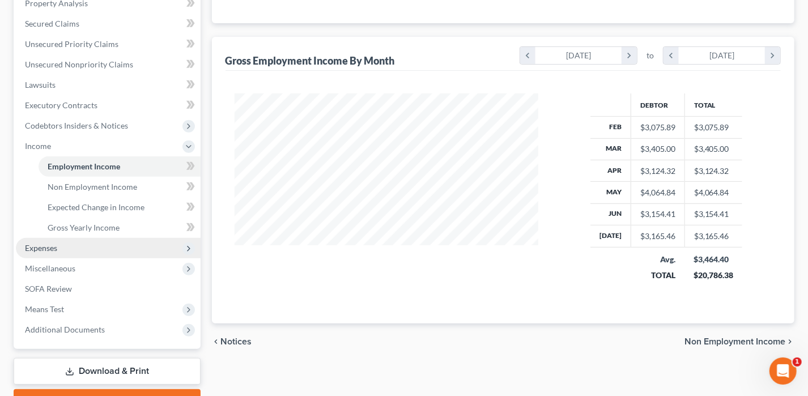
click at [63, 248] on span "Expenses" at bounding box center [108, 248] width 185 height 20
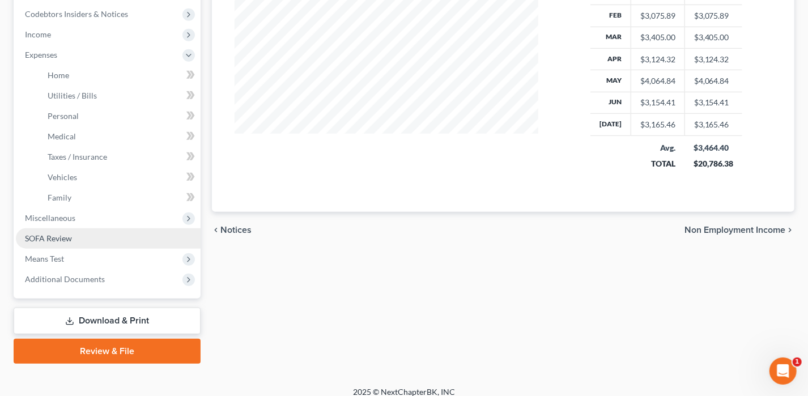
scroll to position [340, 0]
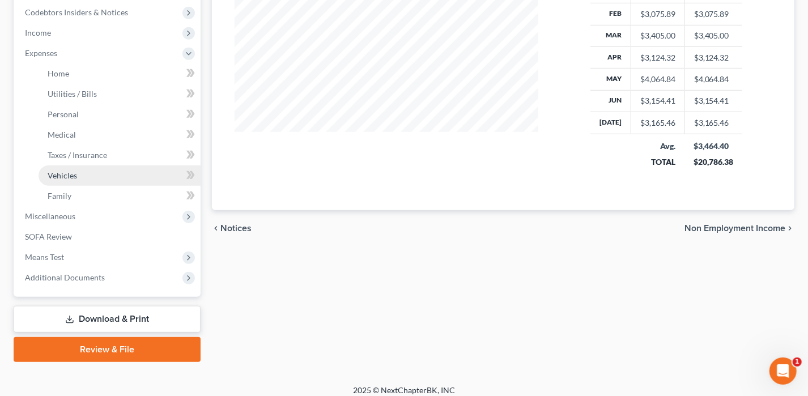
click at [74, 177] on span "Vehicles" at bounding box center [62, 176] width 29 height 10
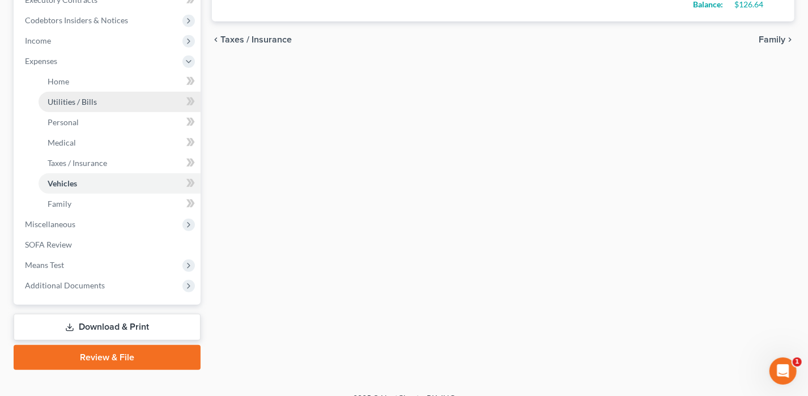
scroll to position [340, 0]
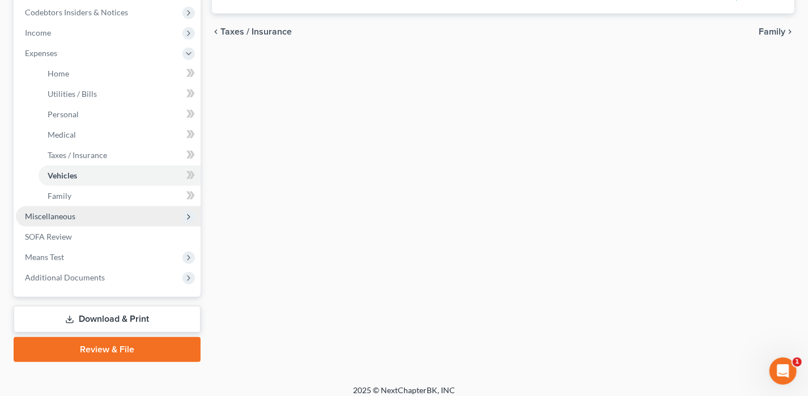
click at [59, 216] on span "Miscellaneous" at bounding box center [50, 216] width 50 height 10
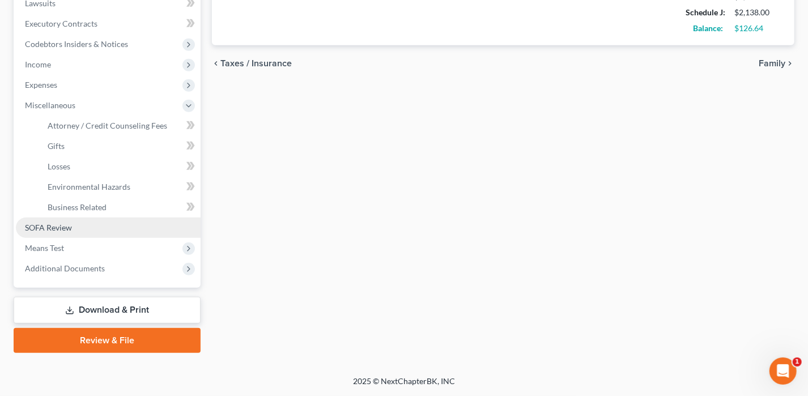
scroll to position [307, 0]
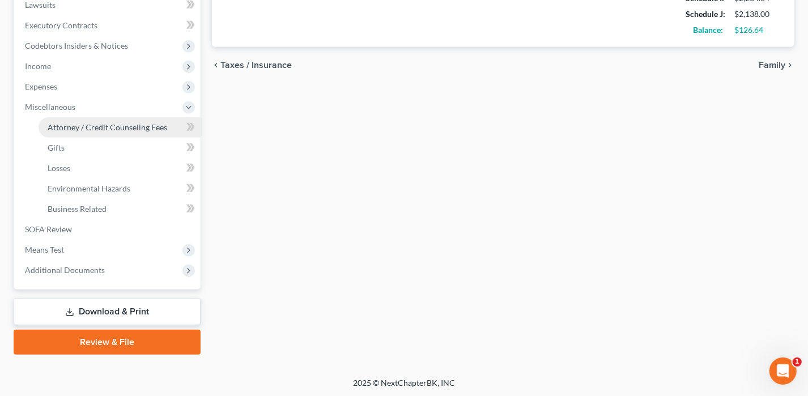
click at [110, 126] on span "Attorney / Credit Counseling Fees" at bounding box center [108, 127] width 120 height 10
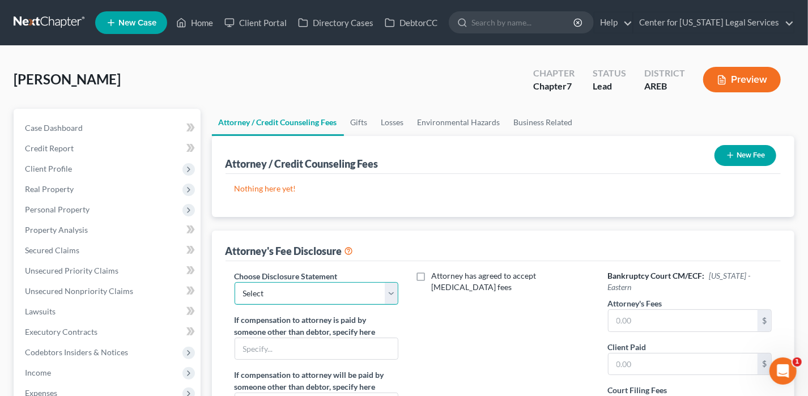
click at [337, 293] on select "Select Disclosure Disclosure" at bounding box center [317, 293] width 164 height 23
select select "0"
click at [235, 282] on select "Select Disclosure Disclosure" at bounding box center [317, 293] width 164 height 23
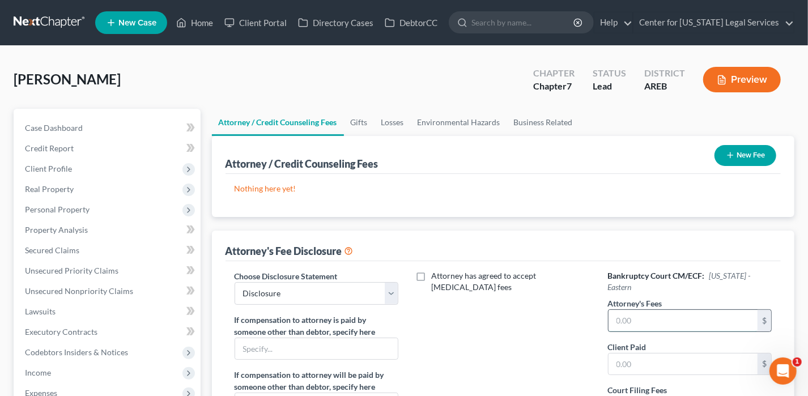
click at [638, 310] on input "text" at bounding box center [684, 321] width 150 height 22
type input "0"
click at [653, 354] on input "text" at bounding box center [684, 365] width 150 height 22
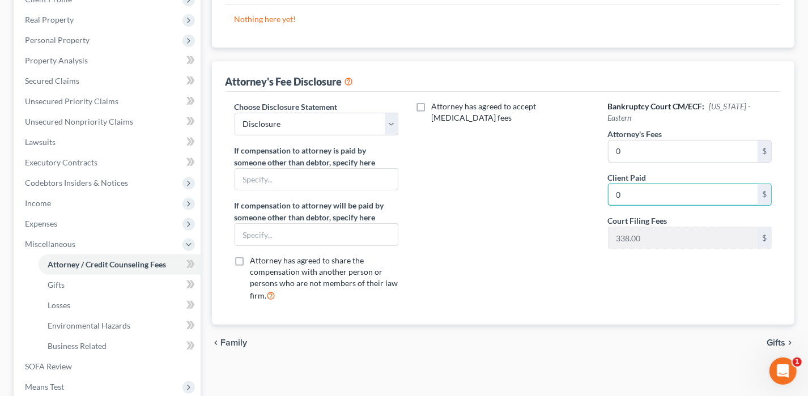
scroll to position [170, 0]
type input "0"
click at [785, 333] on div "chevron_left Family Gifts chevron_right" at bounding box center [503, 342] width 583 height 36
click at [781, 338] on span "Gifts" at bounding box center [776, 342] width 19 height 9
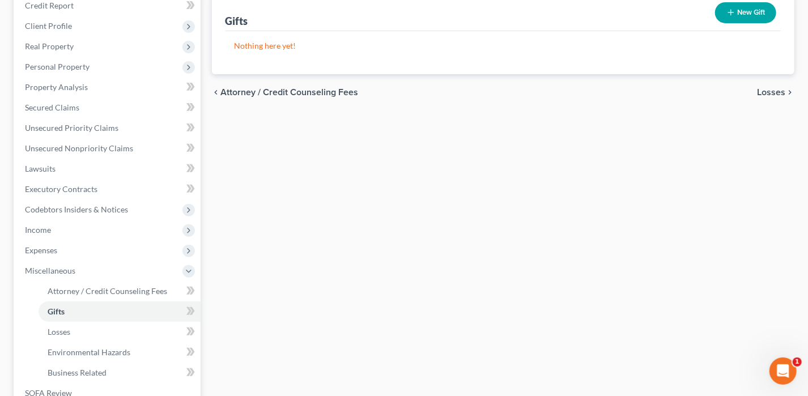
scroll to position [307, 0]
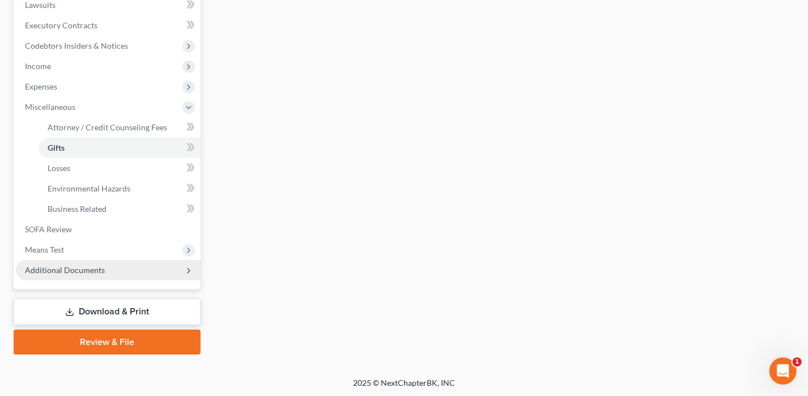
click at [80, 270] on span "Additional Documents" at bounding box center [65, 270] width 80 height 10
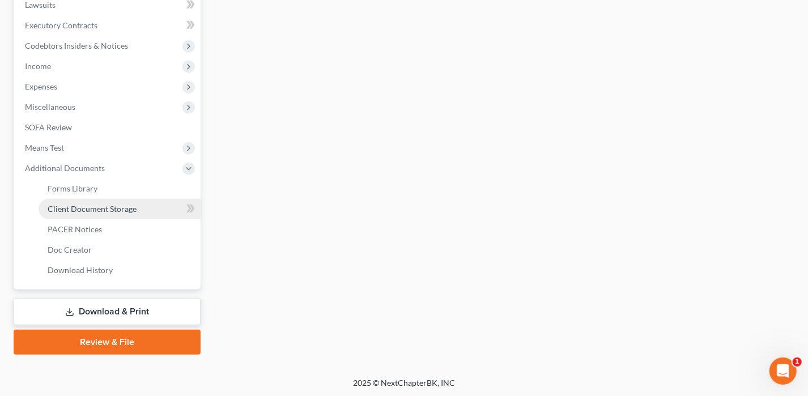
click at [99, 212] on span "Client Document Storage" at bounding box center [92, 209] width 89 height 10
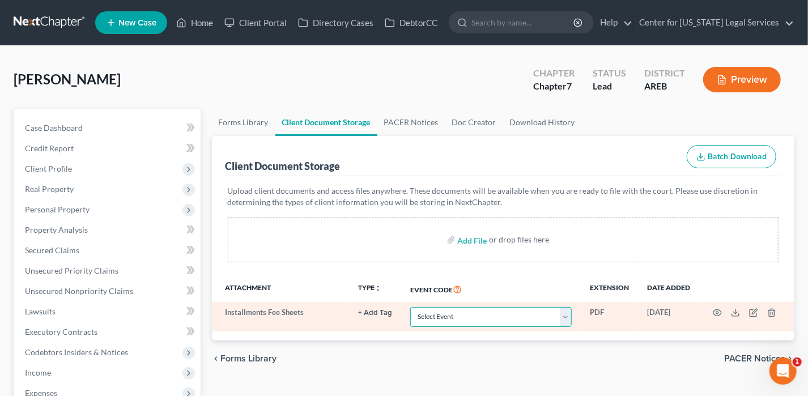
click at [434, 314] on select "Select Event Certificate of Credit Counseling - Debtor Certificate of Credit Co…" at bounding box center [490, 317] width 161 height 20
click at [410, 307] on select "Select Event Certificate of Credit Counseling - Debtor Certificate of Credit Co…" at bounding box center [490, 317] width 161 height 20
click at [449, 310] on select "Select Event Certificate of Credit Counseling - Debtor Certificate of Credit Co…" at bounding box center [490, 317] width 161 height 20
select select "4"
click at [410, 307] on select "Select Event Certificate of Credit Counseling - Debtor Certificate of Credit Co…" at bounding box center [490, 317] width 161 height 20
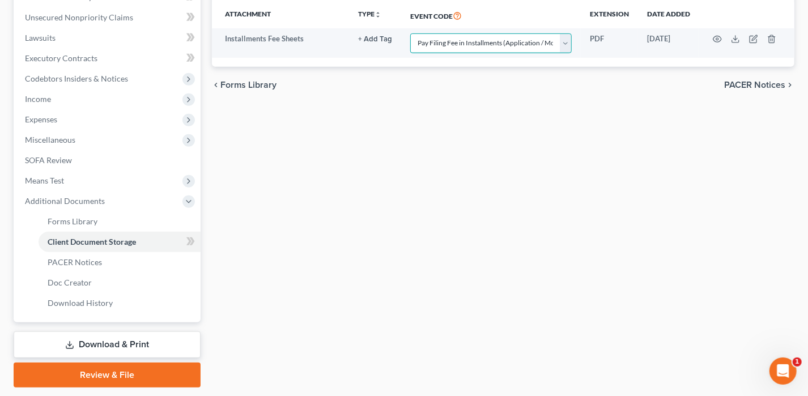
scroll to position [307, 0]
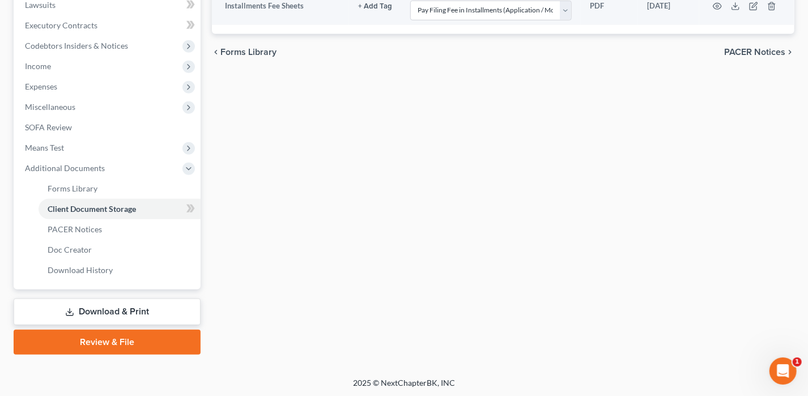
click at [152, 314] on link "Download & Print" at bounding box center [107, 312] width 187 height 27
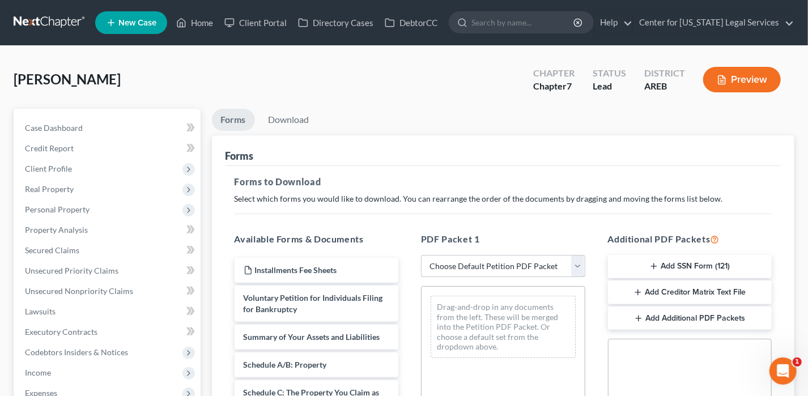
click at [469, 265] on select "Choose Default Petition PDF Packet Complete Bankruptcy Petition (all forms and …" at bounding box center [503, 266] width 164 height 23
select select "0"
click at [421, 255] on select "Choose Default Petition PDF Packet Complete Bankruptcy Petition (all forms and …" at bounding box center [503, 266] width 164 height 23
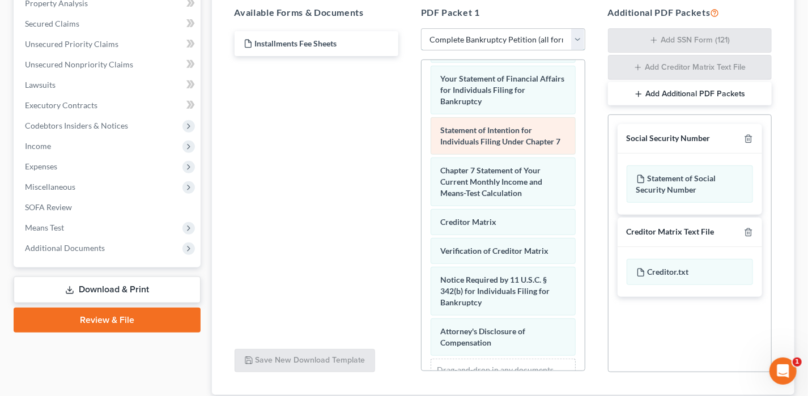
scroll to position [465, 0]
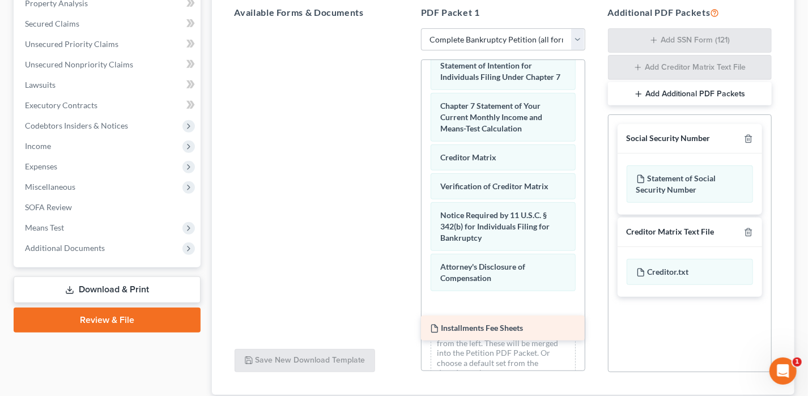
drag, startPoint x: 325, startPoint y: 44, endPoint x: 508, endPoint y: 318, distance: 329.5
click at [408, 28] on div "Installments Fee Sheets Installments Fee Sheets" at bounding box center [317, 28] width 182 height 0
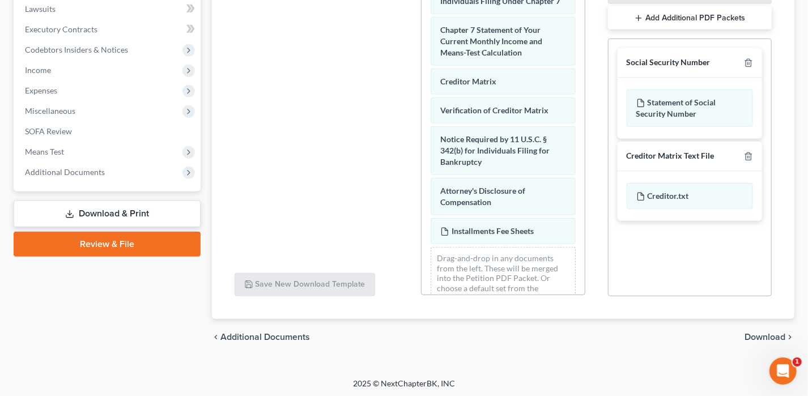
click at [764, 335] on span "Download" at bounding box center [764, 337] width 41 height 9
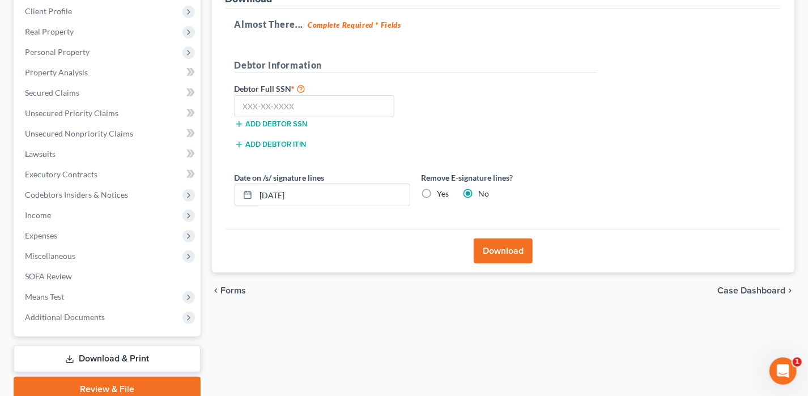
scroll to position [91, 0]
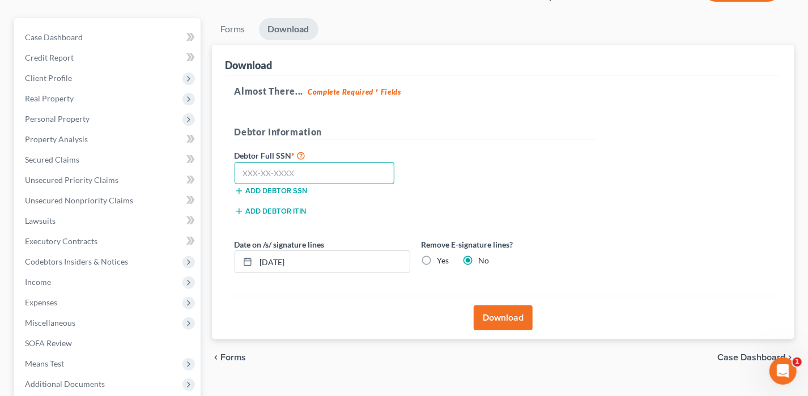
click at [280, 172] on input "text" at bounding box center [315, 173] width 160 height 23
type input "430-59-1216"
click at [499, 316] on button "Download" at bounding box center [503, 317] width 59 height 25
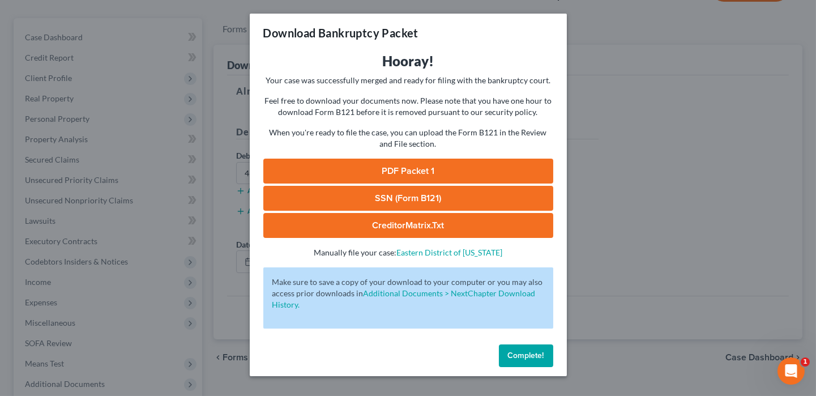
click at [373, 171] on link "PDF Packet 1" at bounding box center [408, 171] width 290 height 25
click at [510, 355] on span "Complete!" at bounding box center [526, 356] width 36 height 10
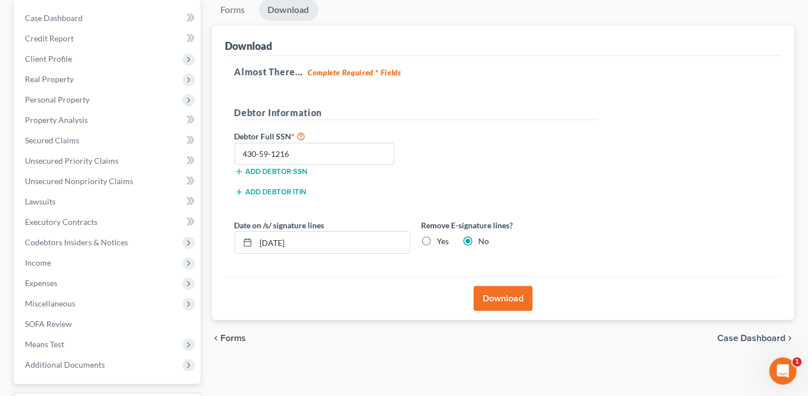
scroll to position [204, 0]
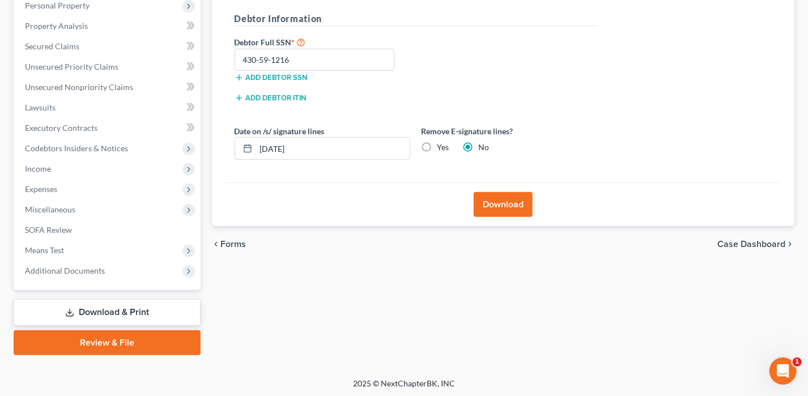
click at [109, 282] on div "Case Dashboard Payments Invoices Payments Payments Credit Report Client Profile…" at bounding box center [107, 97] width 187 height 385
click at [109, 275] on span "Additional Documents" at bounding box center [108, 271] width 185 height 20
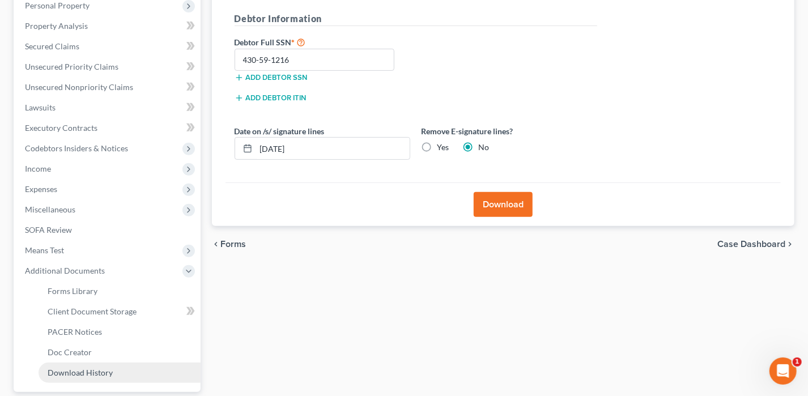
click at [109, 368] on span "Download History" at bounding box center [80, 373] width 65 height 10
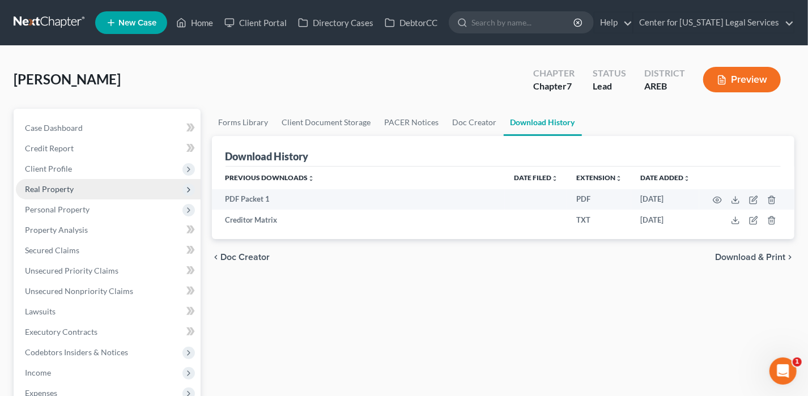
click at [56, 190] on span "Real Property" at bounding box center [49, 189] width 49 height 10
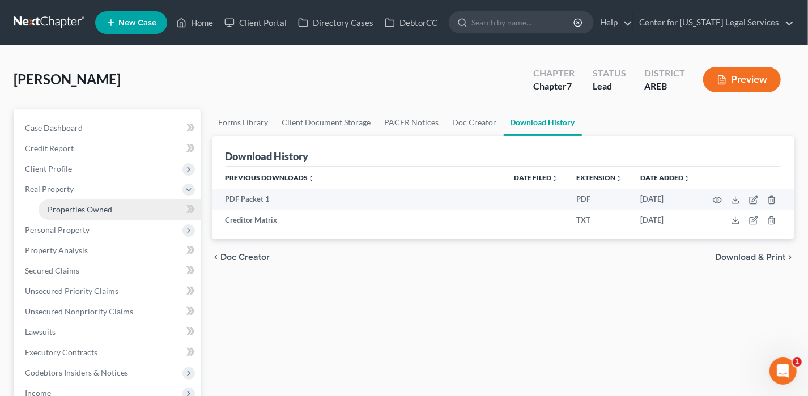
click at [99, 206] on span "Properties Owned" at bounding box center [80, 210] width 65 height 10
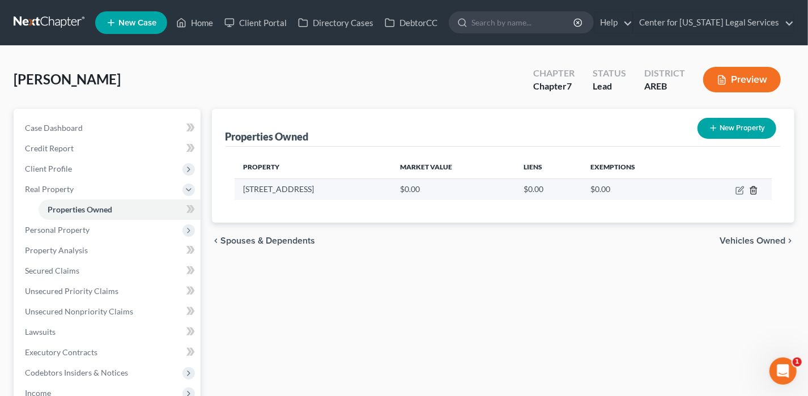
click at [752, 188] on icon "button" at bounding box center [753, 190] width 9 height 9
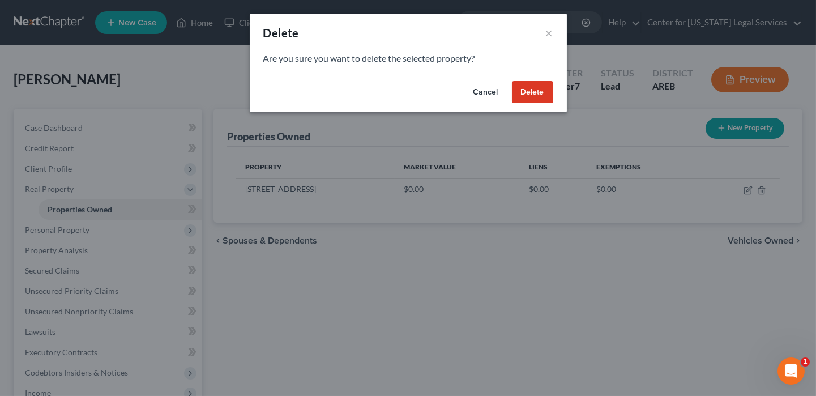
click at [518, 93] on button "Delete" at bounding box center [532, 92] width 41 height 23
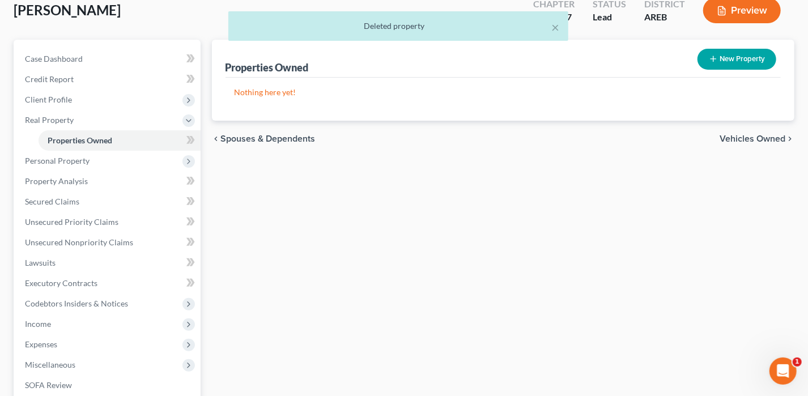
scroll to position [54, 0]
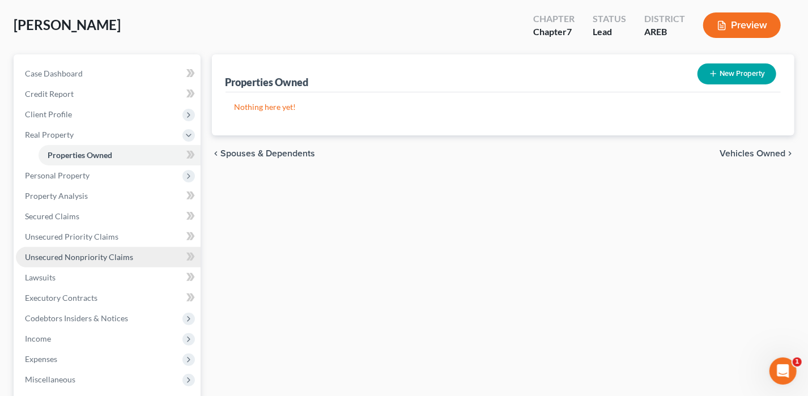
click at [102, 256] on span "Unsecured Nonpriority Claims" at bounding box center [79, 257] width 108 height 10
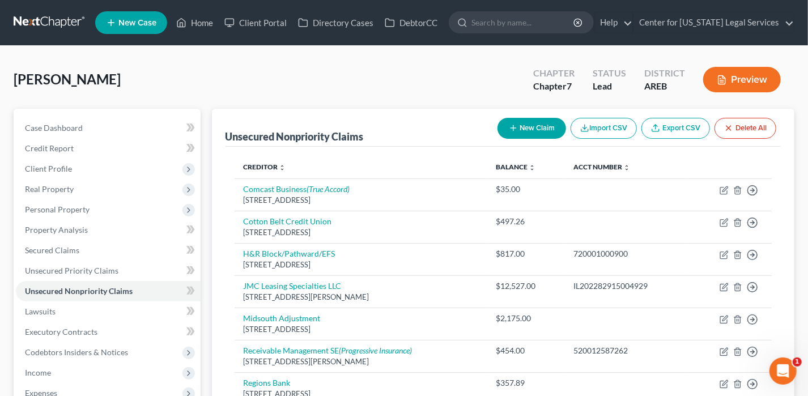
click at [526, 126] on button "New Claim" at bounding box center [531, 128] width 69 height 21
select select "0"
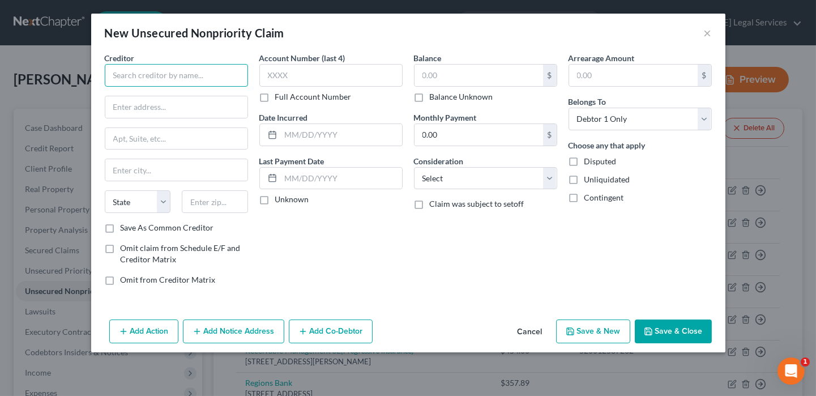
click at [135, 79] on input "text" at bounding box center [176, 75] width 143 height 23
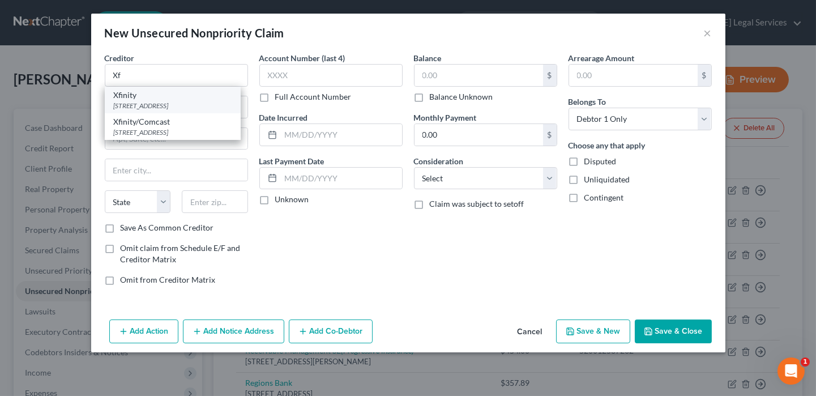
click at [159, 107] on div "[STREET_ADDRESS]" at bounding box center [173, 106] width 118 height 10
type input "Xfinity"
type input "PO Box 60533"
type input "City Of Industry"
select select "4"
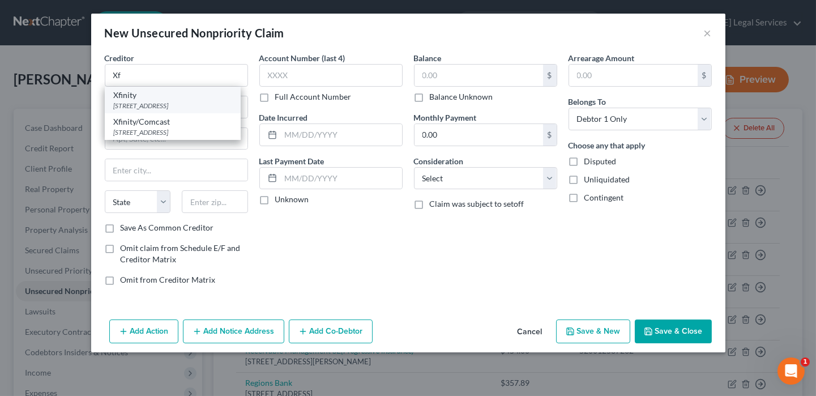
type input "91716"
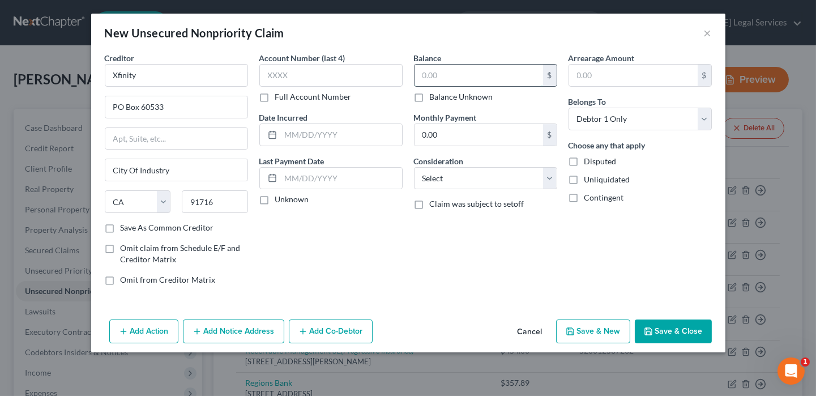
click at [443, 70] on input "text" at bounding box center [479, 76] width 129 height 22
type input "49.85"
click at [493, 181] on select "Select Cable / Satellite Services Collection Agency Credit Card Debt Debt Couns…" at bounding box center [485, 178] width 143 height 23
select select "19"
click at [414, 167] on select "Select Cable / Satellite Services Collection Agency Credit Card Debt Debt Couns…" at bounding box center [485, 178] width 143 height 23
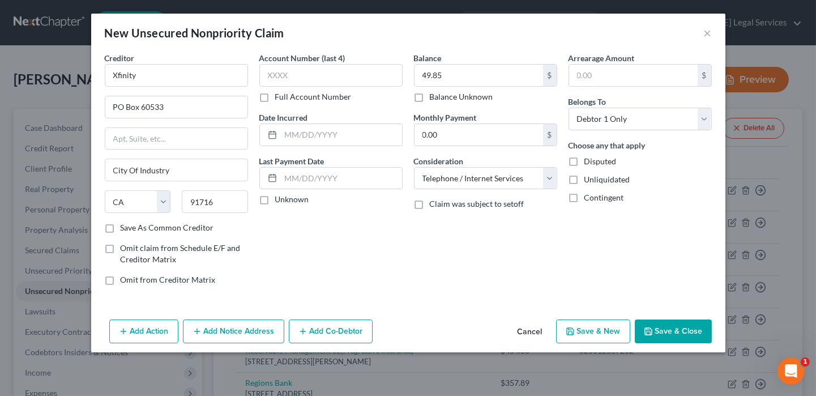
click at [677, 327] on button "Save & Close" at bounding box center [673, 332] width 77 height 24
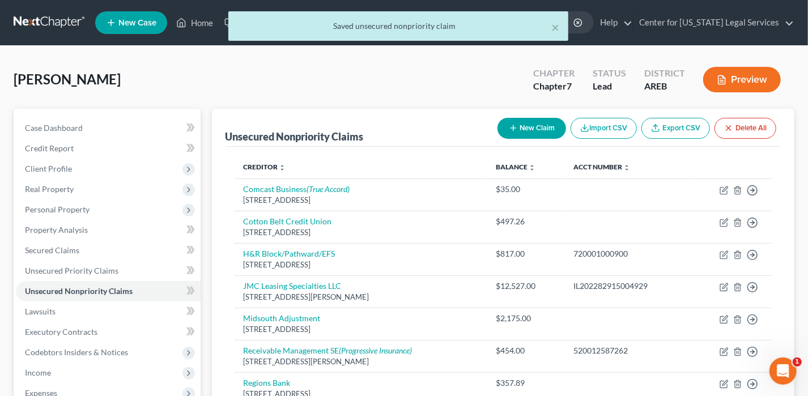
click at [533, 125] on button "New Claim" at bounding box center [531, 128] width 69 height 21
select select "0"
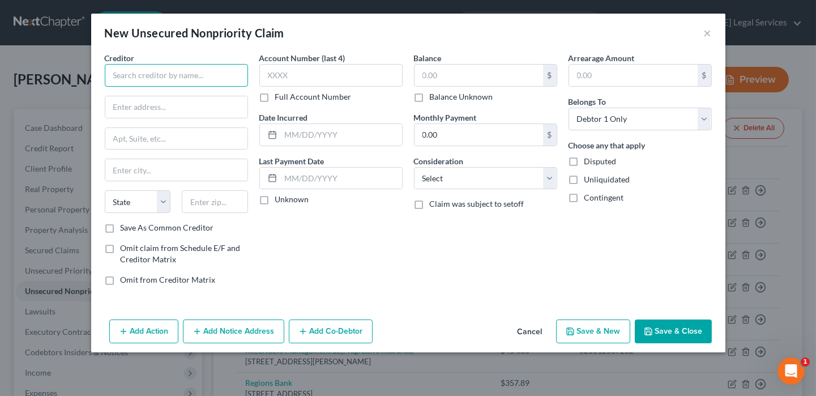
click at [201, 81] on input "text" at bounding box center [176, 75] width 143 height 23
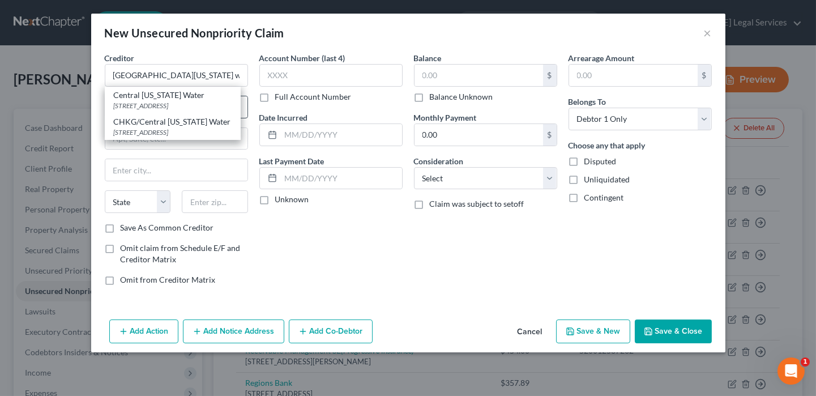
drag, startPoint x: 173, startPoint y: 107, endPoint x: 208, endPoint y: 102, distance: 34.9
click at [173, 107] on div "[STREET_ADDRESS]" at bounding box center [173, 106] width 118 height 10
type input "Central [US_STATE] Water"
type input "PO Box 8100"
type input "Little Rock"
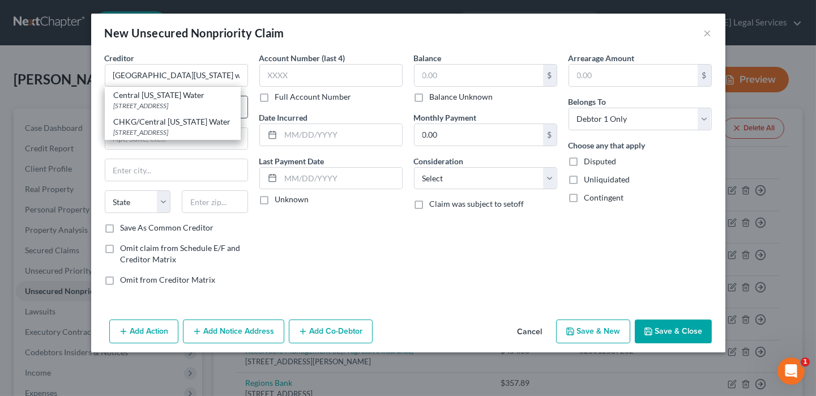
select select "2"
type input "72203"
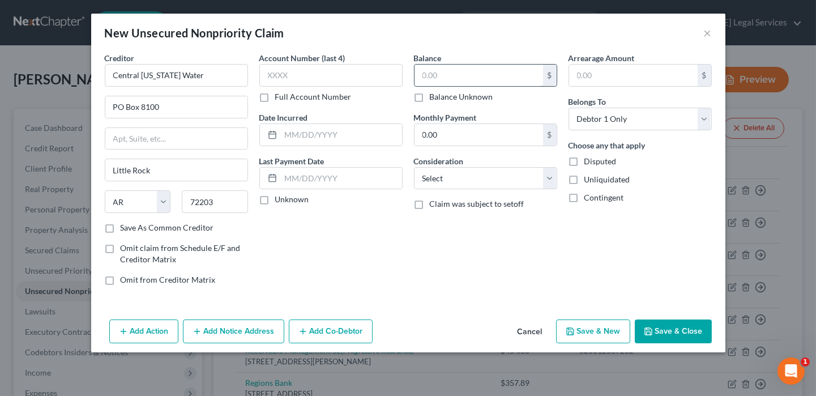
click at [449, 68] on input "text" at bounding box center [479, 76] width 129 height 22
type input "254.21"
click at [456, 179] on select "Select Cable / Satellite Services Collection Agency Credit Card Debt Debt Couns…" at bounding box center [485, 178] width 143 height 23
select select "20"
click at [414, 167] on select "Select Cable / Satellite Services Collection Agency Credit Card Debt Debt Couns…" at bounding box center [485, 178] width 143 height 23
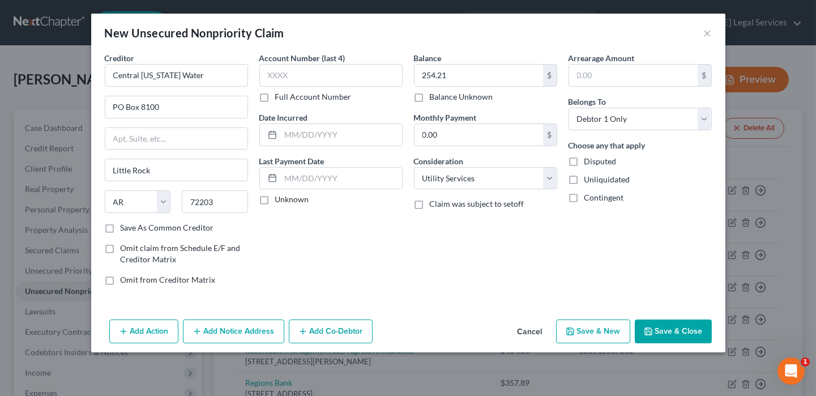
click at [694, 338] on button "Save & Close" at bounding box center [673, 332] width 77 height 24
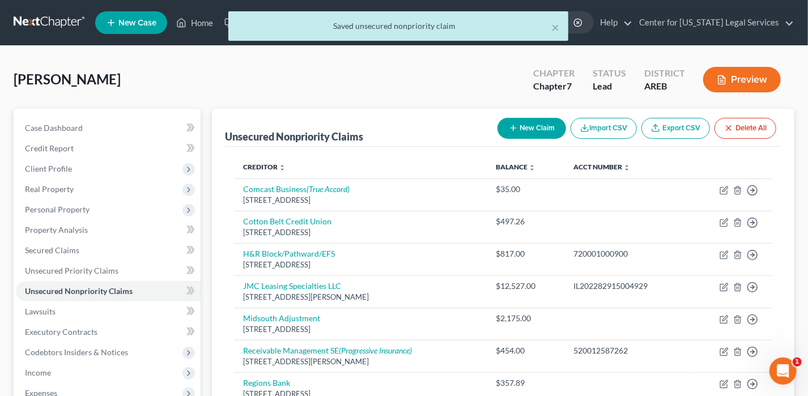
scroll to position [290, 0]
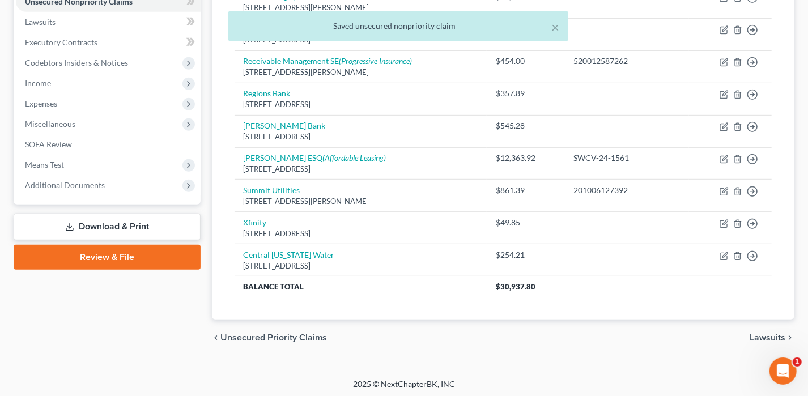
click at [141, 228] on link "Download & Print" at bounding box center [107, 227] width 187 height 27
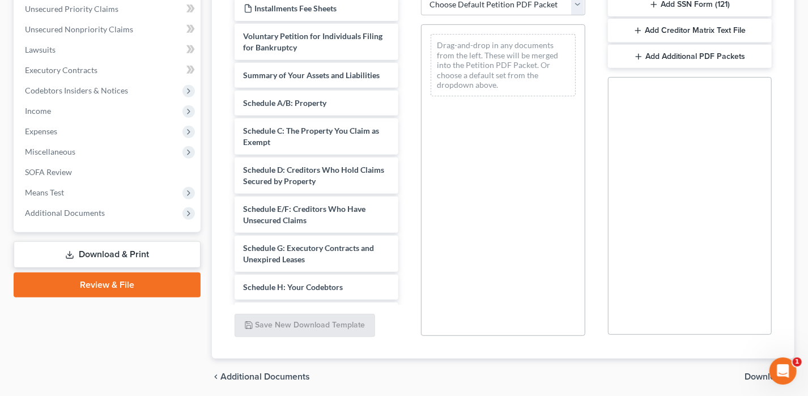
scroll to position [227, 0]
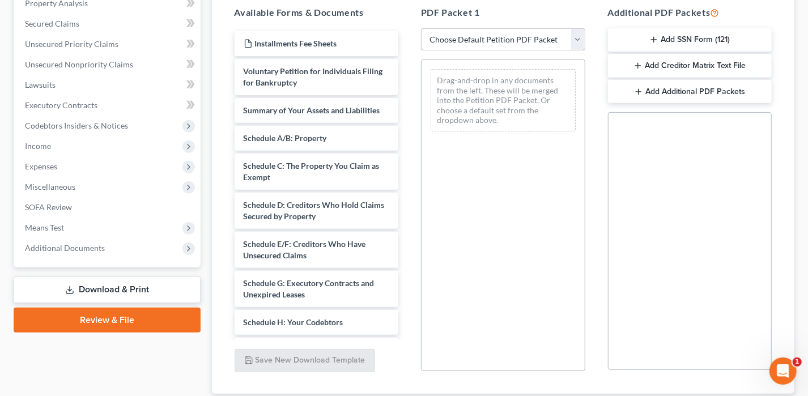
drag, startPoint x: 466, startPoint y: 42, endPoint x: 466, endPoint y: 50, distance: 7.4
click at [466, 42] on select "Choose Default Petition PDF Packet Complete Bankruptcy Petition (all forms and …" at bounding box center [503, 39] width 164 height 23
select select "0"
click at [421, 28] on select "Choose Default Petition PDF Packet Complete Bankruptcy Petition (all forms and …" at bounding box center [503, 39] width 164 height 23
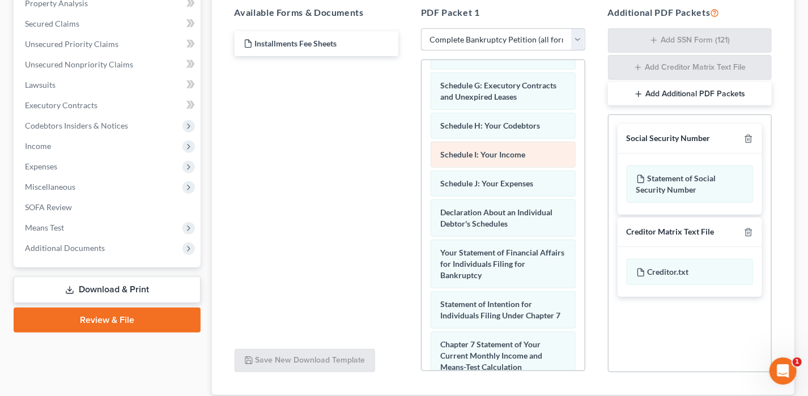
scroll to position [465, 0]
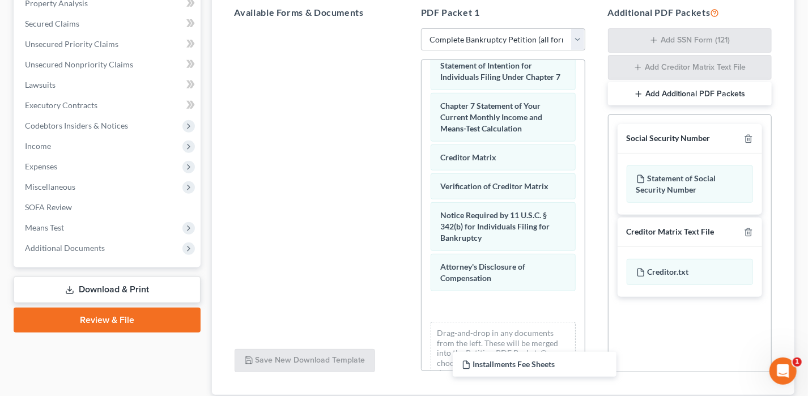
drag, startPoint x: 297, startPoint y: 41, endPoint x: 483, endPoint y: 308, distance: 325.2
click at [408, 28] on div "Installments Fee Sheets Installments Fee Sheets" at bounding box center [317, 28] width 182 height 0
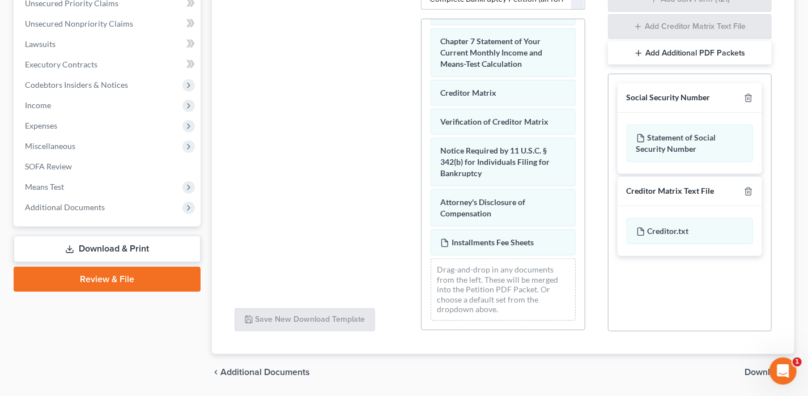
scroll to position [303, 0]
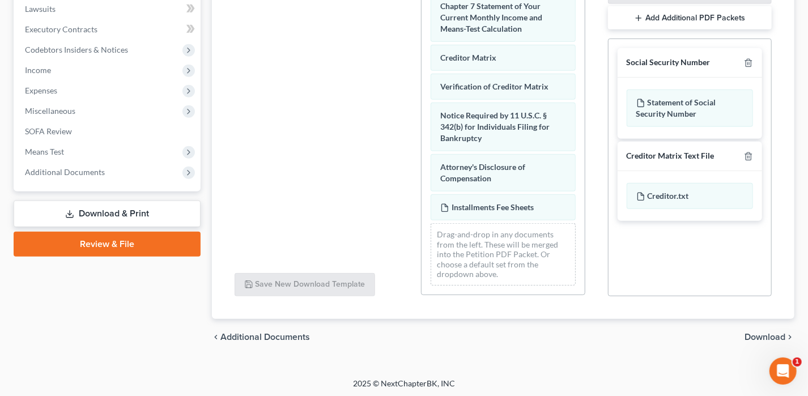
click at [764, 334] on span "Download" at bounding box center [764, 337] width 41 height 9
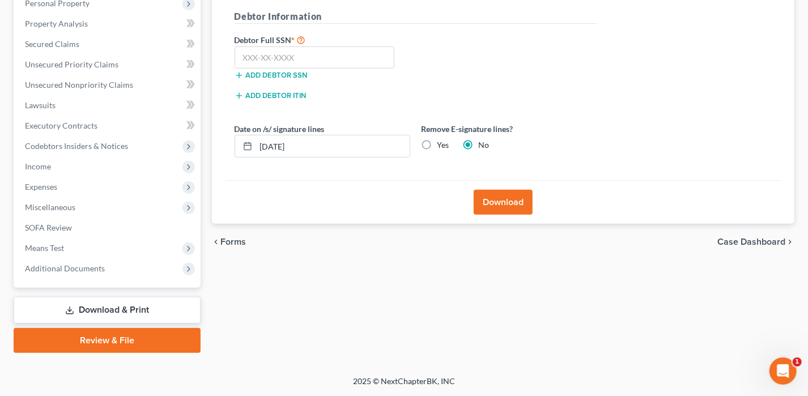
scroll to position [204, 0]
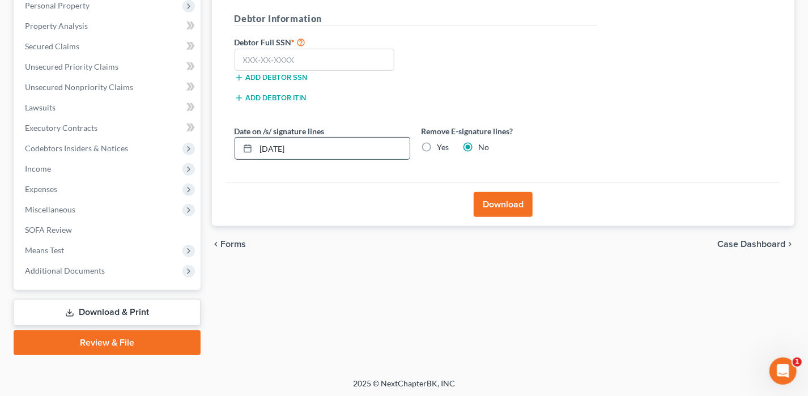
click at [278, 146] on input "[DATE]" at bounding box center [333, 149] width 154 height 22
click at [251, 45] on label "Debtor Full SSN *" at bounding box center [322, 42] width 187 height 14
click at [253, 56] on input "text" at bounding box center [315, 60] width 160 height 23
type input "430-59-1216"
click at [279, 144] on input "[DATE]" at bounding box center [333, 149] width 154 height 22
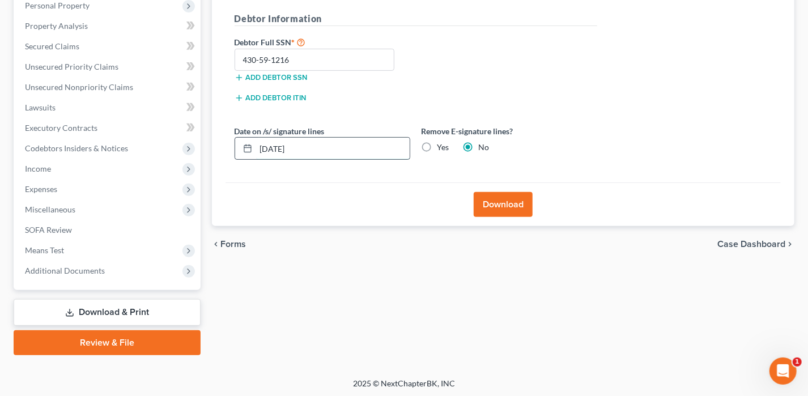
click at [280, 144] on input "[DATE]" at bounding box center [333, 149] width 154 height 22
click at [279, 146] on input "[DATE]" at bounding box center [333, 149] width 154 height 22
type input "[DATE]"
click at [474, 202] on button "Download" at bounding box center [503, 204] width 59 height 25
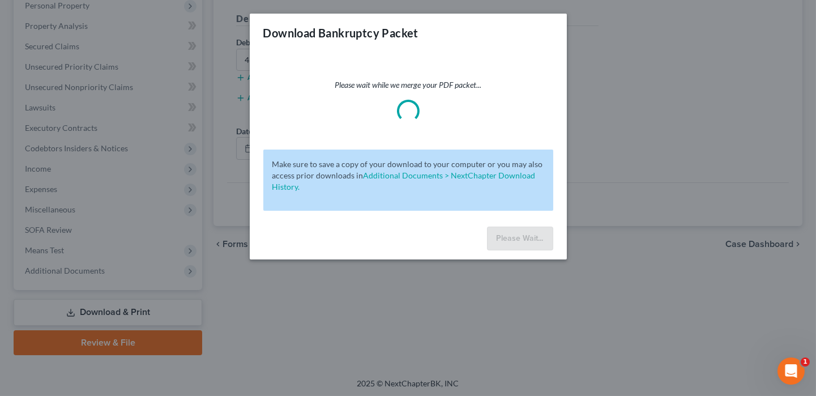
click at [478, 206] on div "Make sure to save a copy of your download to your computer or you may also acce…" at bounding box center [408, 180] width 290 height 61
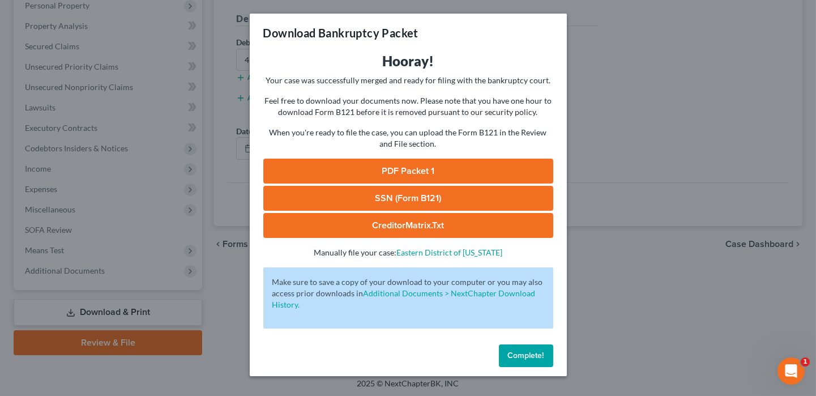
click at [459, 172] on link "PDF Packet 1" at bounding box center [408, 171] width 290 height 25
click at [510, 365] on button "Complete!" at bounding box center [526, 355] width 54 height 23
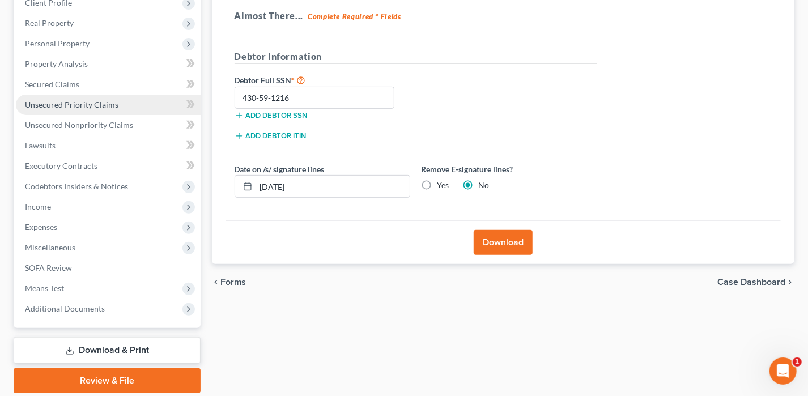
scroll to position [147, 0]
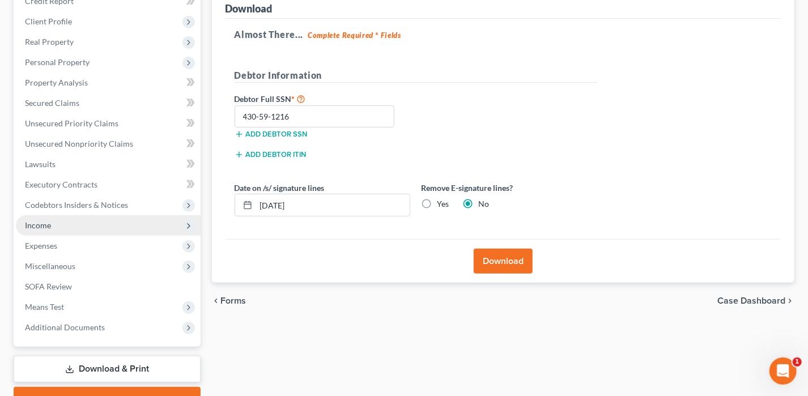
click at [46, 225] on span "Income" at bounding box center [38, 225] width 26 height 10
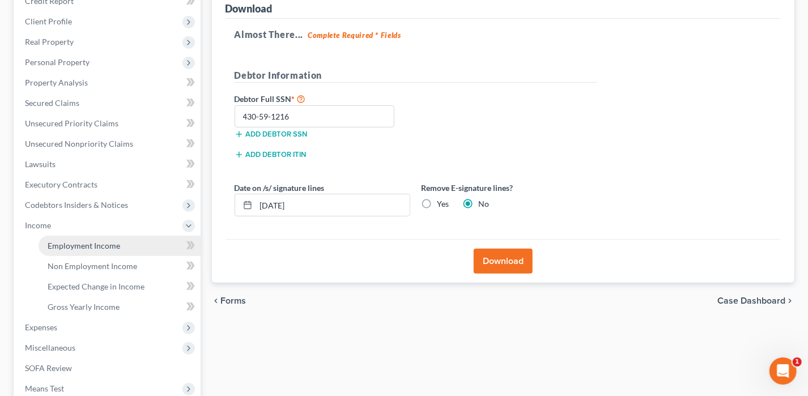
click at [105, 245] on span "Employment Income" at bounding box center [84, 246] width 73 height 10
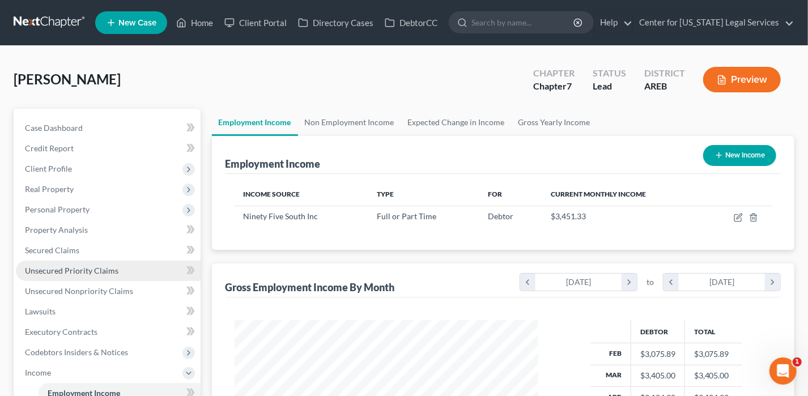
scroll to position [202, 326]
